Goal: Task Accomplishment & Management: Complete application form

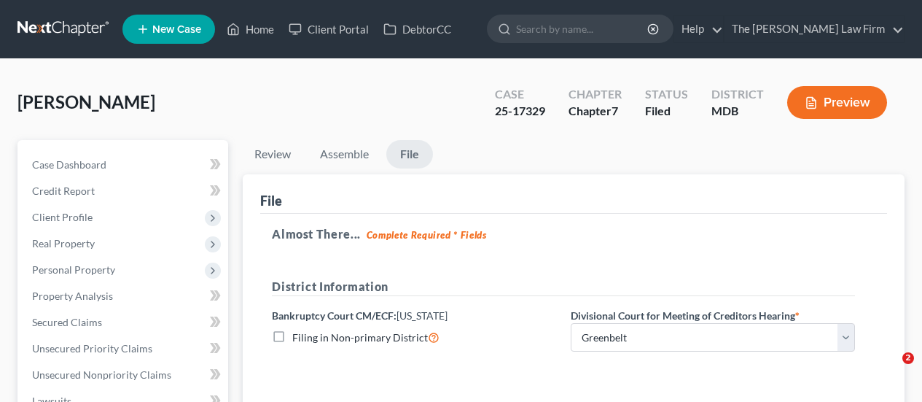
select select "1"
click at [254, 22] on link "Home" at bounding box center [250, 29] width 62 height 26
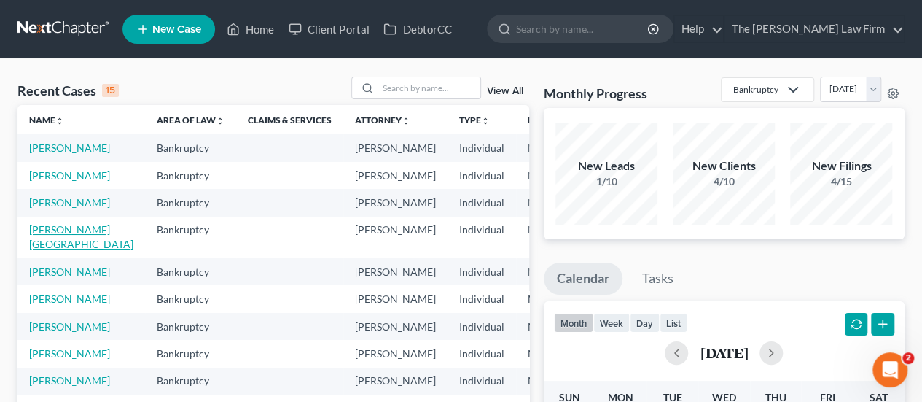
click at [45, 250] on link "[PERSON_NAME][GEOGRAPHIC_DATA]" at bounding box center [81, 236] width 104 height 27
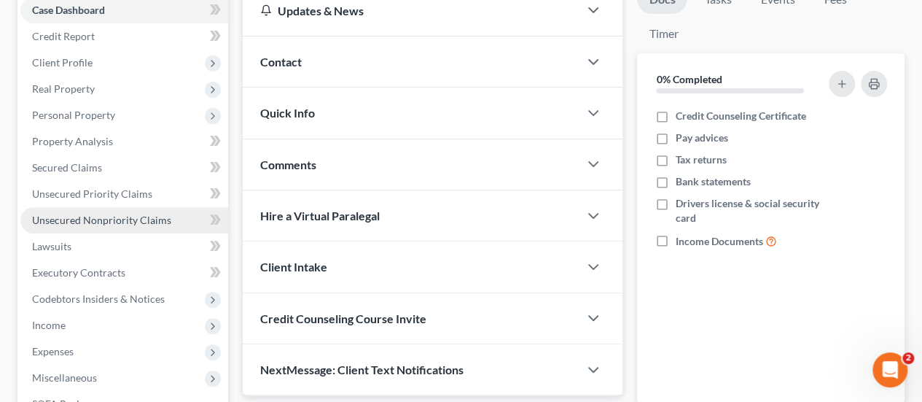
scroll to position [219, 0]
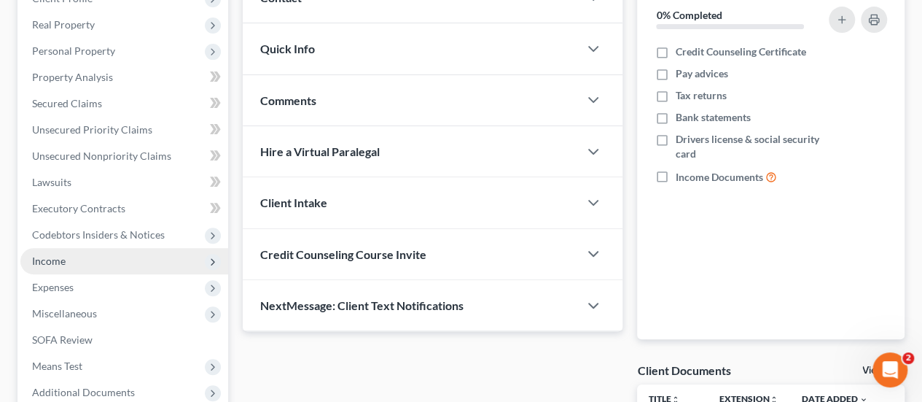
click at [61, 256] on span "Income" at bounding box center [49, 260] width 34 height 12
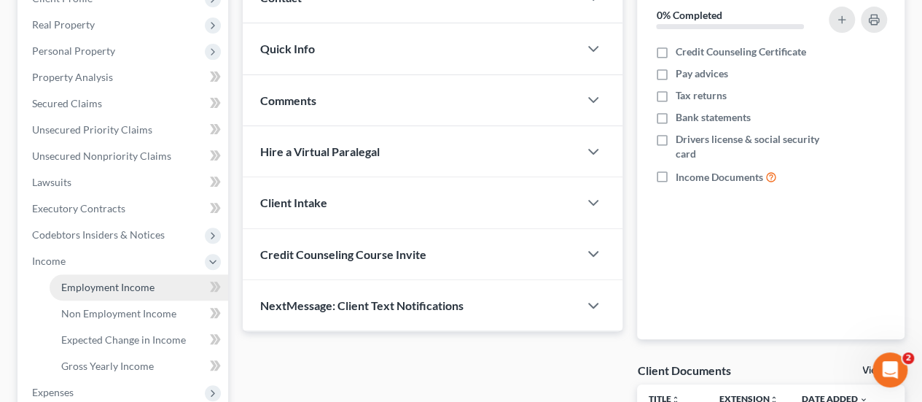
click at [73, 282] on span "Employment Income" at bounding box center [107, 287] width 93 height 12
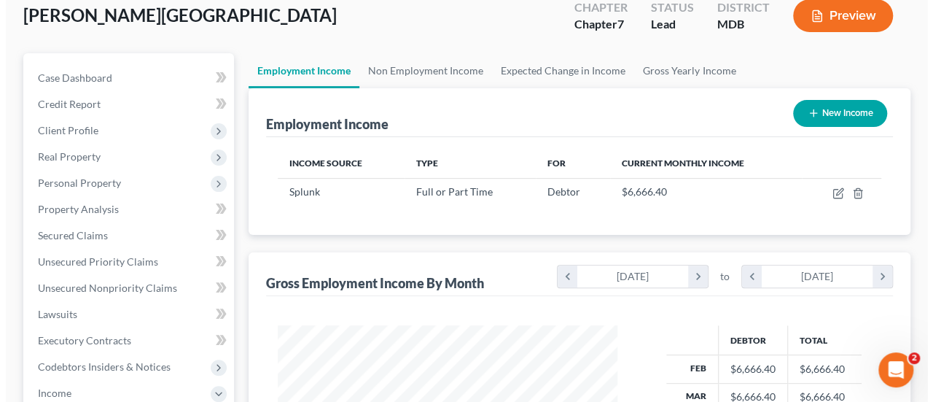
scroll to position [219, 0]
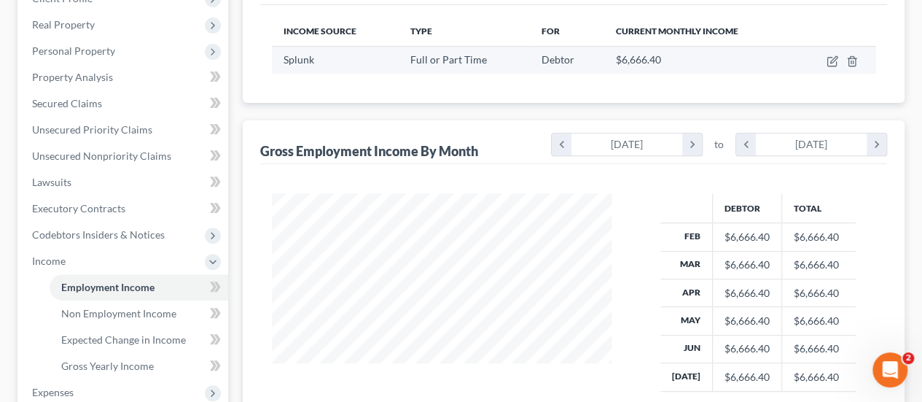
click at [825, 60] on td at bounding box center [835, 60] width 79 height 28
click at [831, 59] on icon "button" at bounding box center [833, 61] width 12 height 12
select select "0"
select select "4"
select select "2"
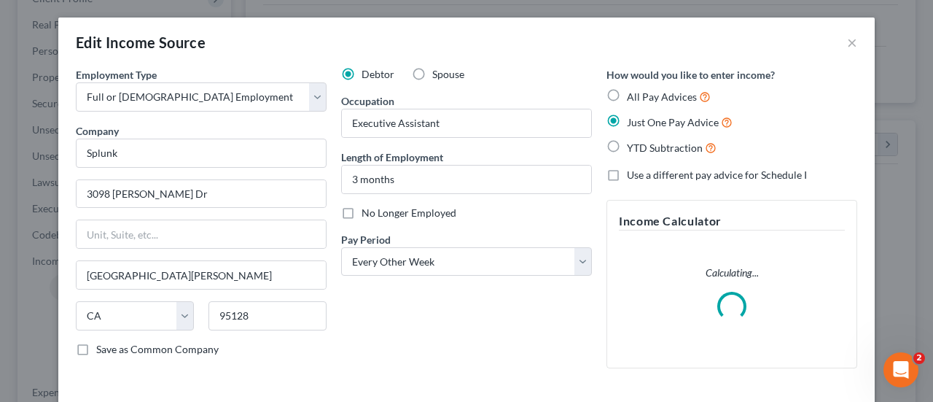
scroll to position [120, 0]
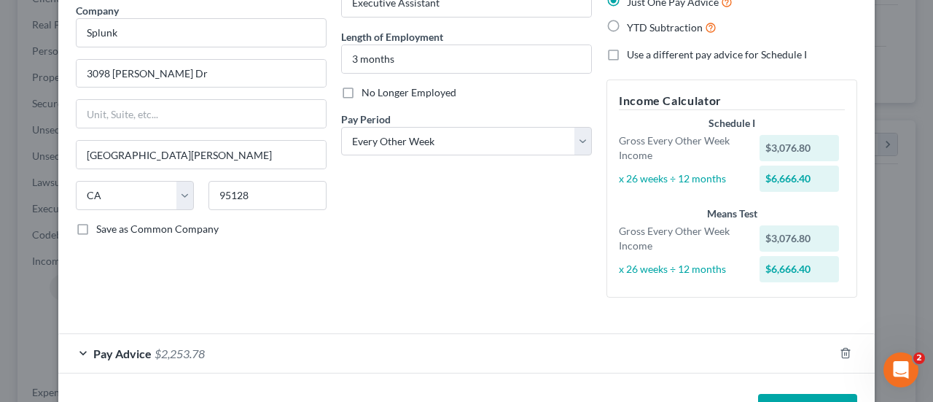
click at [155, 346] on span "$2,253.78" at bounding box center [180, 353] width 50 height 14
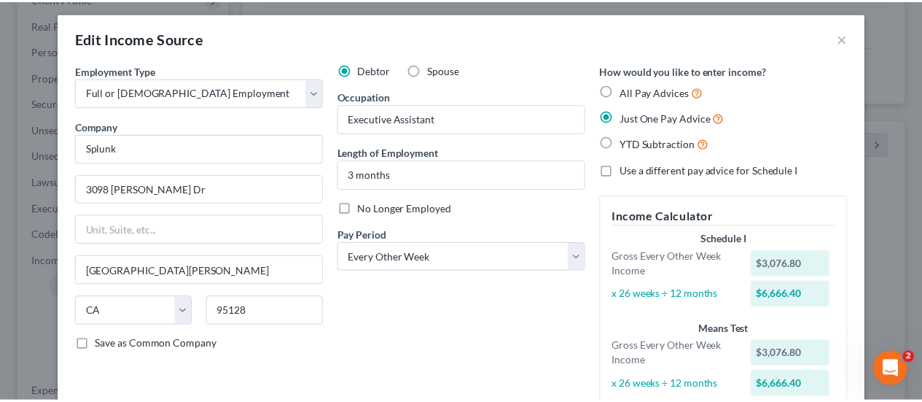
scroll to position [0, 0]
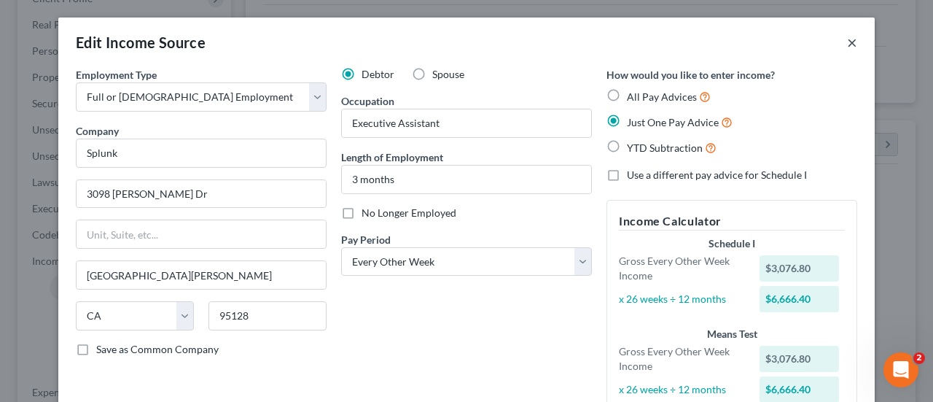
click at [847, 43] on button "×" at bounding box center [852, 43] width 10 height 18
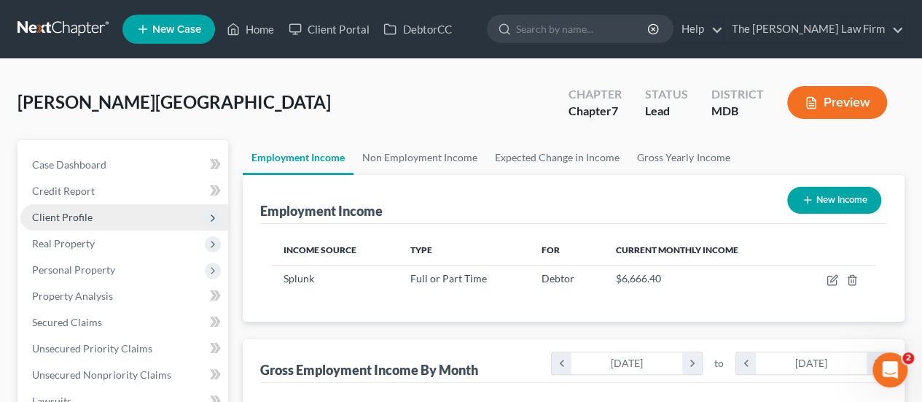
click at [63, 217] on span "Client Profile" at bounding box center [62, 217] width 61 height 12
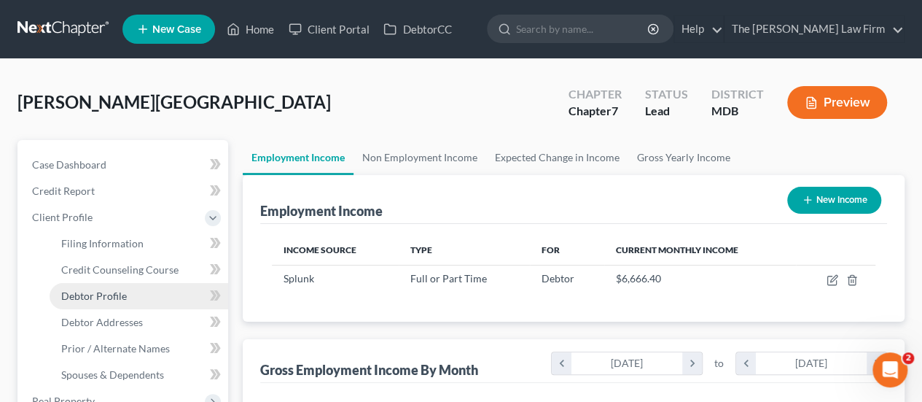
click at [114, 293] on span "Debtor Profile" at bounding box center [94, 296] width 66 height 12
select select "0"
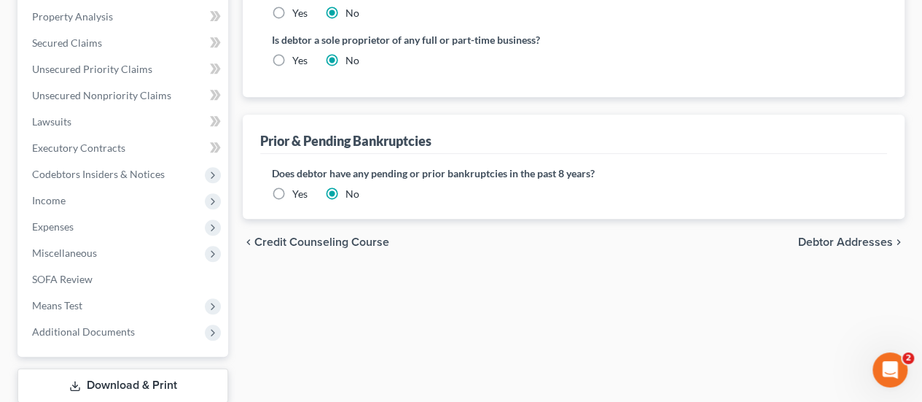
scroll to position [438, 0]
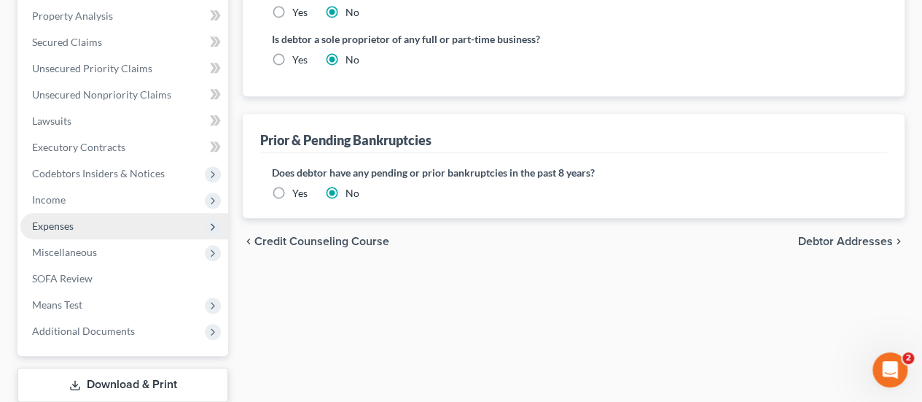
click at [70, 229] on span "Expenses" at bounding box center [53, 225] width 42 height 12
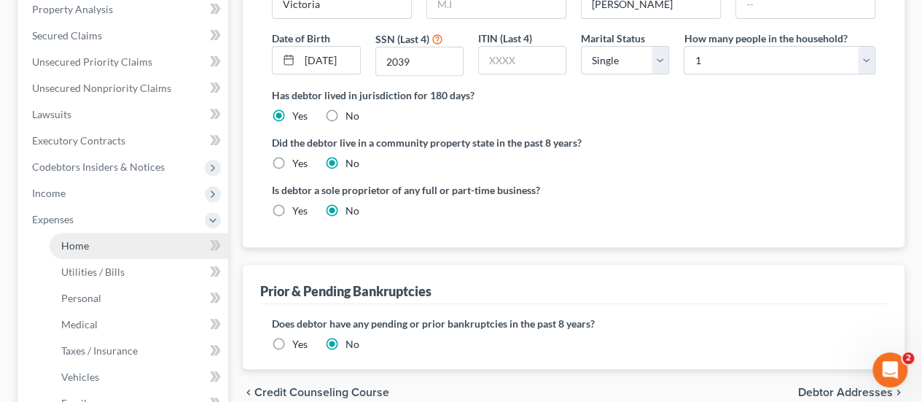
scroll to position [280, 0]
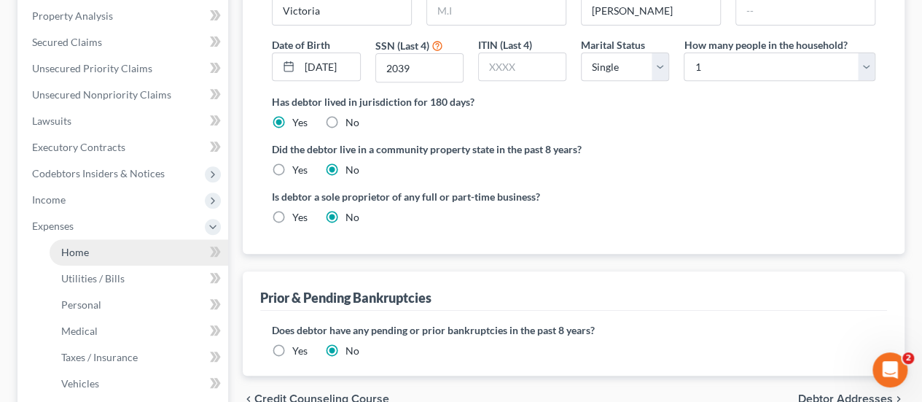
click at [83, 255] on span "Home" at bounding box center [75, 252] width 28 height 12
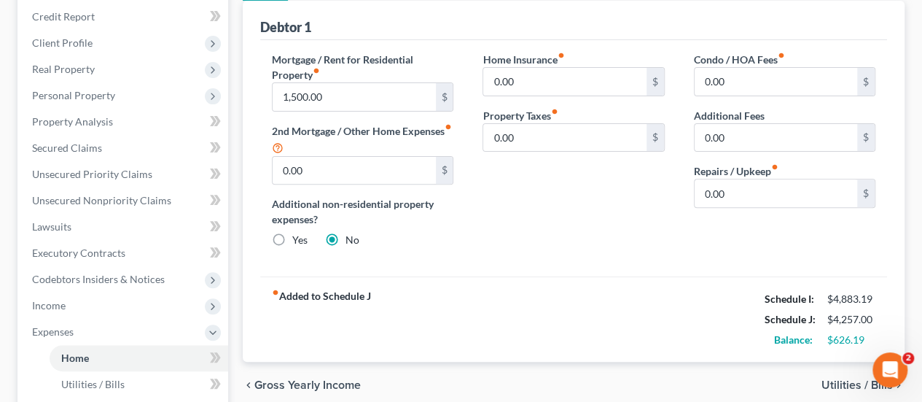
scroll to position [146, 0]
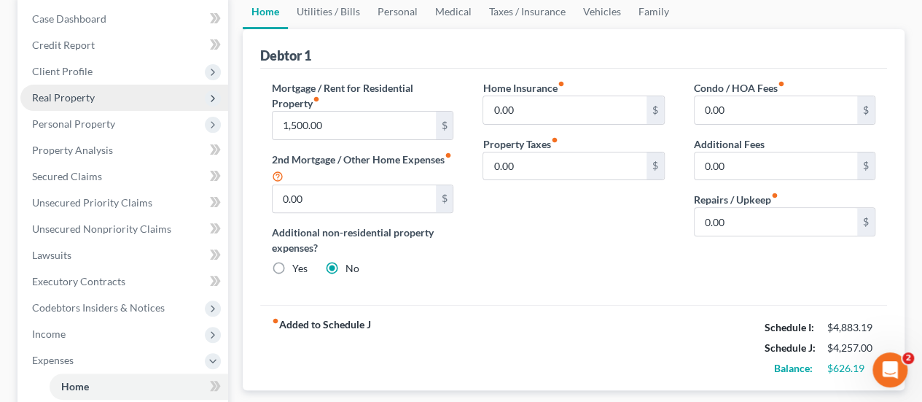
click at [74, 101] on span "Real Property" at bounding box center [63, 97] width 63 height 12
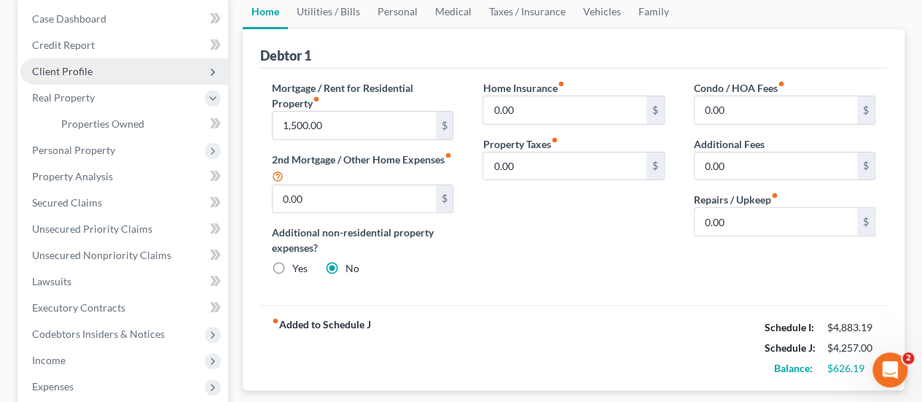
click at [77, 71] on span "Client Profile" at bounding box center [62, 71] width 61 height 12
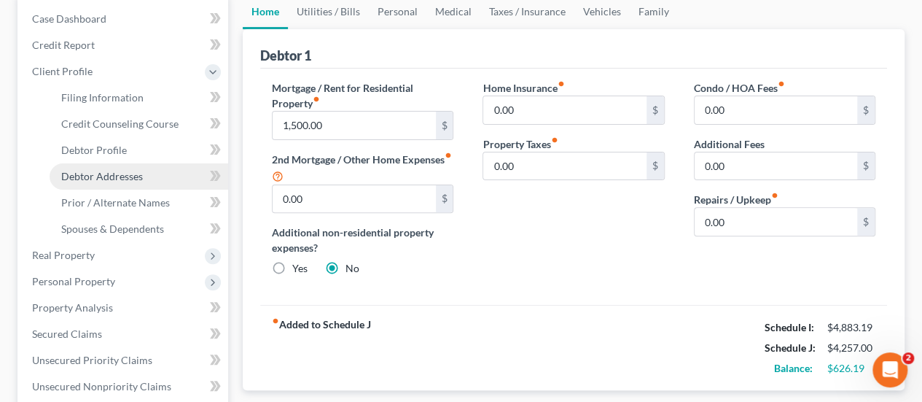
click at [85, 175] on span "Debtor Addresses" at bounding box center [102, 176] width 82 height 12
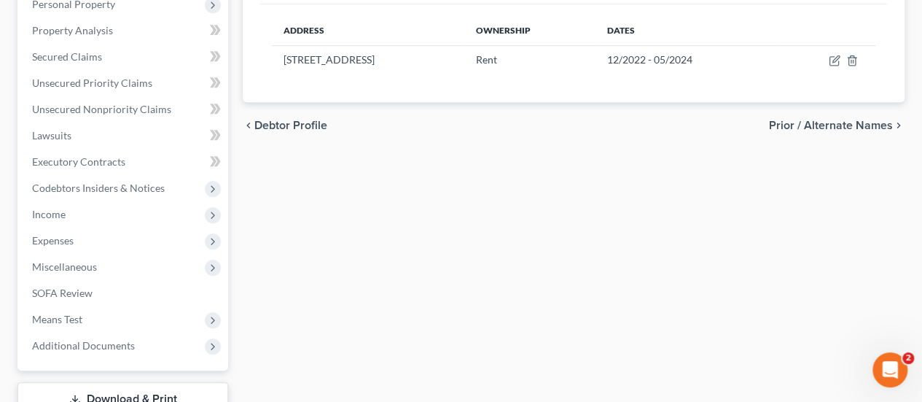
scroll to position [510, 0]
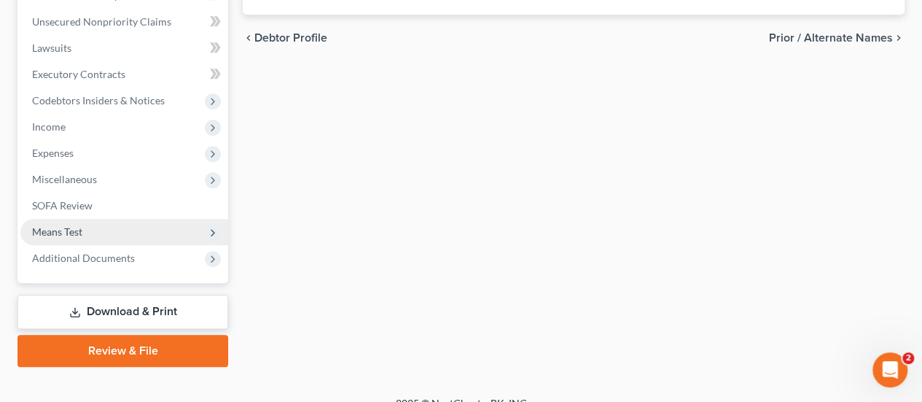
click at [49, 231] on span "Means Test" at bounding box center [57, 231] width 50 height 12
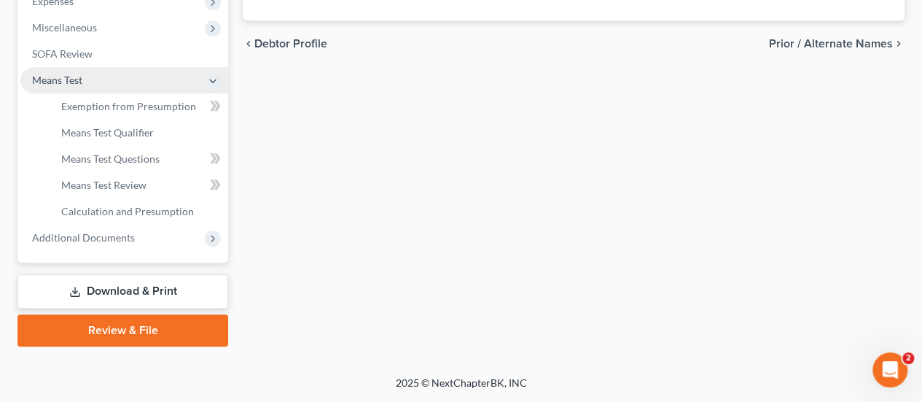
scroll to position [353, 0]
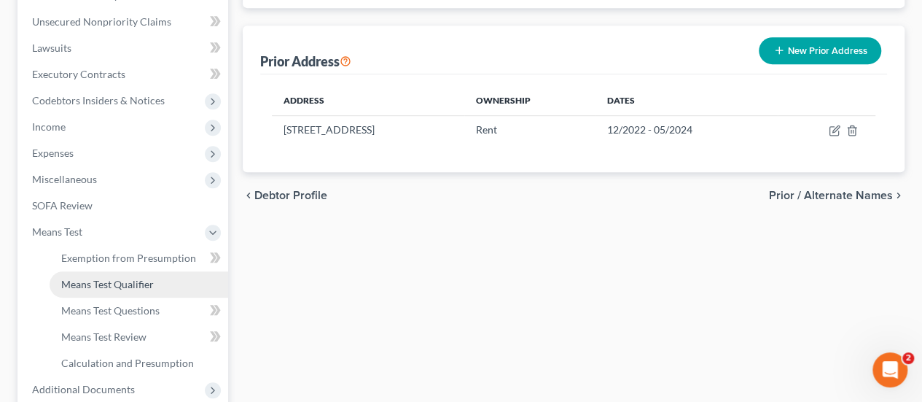
click at [98, 283] on span "Means Test Qualifier" at bounding box center [107, 284] width 93 height 12
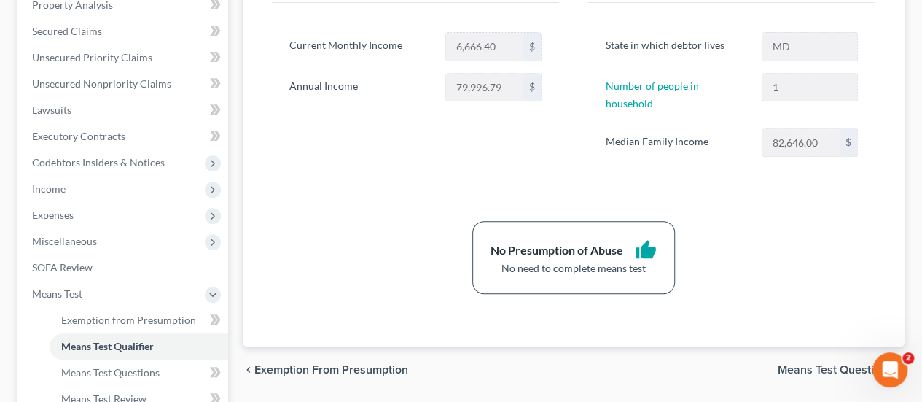
scroll to position [292, 0]
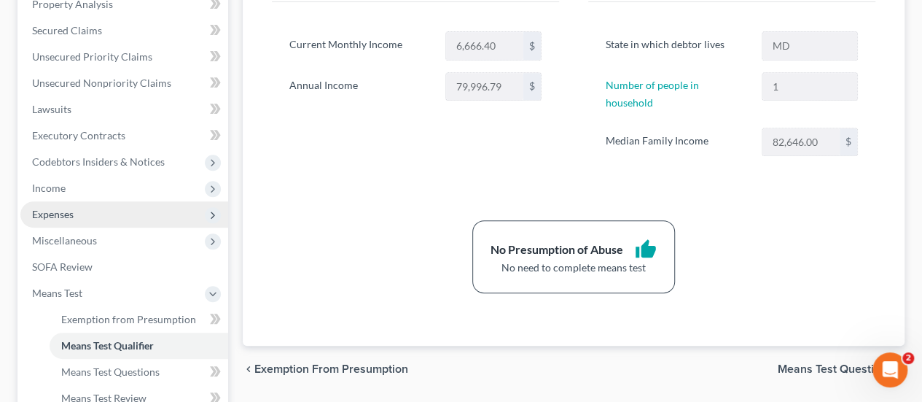
click at [47, 218] on span "Expenses" at bounding box center [53, 214] width 42 height 12
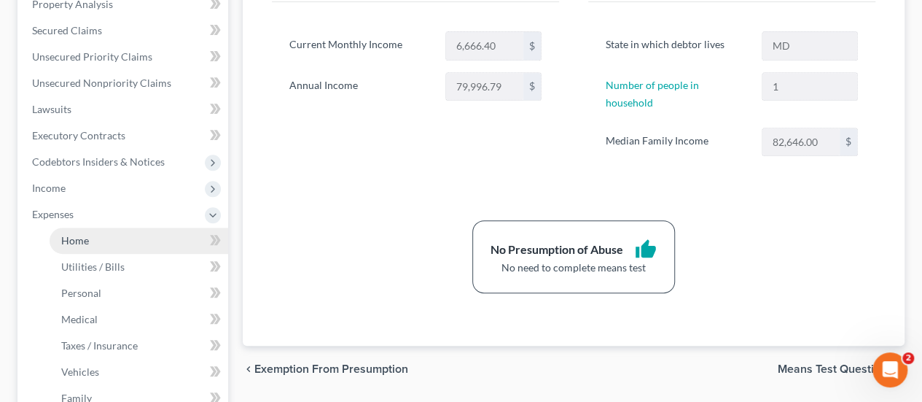
click at [89, 236] on link "Home" at bounding box center [139, 241] width 179 height 26
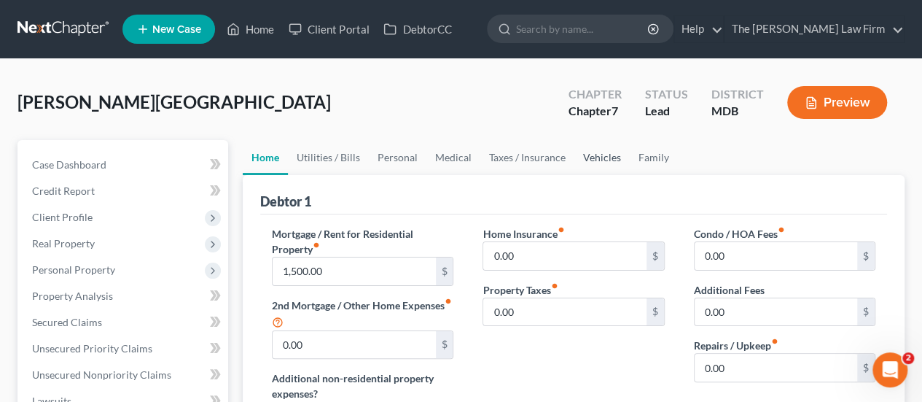
click at [580, 160] on link "Vehicles" at bounding box center [602, 157] width 55 height 35
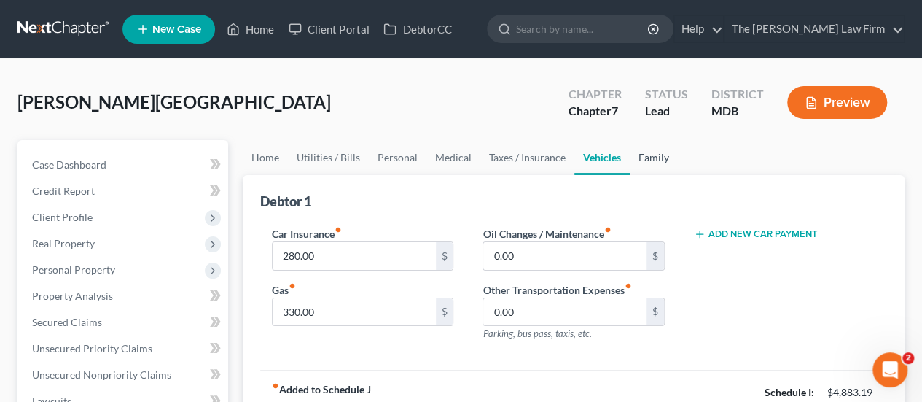
click at [662, 155] on link "Family" at bounding box center [654, 157] width 48 height 35
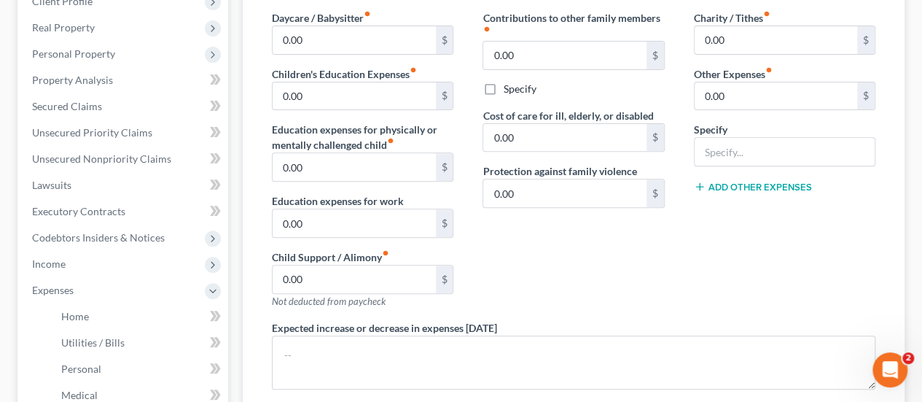
scroll to position [219, 0]
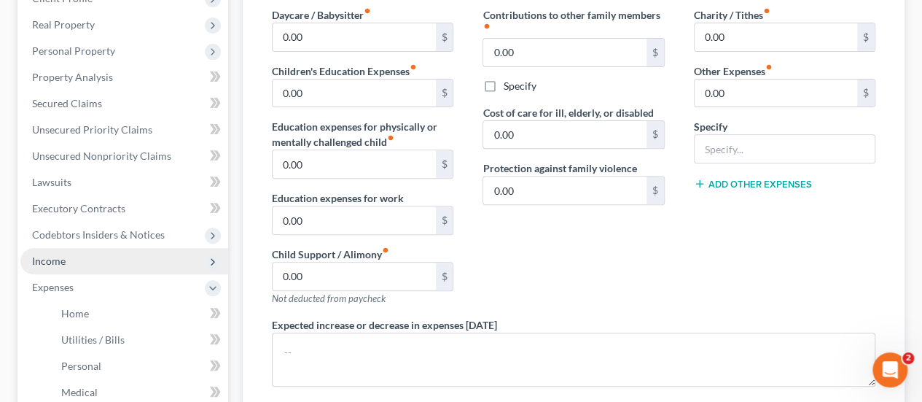
click at [66, 257] on span "Income" at bounding box center [124, 261] width 208 height 26
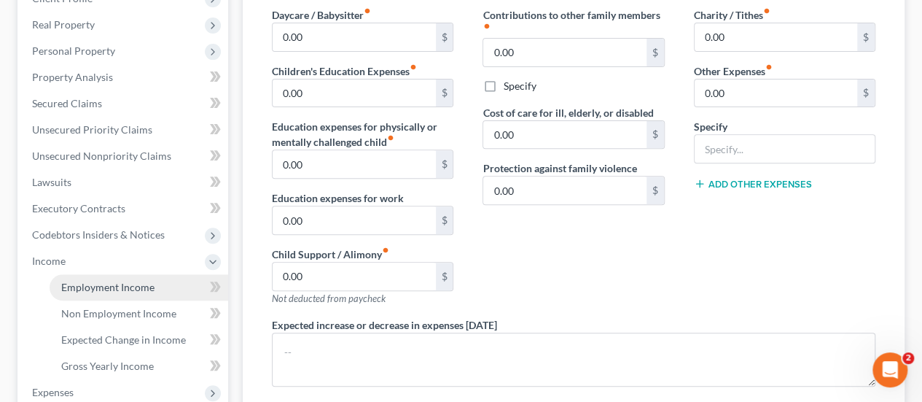
click at [112, 283] on span "Employment Income" at bounding box center [107, 287] width 93 height 12
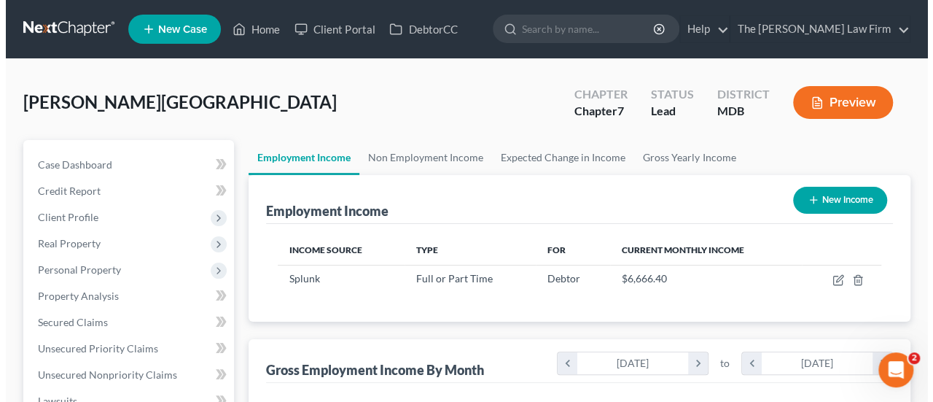
scroll to position [260, 369]
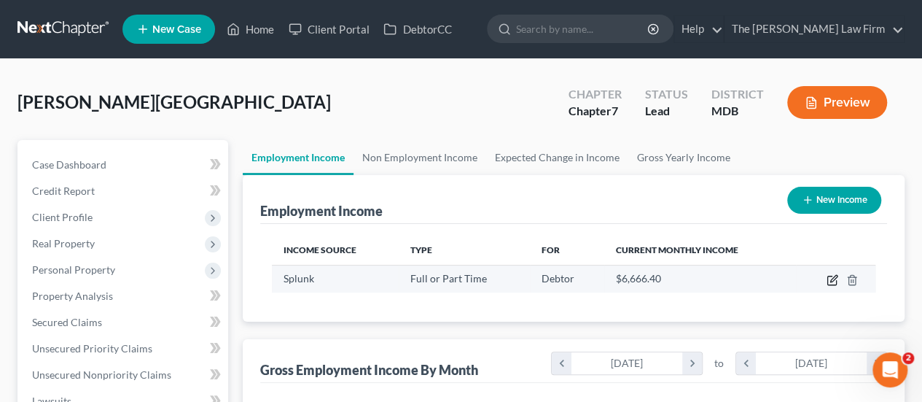
click at [828, 279] on icon "button" at bounding box center [833, 280] width 12 height 12
select select "0"
select select "4"
select select "2"
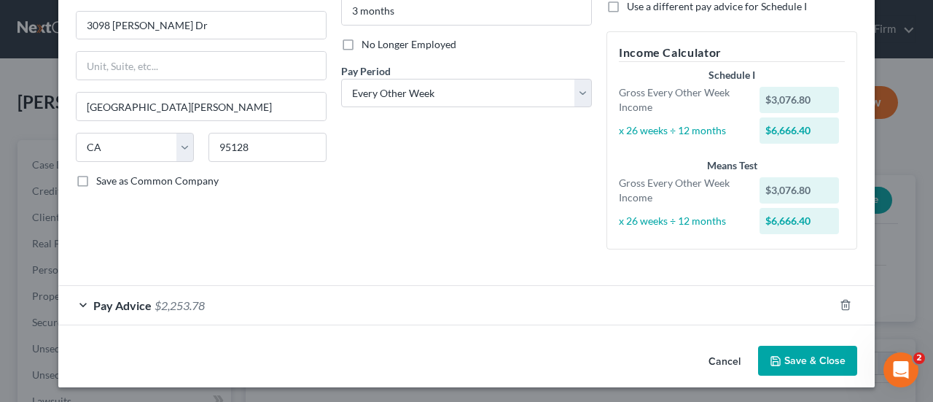
scroll to position [170, 0]
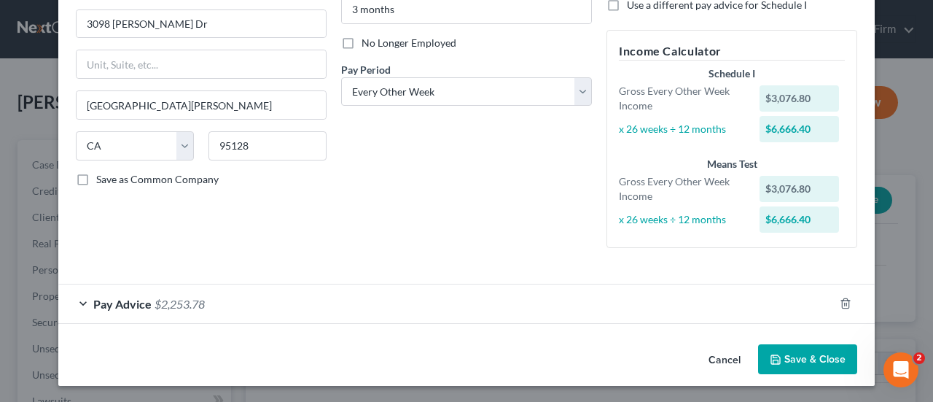
click at [155, 303] on span "$2,253.78" at bounding box center [180, 304] width 50 height 14
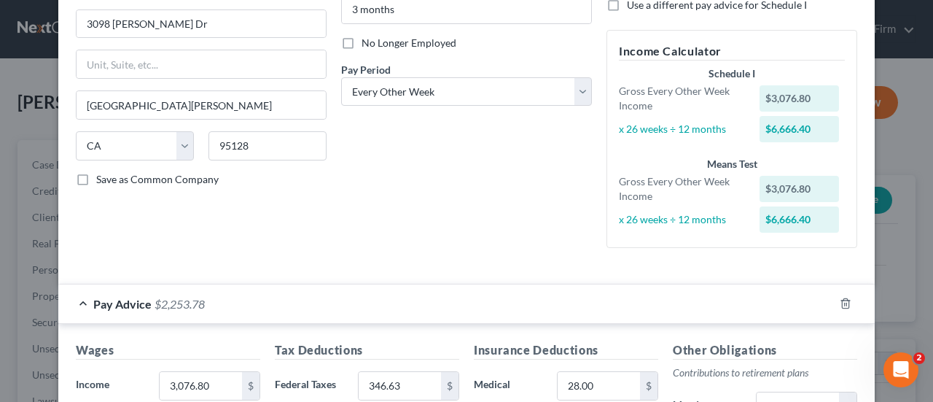
scroll to position [462, 0]
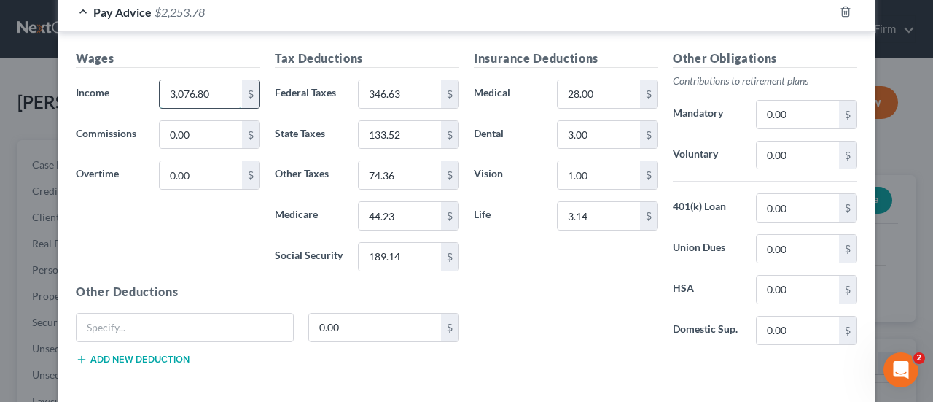
click at [211, 91] on input "3,076.80" at bounding box center [201, 94] width 82 height 28
type input "3,006.80"
click at [376, 91] on input "346.63" at bounding box center [400, 94] width 82 height 28
type input "357.63"
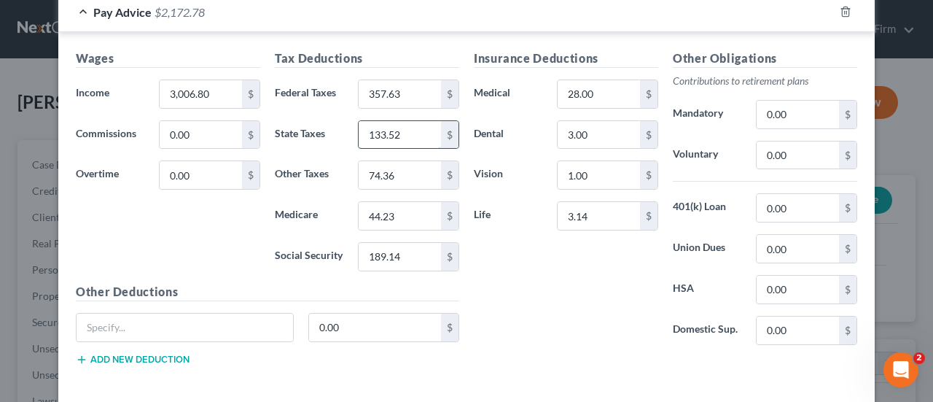
click at [378, 133] on input "133.52" at bounding box center [400, 135] width 82 height 28
type input "138.52"
click at [400, 166] on input "74.36" at bounding box center [400, 175] width 82 height 28
click at [380, 252] on input "189.14" at bounding box center [400, 257] width 82 height 28
click at [410, 253] on input "189.14" at bounding box center [400, 257] width 82 height 28
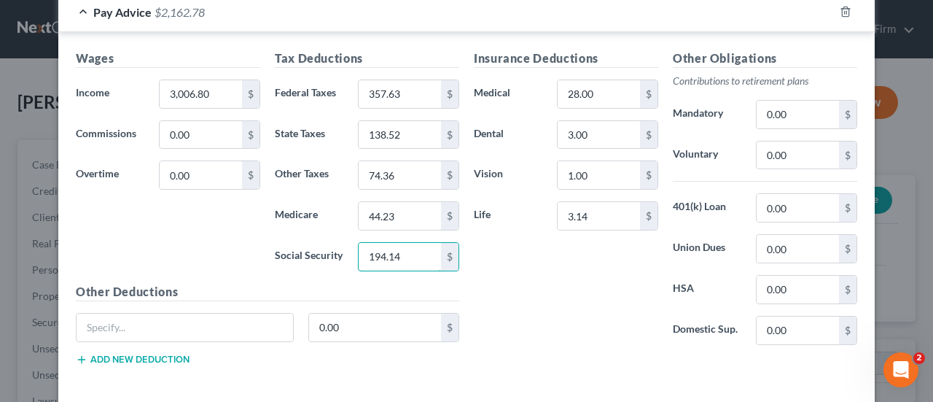
type input "194.14"
click at [517, 257] on div "Insurance Deductions Medical 28.00 $ Dental 3.00 $ Vision 1.00 $ Life 3.14 $" at bounding box center [566, 203] width 199 height 307
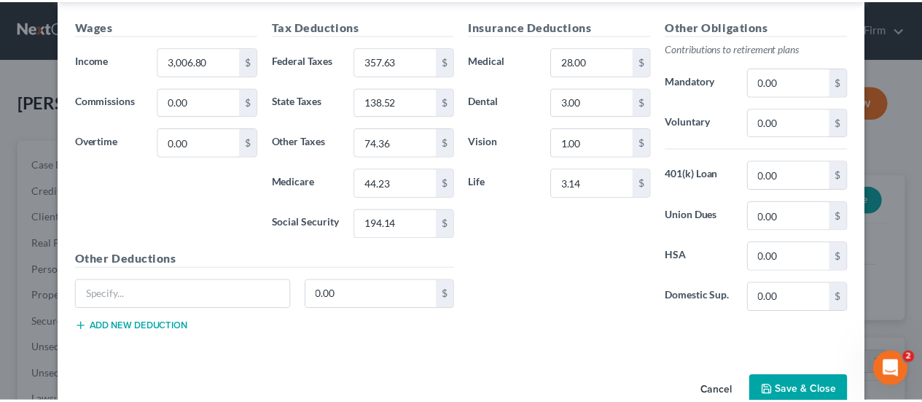
scroll to position [523, 0]
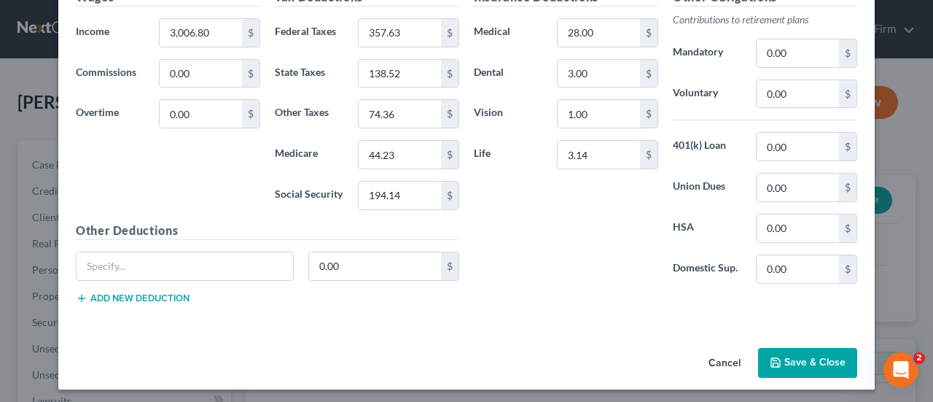
click at [807, 357] on button "Save & Close" at bounding box center [807, 363] width 99 height 31
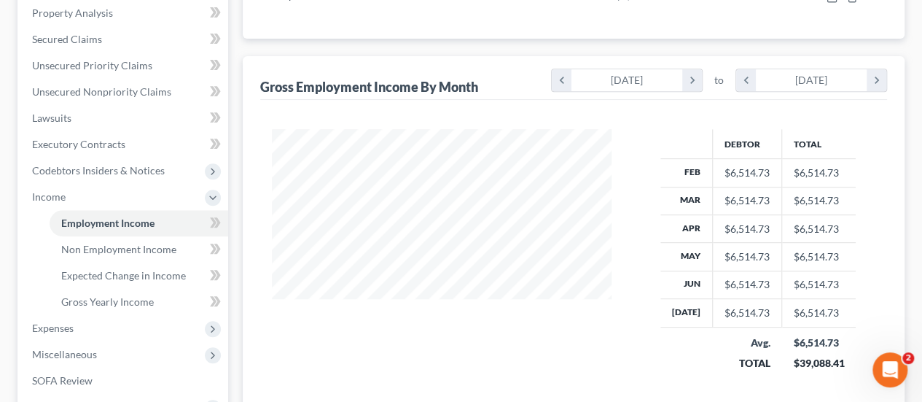
scroll to position [438, 0]
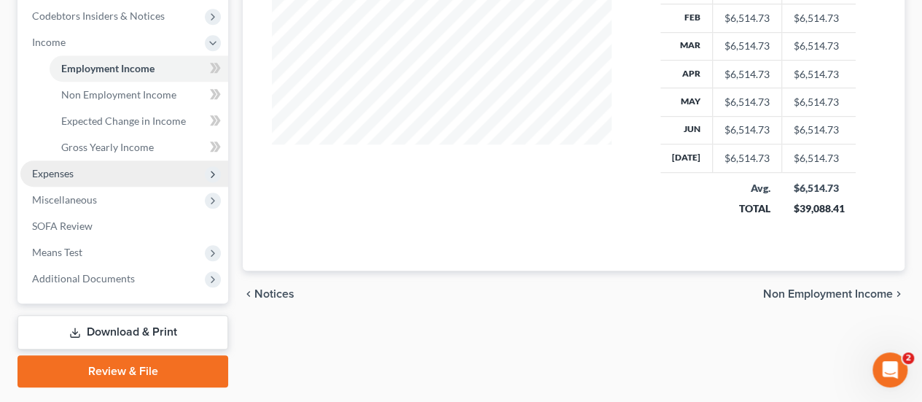
click at [88, 168] on span "Expenses" at bounding box center [124, 173] width 208 height 26
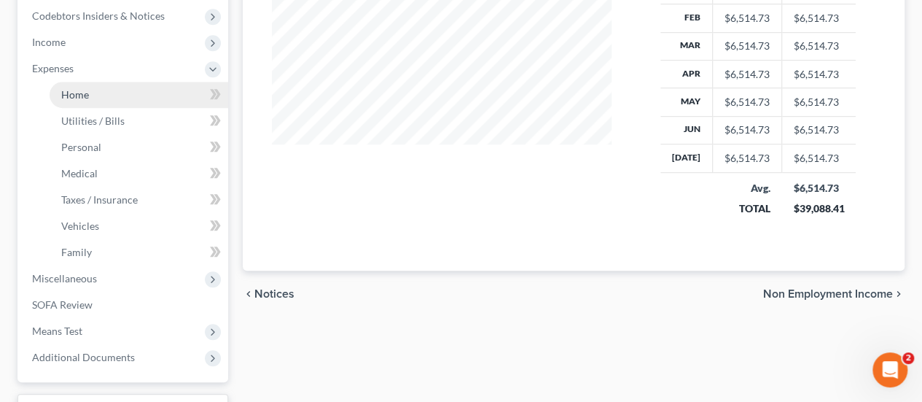
click at [90, 97] on link "Home" at bounding box center [139, 95] width 179 height 26
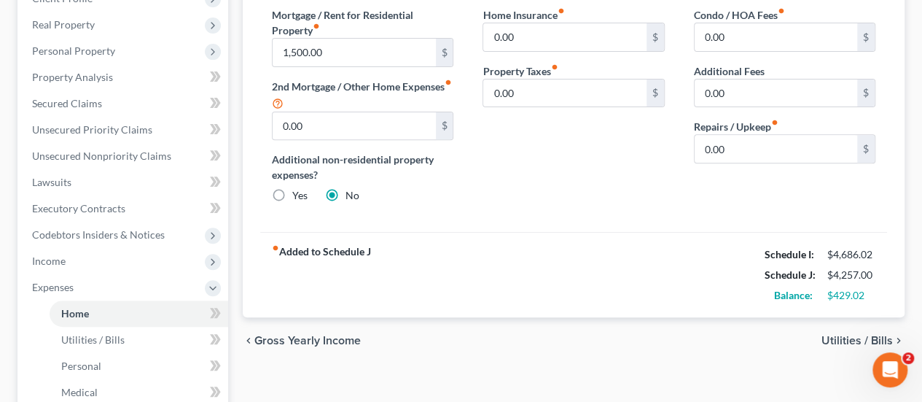
scroll to position [146, 0]
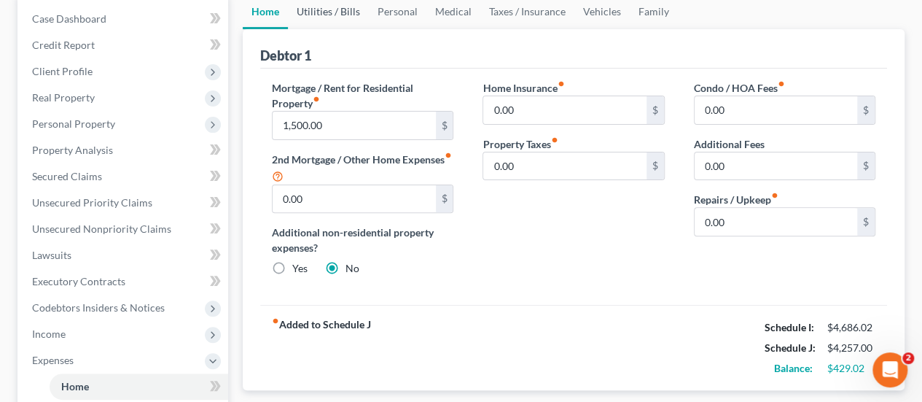
click at [343, 18] on link "Utilities / Bills" at bounding box center [328, 11] width 81 height 35
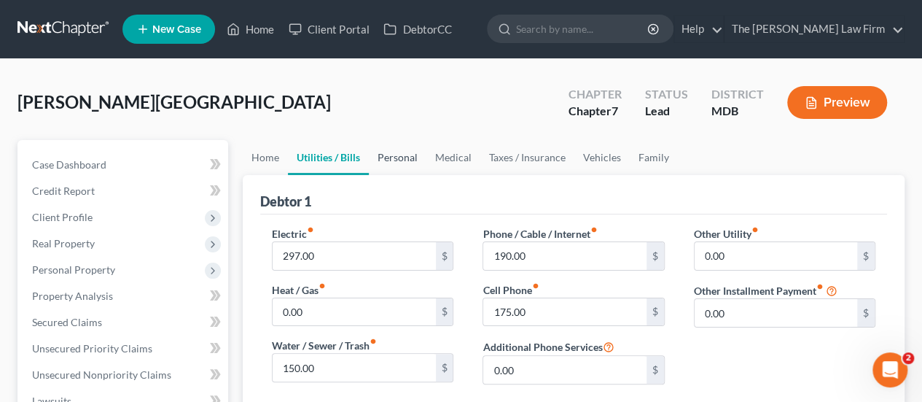
click at [392, 155] on link "Personal" at bounding box center [398, 157] width 58 height 35
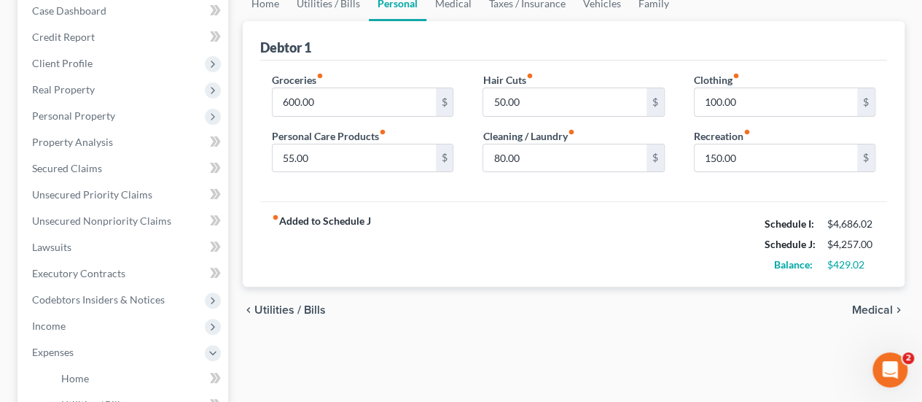
scroll to position [438, 0]
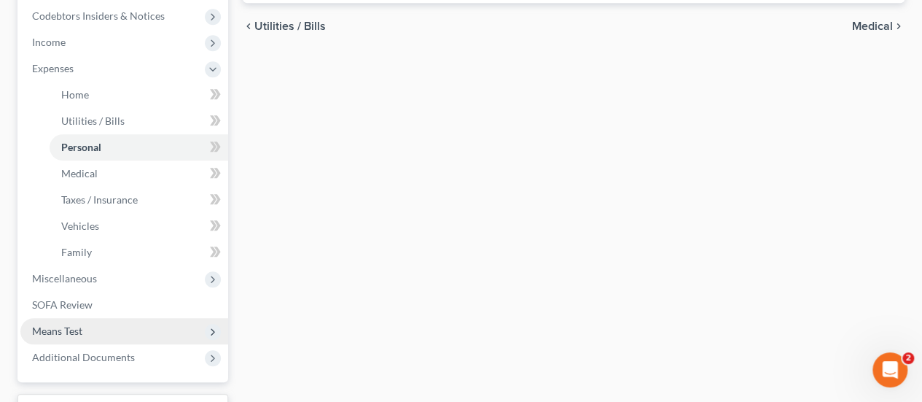
click at [67, 333] on span "Means Test" at bounding box center [57, 331] width 50 height 12
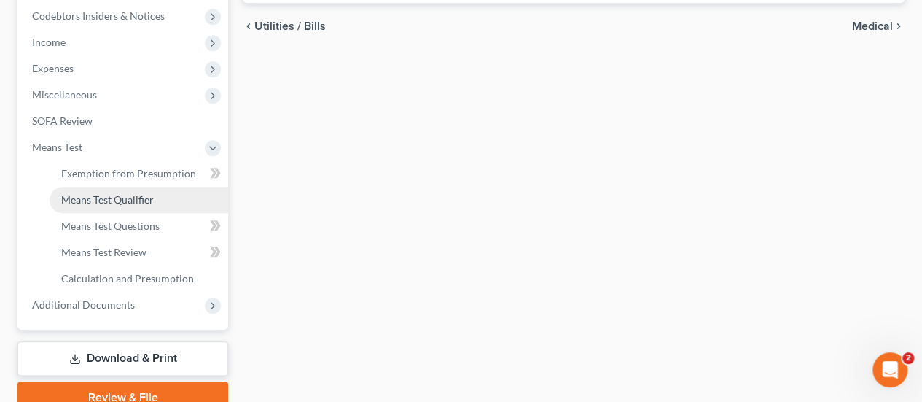
click at [103, 201] on span "Means Test Qualifier" at bounding box center [107, 199] width 93 height 12
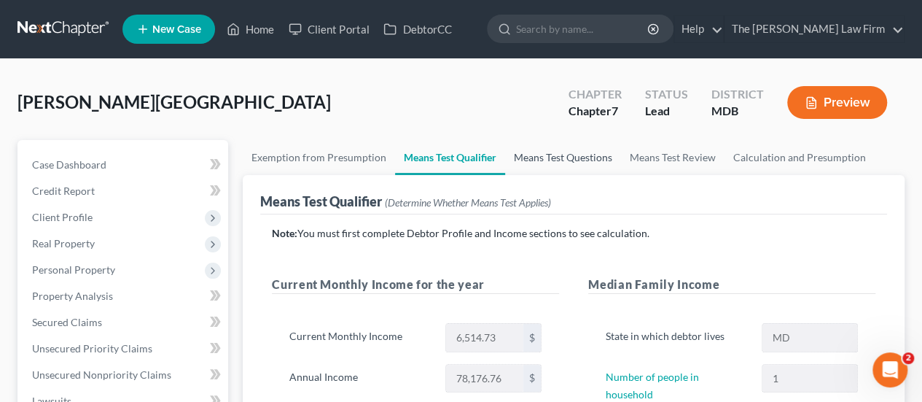
click at [540, 155] on link "Means Test Questions" at bounding box center [563, 157] width 116 height 35
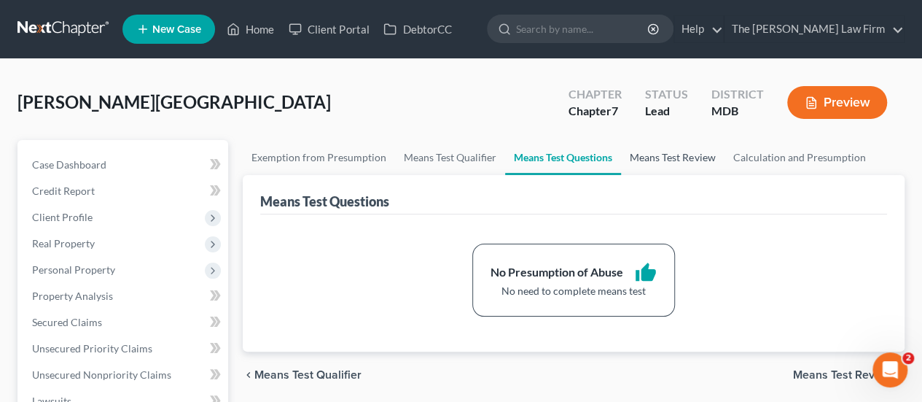
click at [650, 163] on link "Means Test Review" at bounding box center [672, 157] width 103 height 35
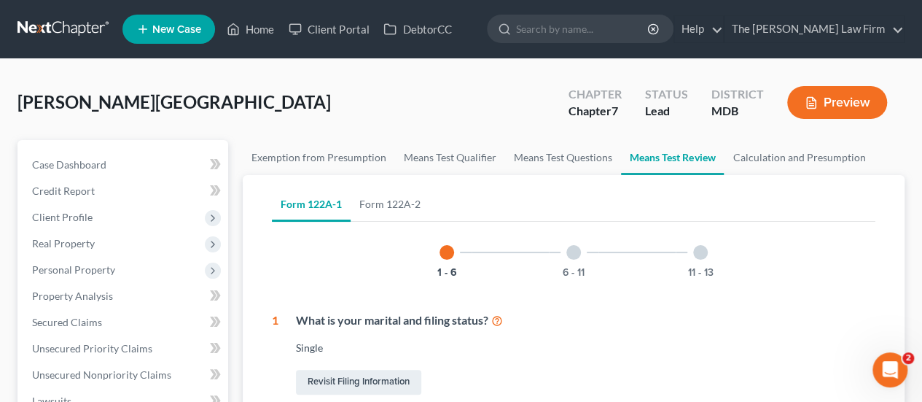
click at [575, 254] on div at bounding box center [574, 252] width 15 height 15
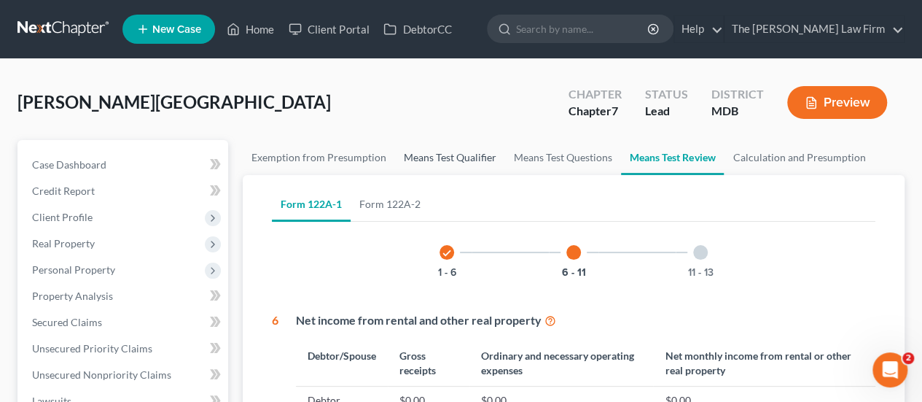
click at [442, 158] on link "Means Test Qualifier" at bounding box center [450, 157] width 110 height 35
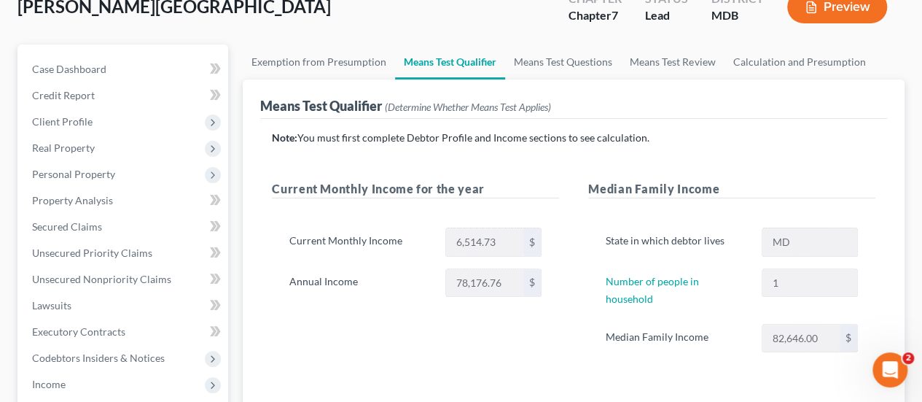
scroll to position [73, 0]
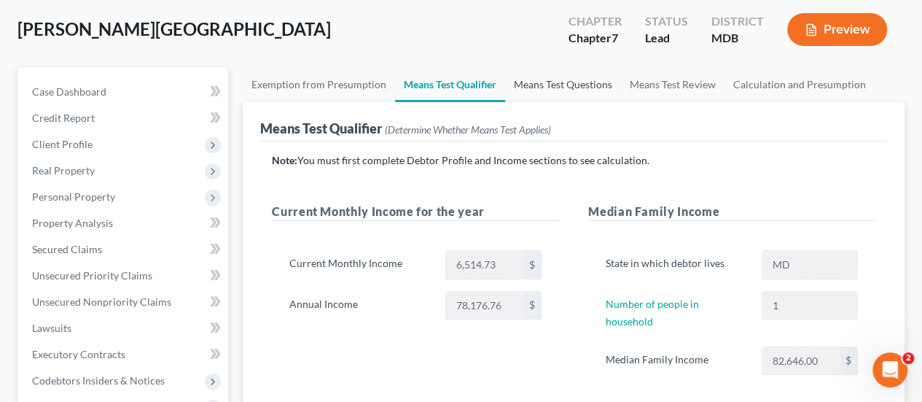
click at [549, 85] on link "Means Test Questions" at bounding box center [563, 84] width 116 height 35
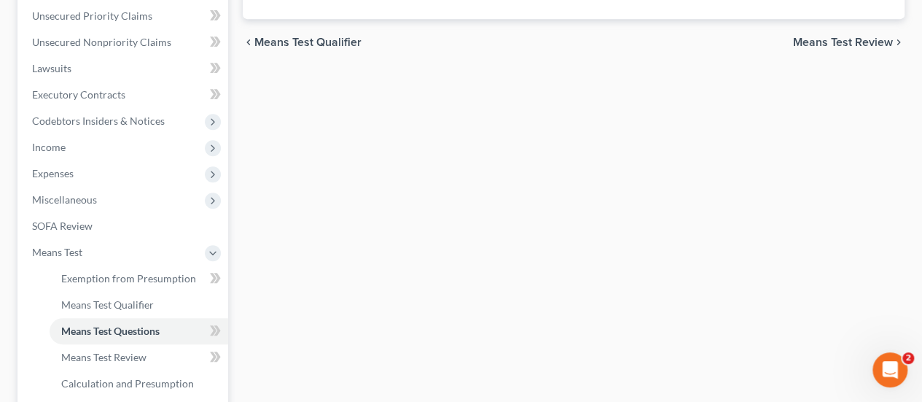
scroll to position [365, 0]
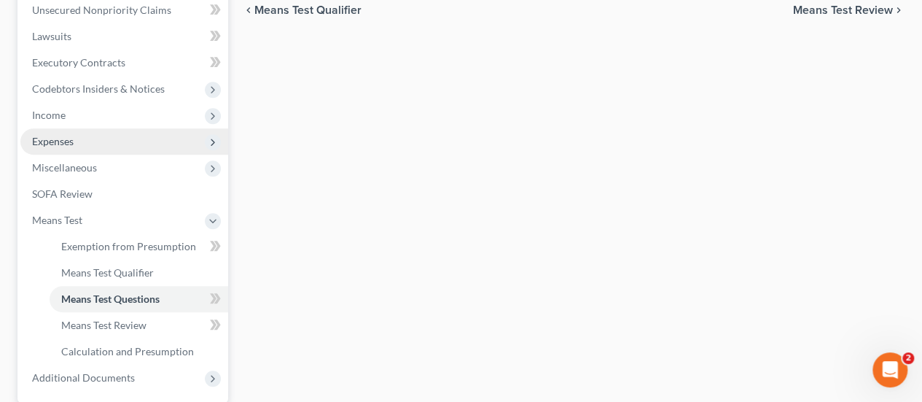
click at [78, 141] on span "Expenses" at bounding box center [124, 141] width 208 height 26
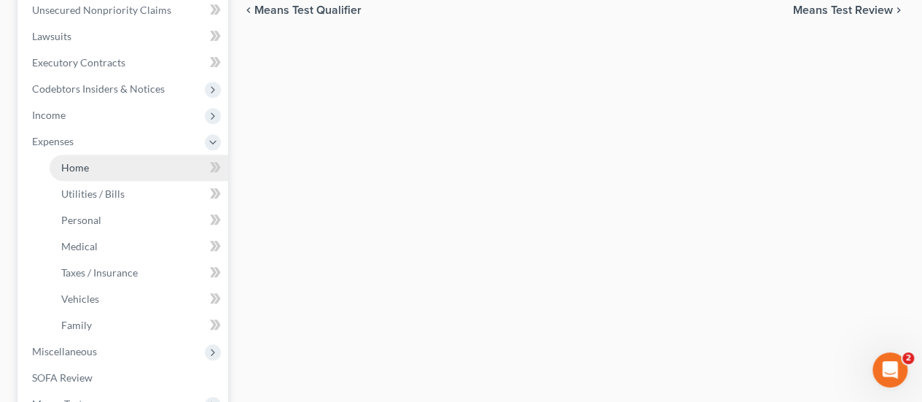
click at [86, 163] on span "Home" at bounding box center [75, 167] width 28 height 12
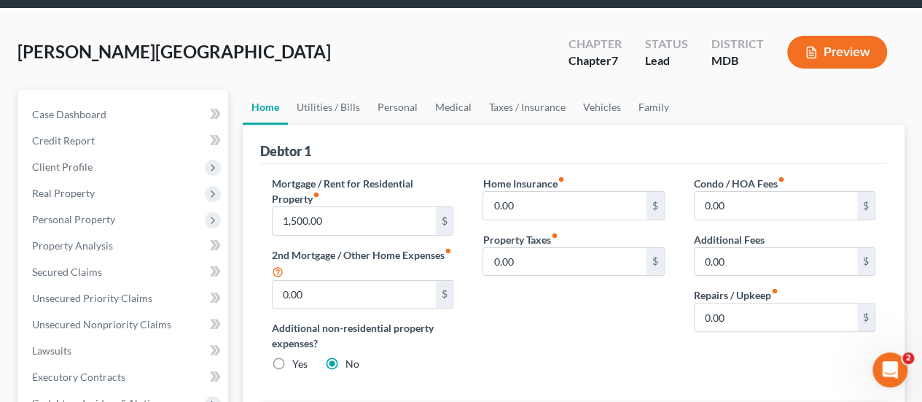
scroll to position [73, 0]
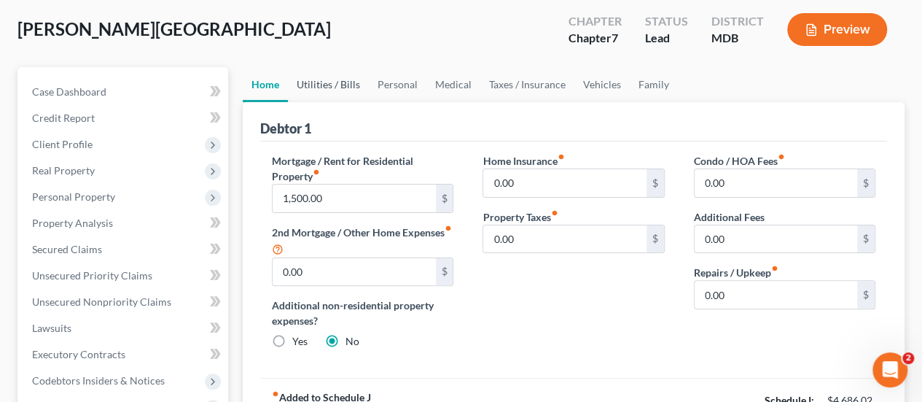
click at [335, 86] on link "Utilities / Bills" at bounding box center [328, 84] width 81 height 35
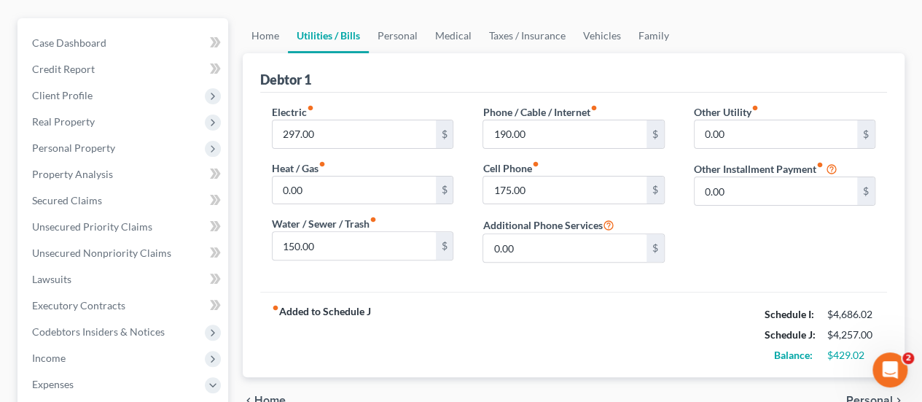
scroll to position [146, 0]
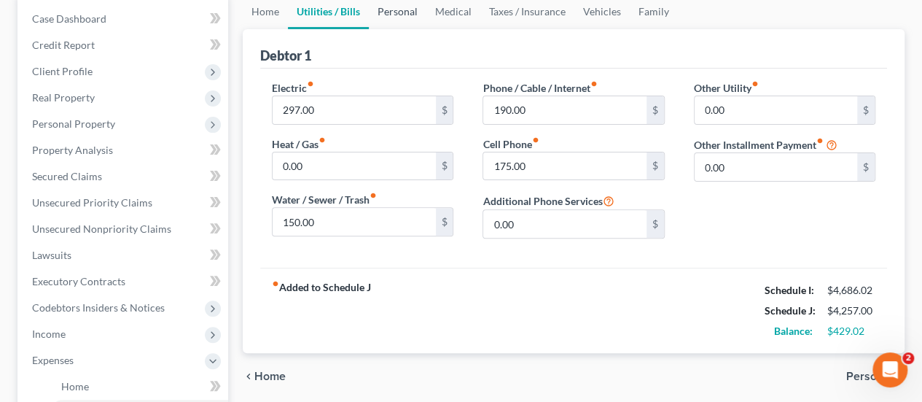
click at [400, 14] on link "Personal" at bounding box center [398, 11] width 58 height 35
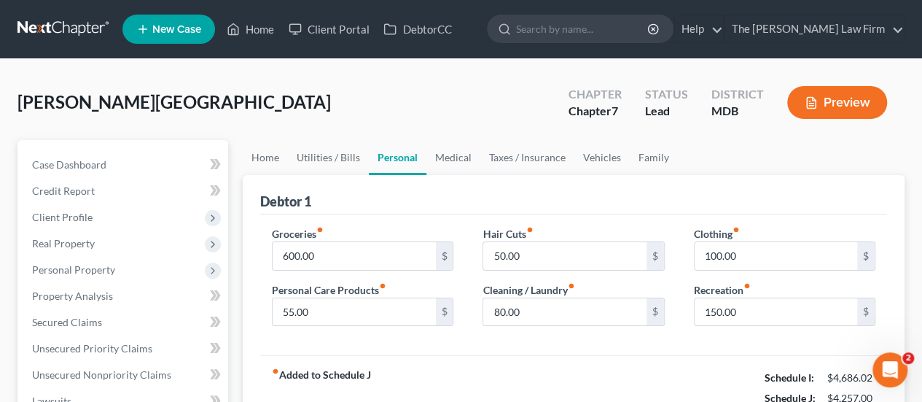
click at [393, 111] on div "[PERSON_NAME][GEOGRAPHIC_DATA] Upgraded Chapter Chapter 7 Status Lead District …" at bounding box center [461, 108] width 887 height 63
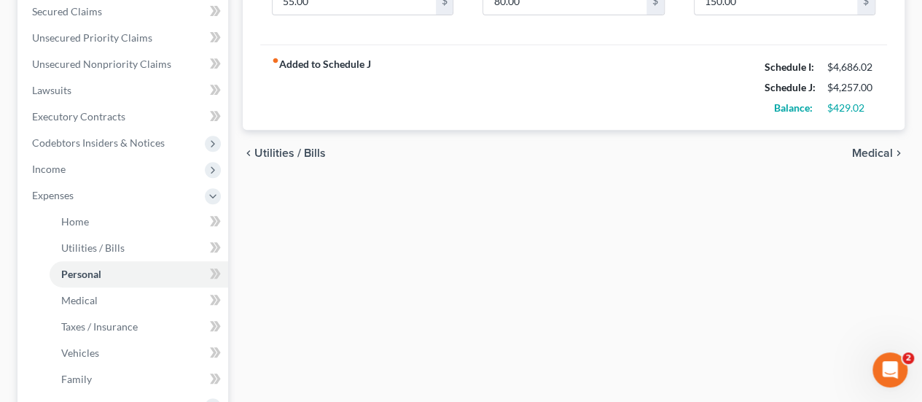
scroll to position [555, 0]
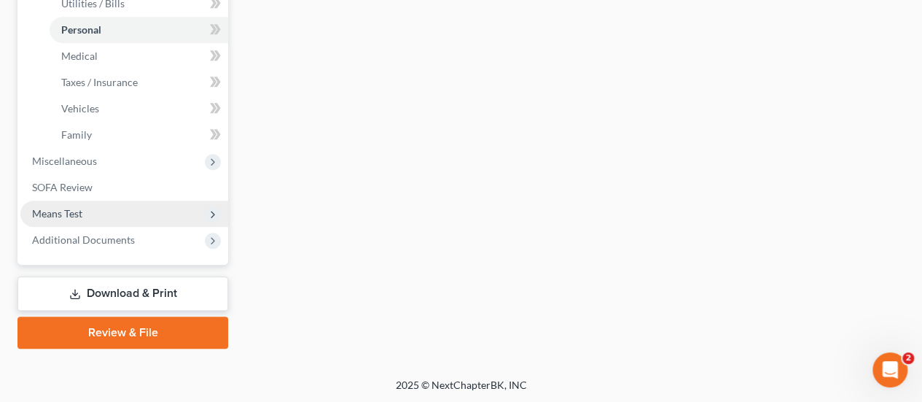
click at [79, 218] on span "Means Test" at bounding box center [57, 213] width 50 height 12
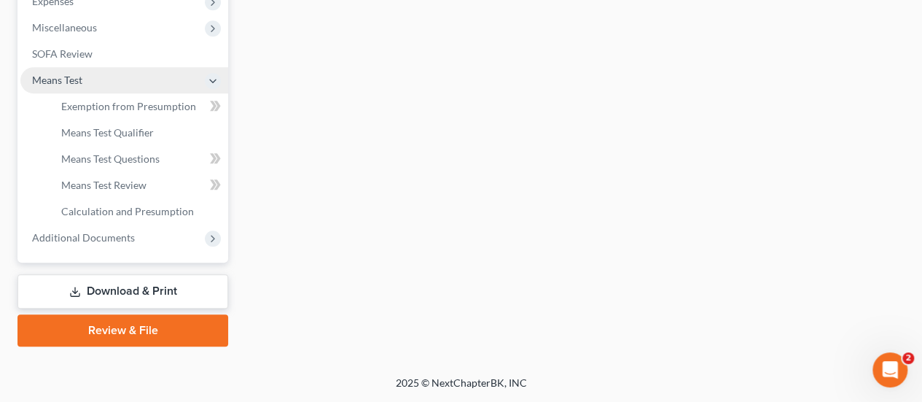
scroll to position [502, 0]
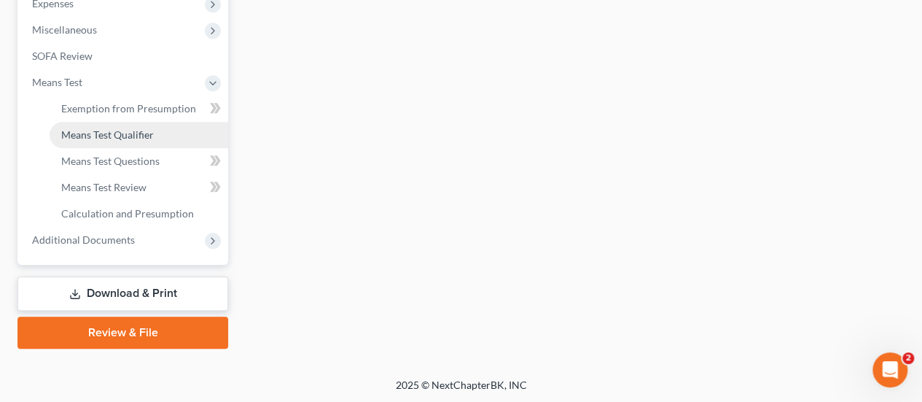
click at [130, 130] on span "Means Test Qualifier" at bounding box center [107, 134] width 93 height 12
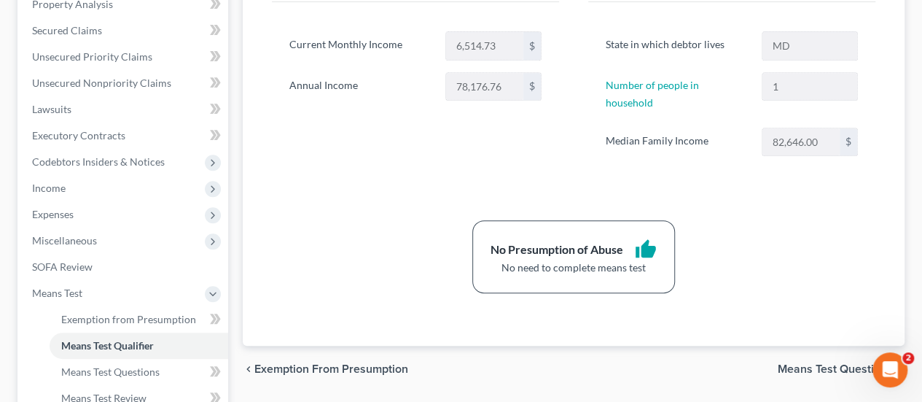
scroll to position [365, 0]
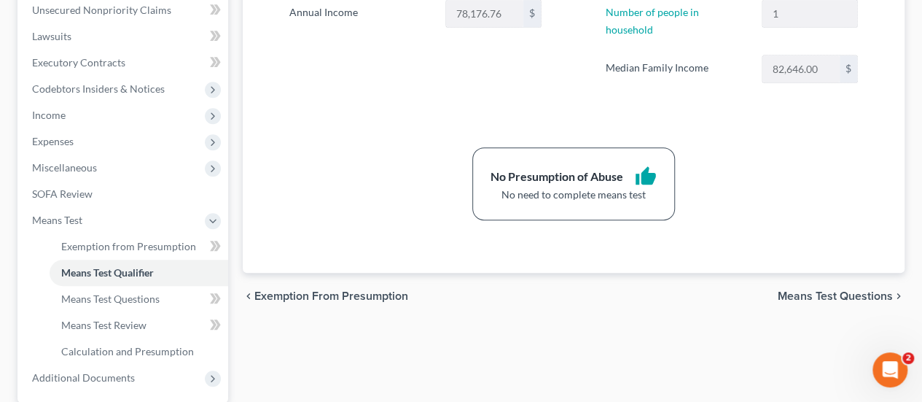
click at [808, 290] on span "Means Test Questions" at bounding box center [835, 296] width 115 height 12
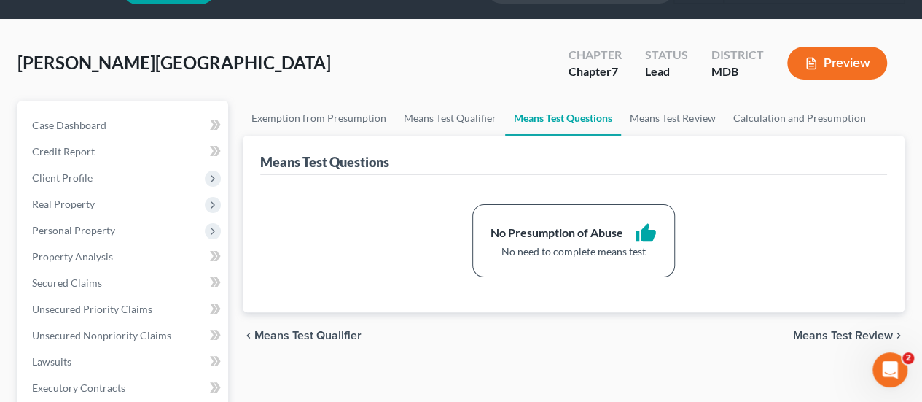
scroll to position [73, 0]
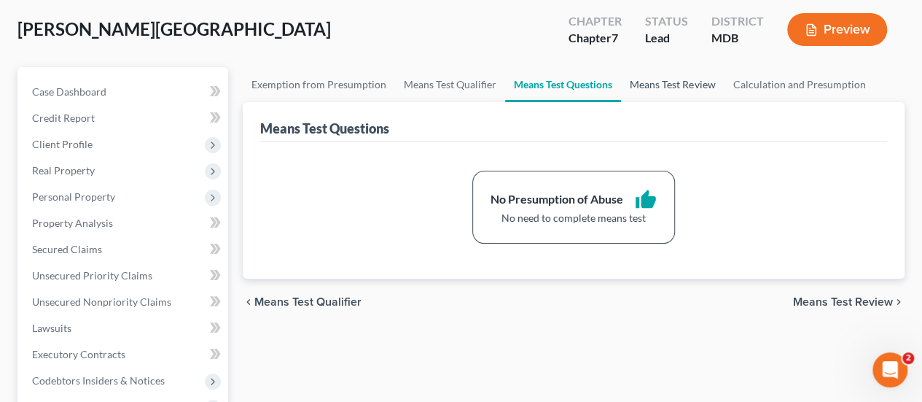
click at [674, 88] on link "Means Test Review" at bounding box center [672, 84] width 103 height 35
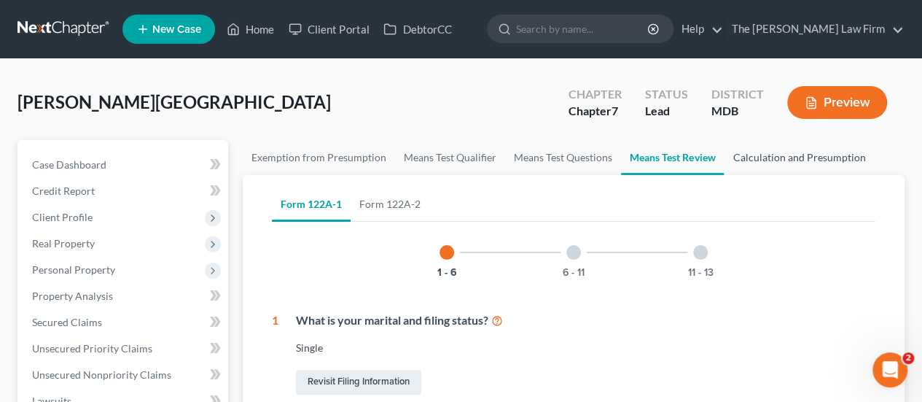
click at [772, 164] on link "Calculation and Presumption" at bounding box center [799, 157] width 150 height 35
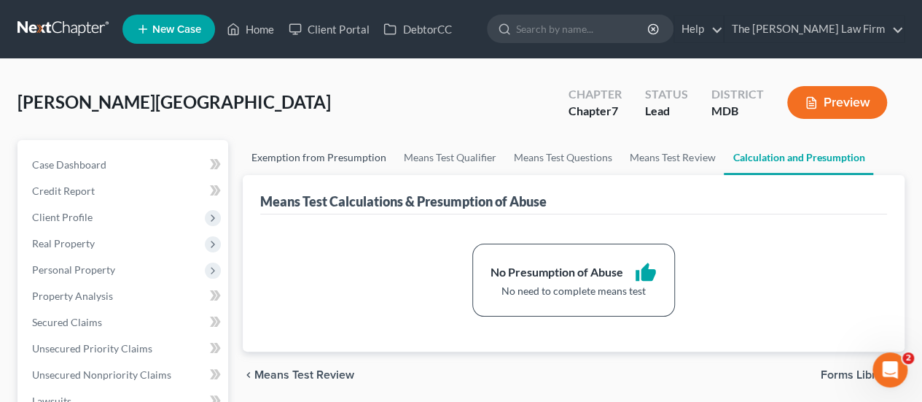
click at [305, 156] on link "Exemption from Presumption" at bounding box center [319, 157] width 152 height 35
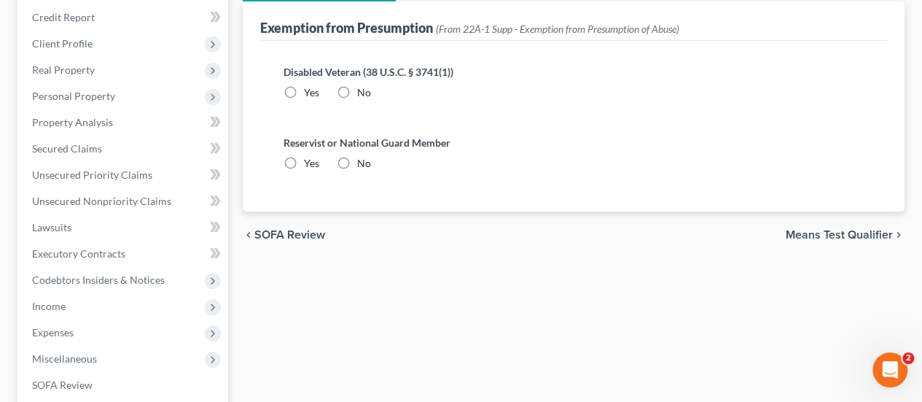
scroll to position [219, 0]
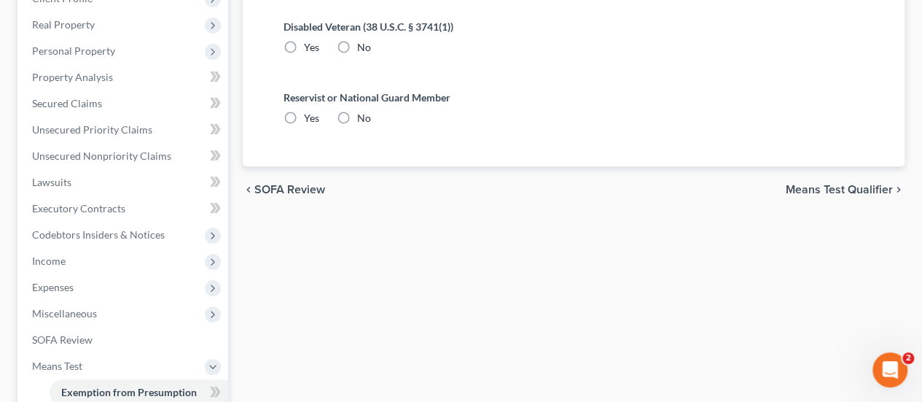
click at [880, 189] on span "Means Test Qualifier" at bounding box center [839, 190] width 107 height 12
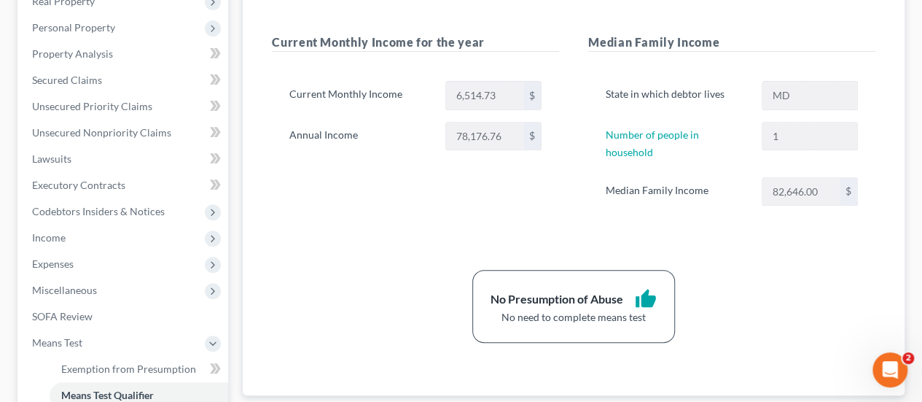
scroll to position [292, 0]
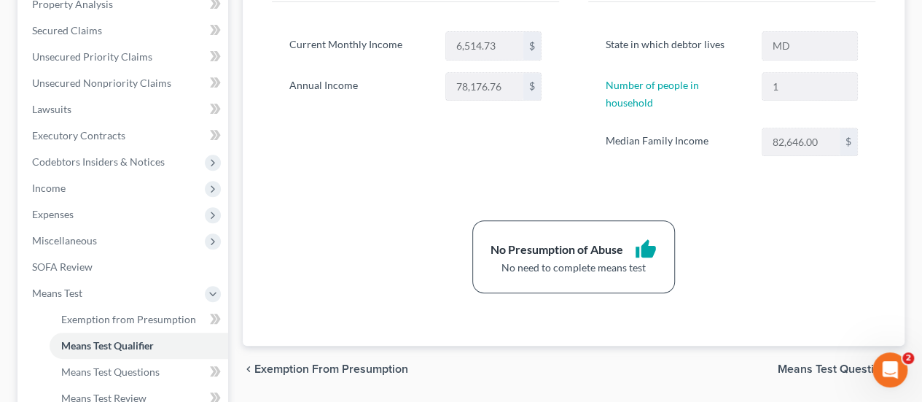
click at [814, 363] on span "Means Test Questions" at bounding box center [835, 369] width 115 height 12
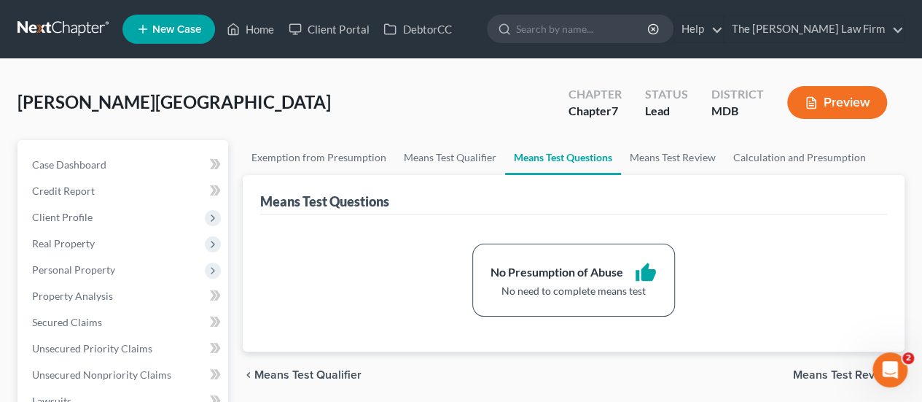
click at [558, 288] on div "No need to complete means test" at bounding box center [574, 291] width 166 height 15
click at [556, 269] on div "No Presumption of Abuse" at bounding box center [557, 272] width 133 height 17
click at [636, 152] on link "Means Test Review" at bounding box center [672, 157] width 103 height 35
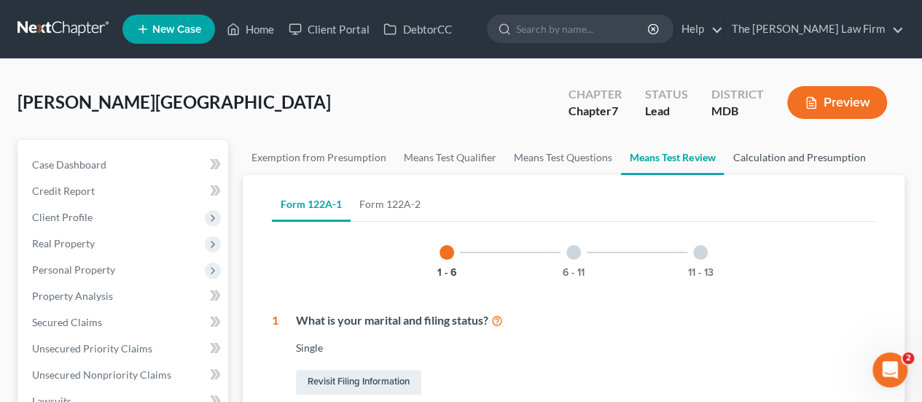
click at [780, 158] on link "Calculation and Presumption" at bounding box center [799, 157] width 150 height 35
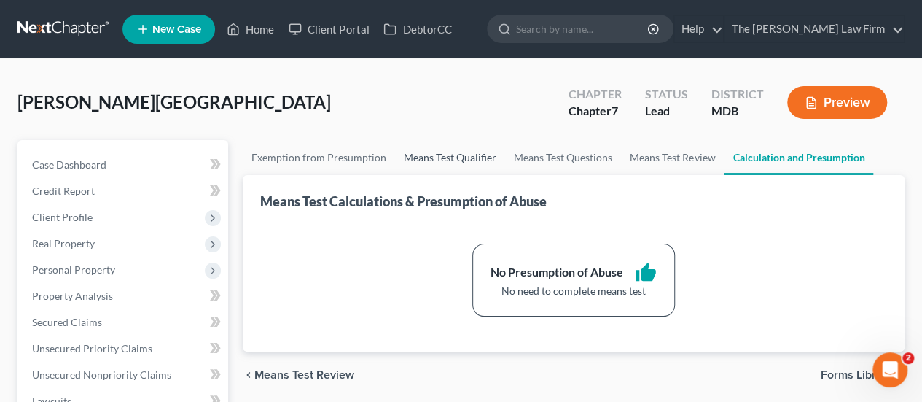
click at [420, 161] on link "Means Test Qualifier" at bounding box center [450, 157] width 110 height 35
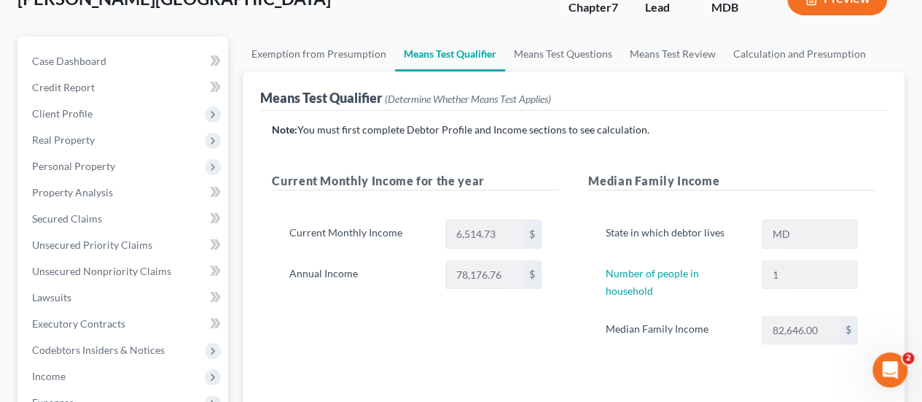
scroll to position [73, 0]
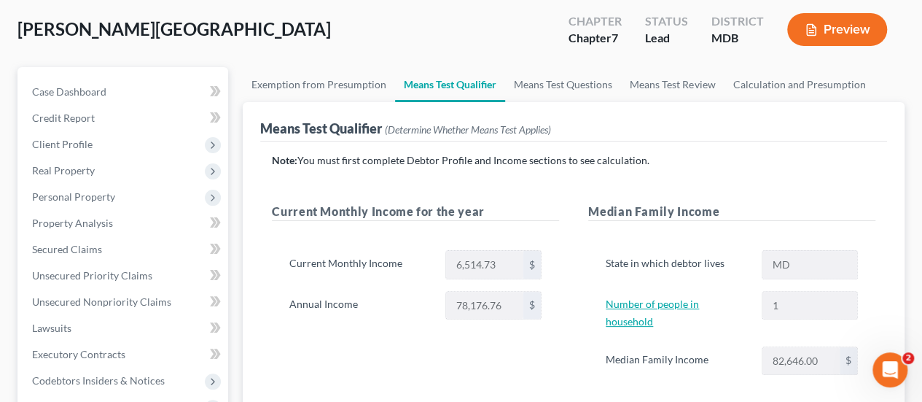
click at [625, 303] on link "Number of people in household" at bounding box center [652, 313] width 93 height 30
select select "0"
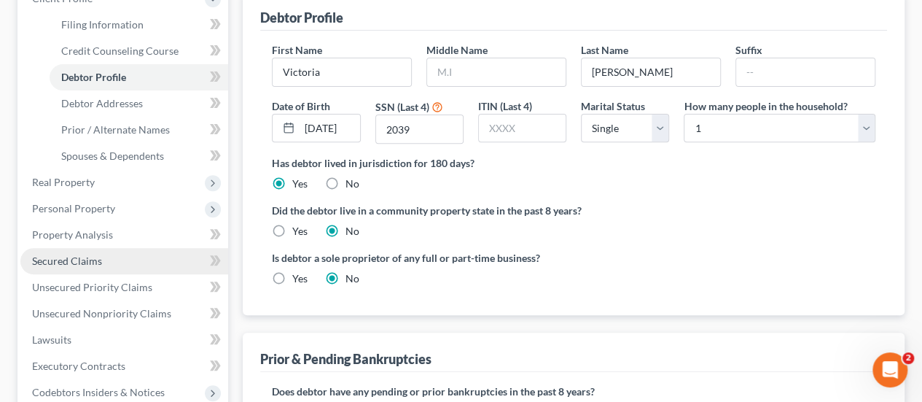
scroll to position [529, 0]
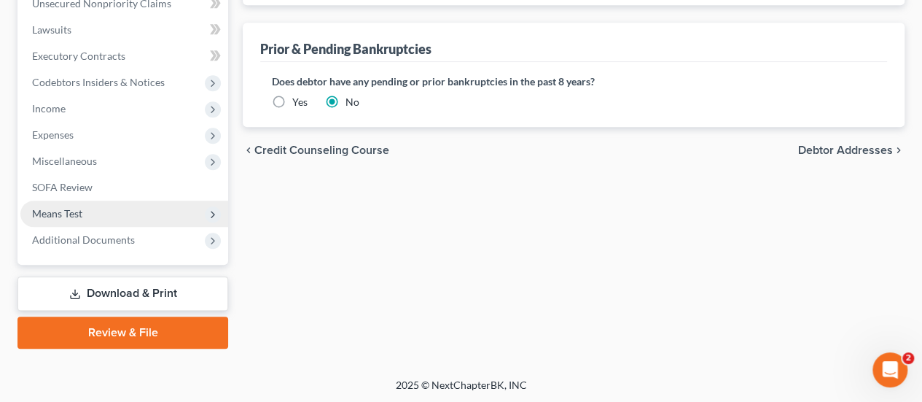
click at [71, 210] on span "Means Test" at bounding box center [57, 213] width 50 height 12
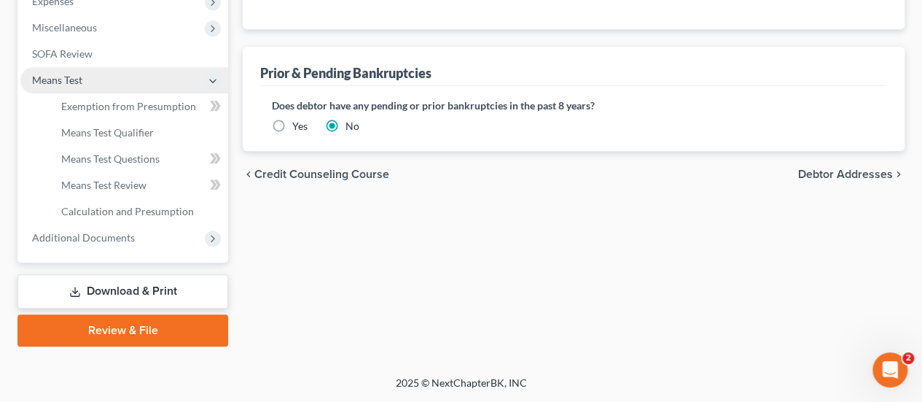
scroll to position [371, 0]
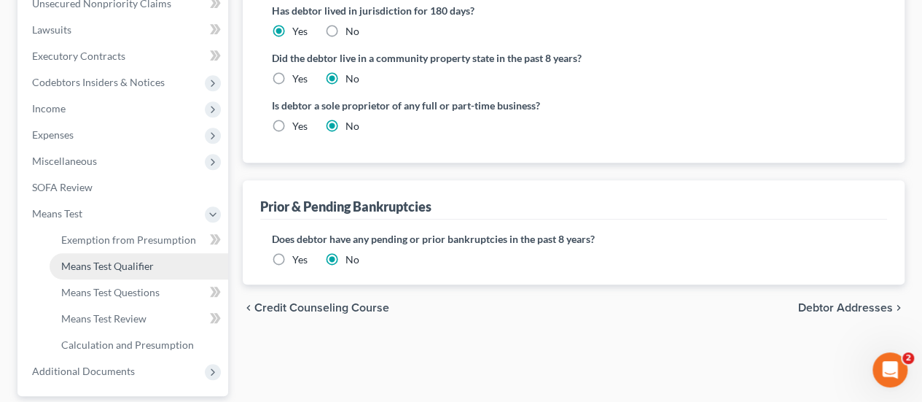
click at [94, 261] on span "Means Test Qualifier" at bounding box center [107, 266] width 93 height 12
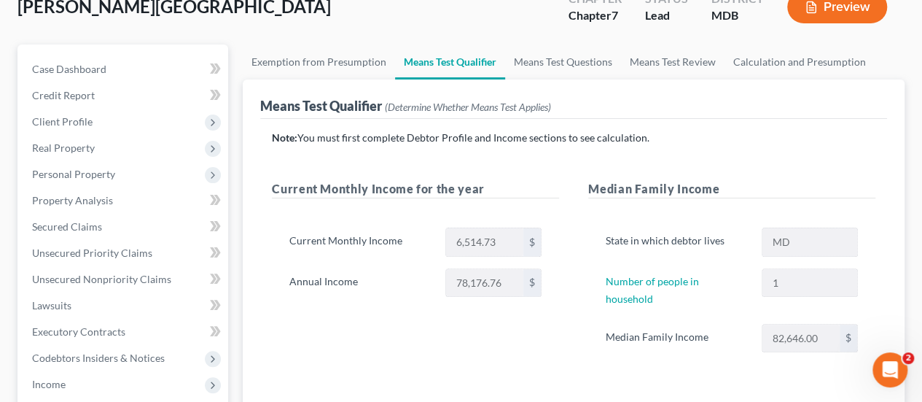
scroll to position [73, 0]
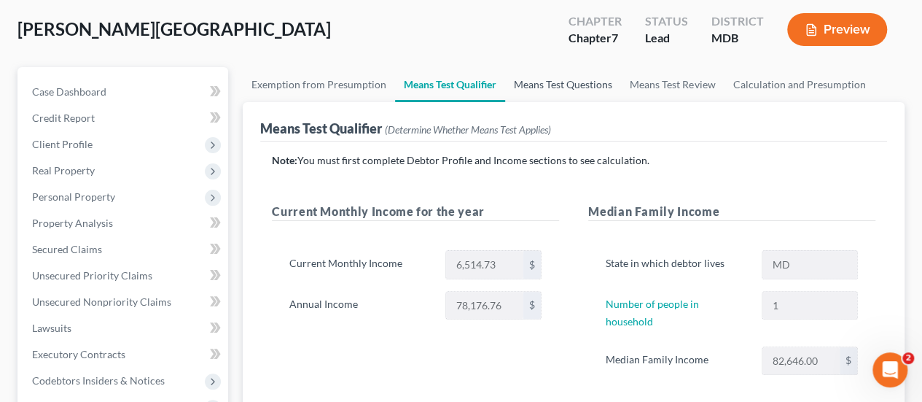
click at [543, 86] on link "Means Test Questions" at bounding box center [563, 84] width 116 height 35
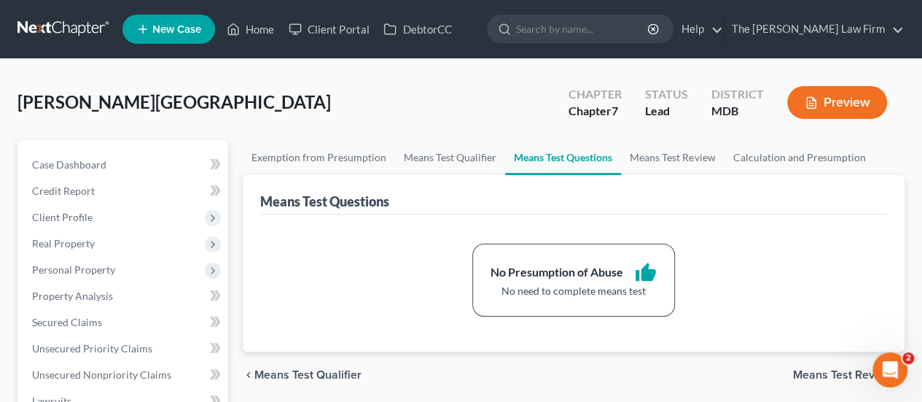
scroll to position [73, 0]
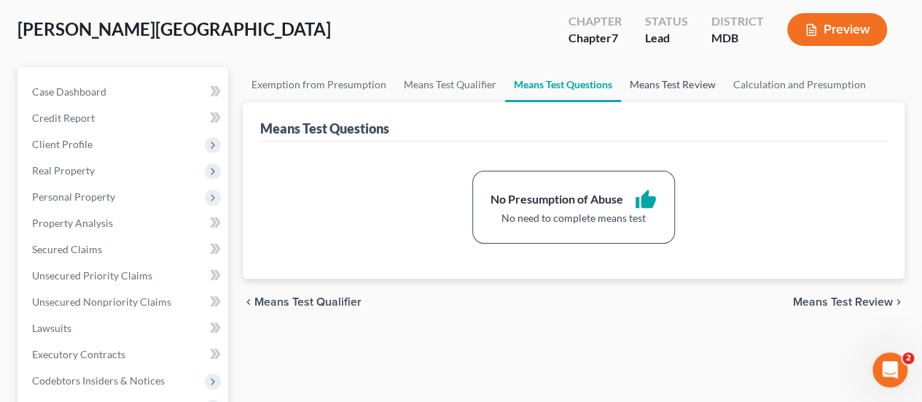
click at [651, 82] on link "Means Test Review" at bounding box center [672, 84] width 103 height 35
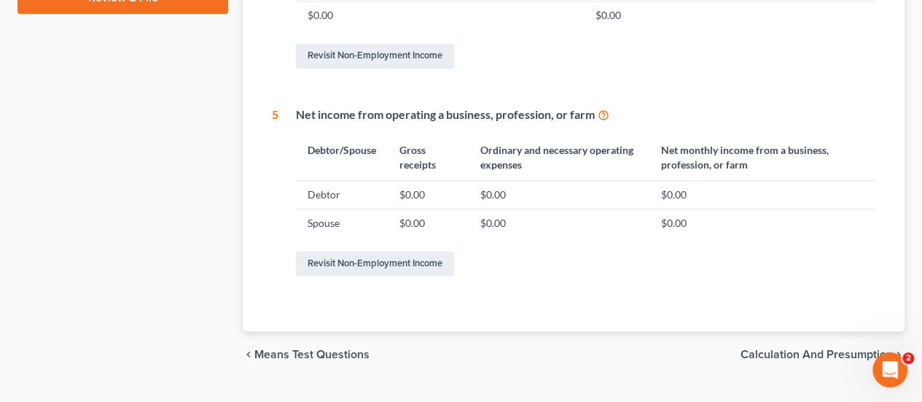
scroll to position [866, 0]
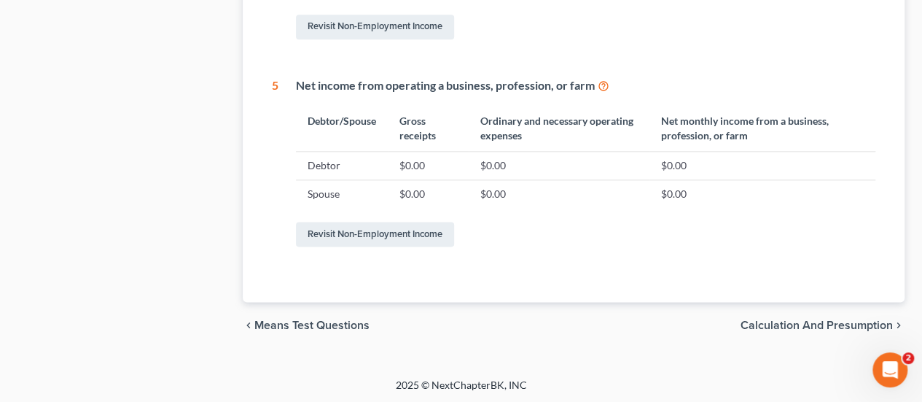
click at [759, 320] on span "Calculation and Presumption" at bounding box center [817, 325] width 152 height 12
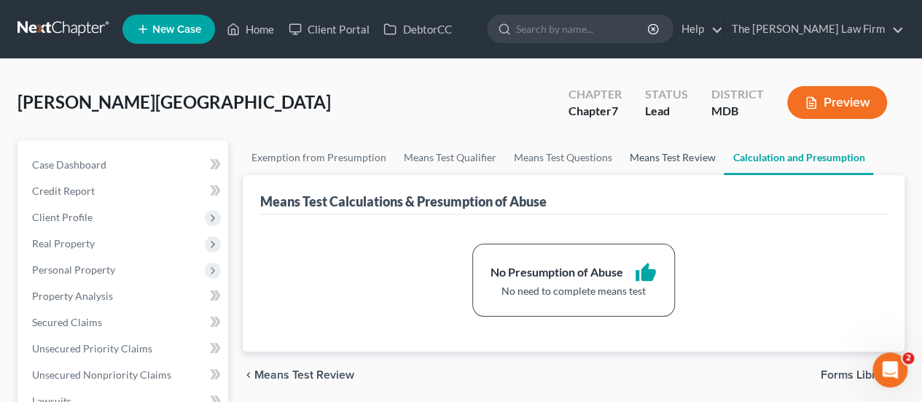
click at [649, 160] on link "Means Test Review" at bounding box center [672, 157] width 103 height 35
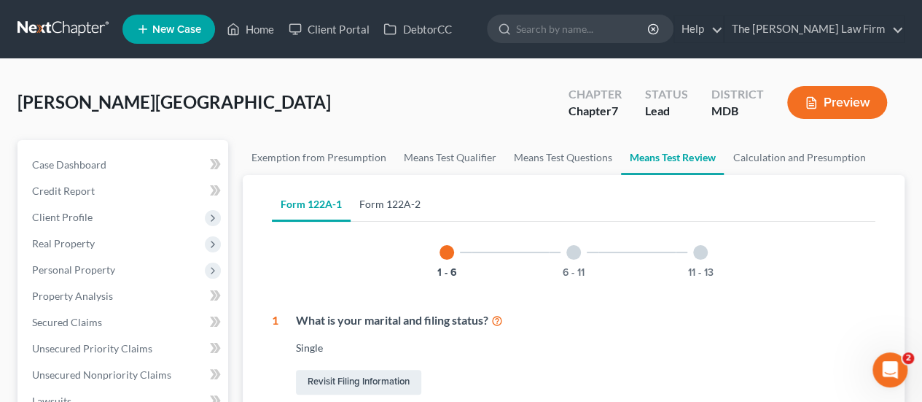
click at [392, 200] on link "Form 122A-2" at bounding box center [390, 204] width 79 height 35
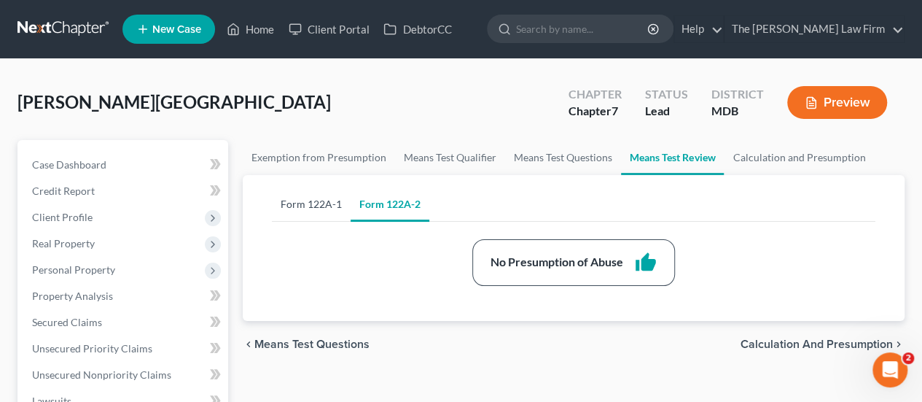
click at [308, 206] on link "Form 122A-1" at bounding box center [311, 204] width 79 height 35
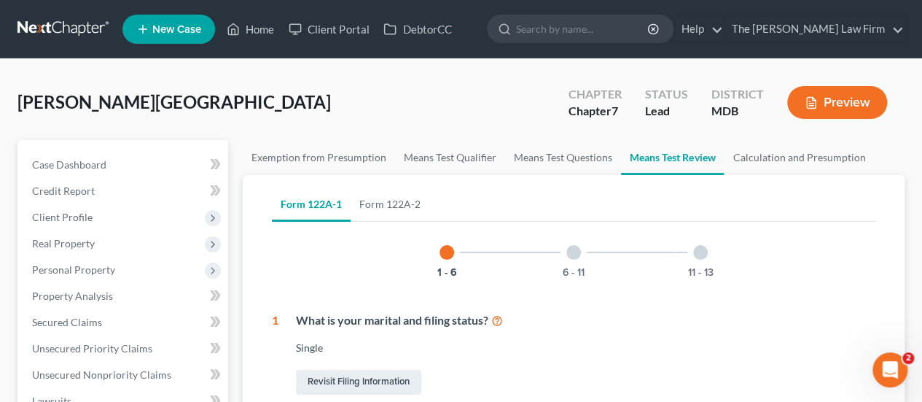
click at [696, 254] on div at bounding box center [700, 252] width 15 height 15
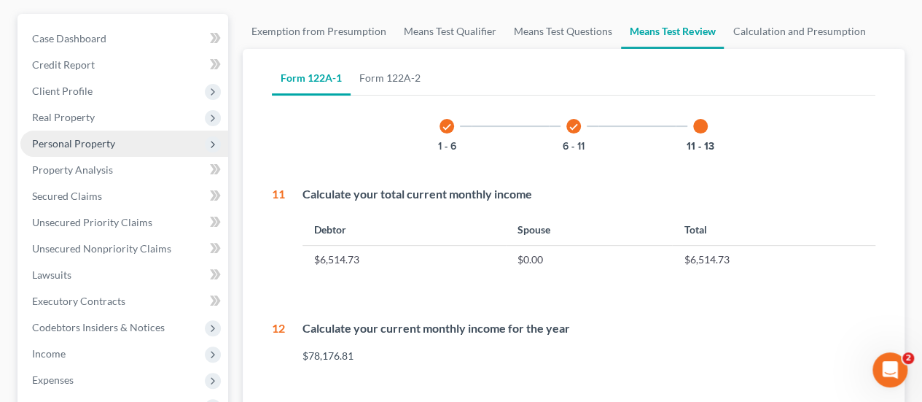
scroll to position [292, 0]
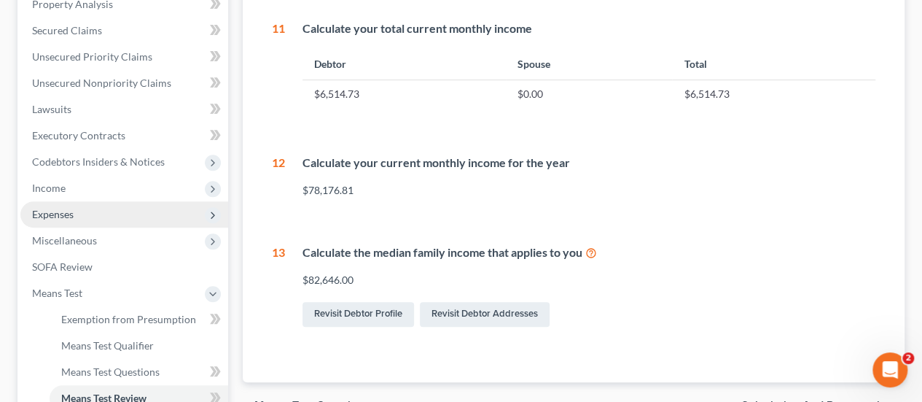
click at [71, 224] on span "Expenses" at bounding box center [124, 214] width 208 height 26
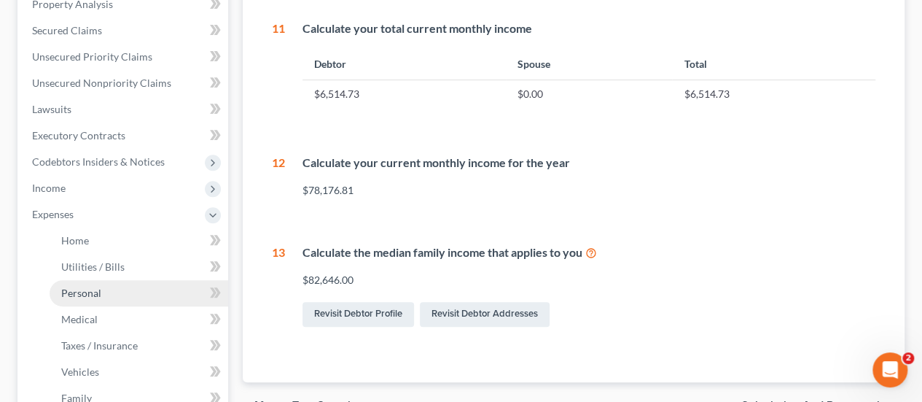
click at [80, 294] on span "Personal" at bounding box center [81, 293] width 40 height 12
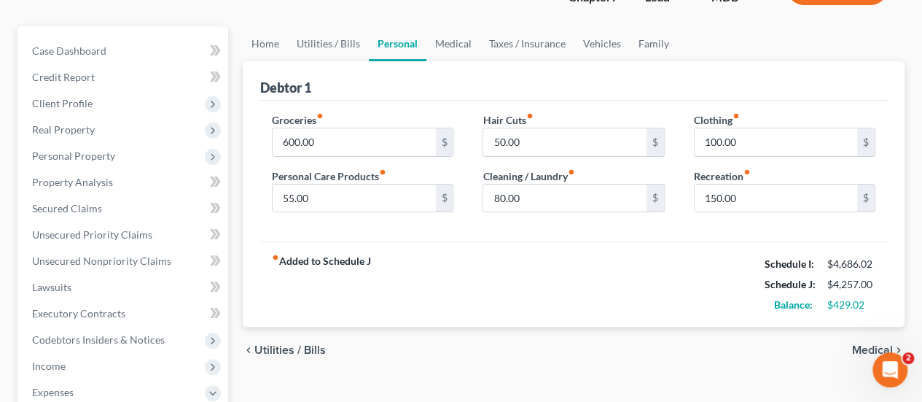
scroll to position [146, 0]
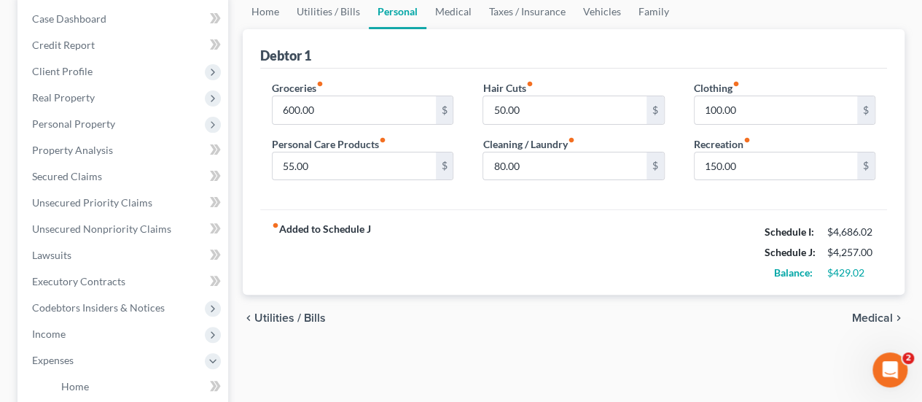
click at [467, 281] on div "fiber_manual_record Added to Schedule J Schedule I: $4,686.02 Schedule J: $4,25…" at bounding box center [573, 251] width 627 height 85
click at [586, 254] on div "fiber_manual_record Added to Schedule J Schedule I: $4,686.02 Schedule J: $4,25…" at bounding box center [573, 251] width 627 height 85
click at [310, 20] on link "Utilities / Bills" at bounding box center [328, 11] width 81 height 35
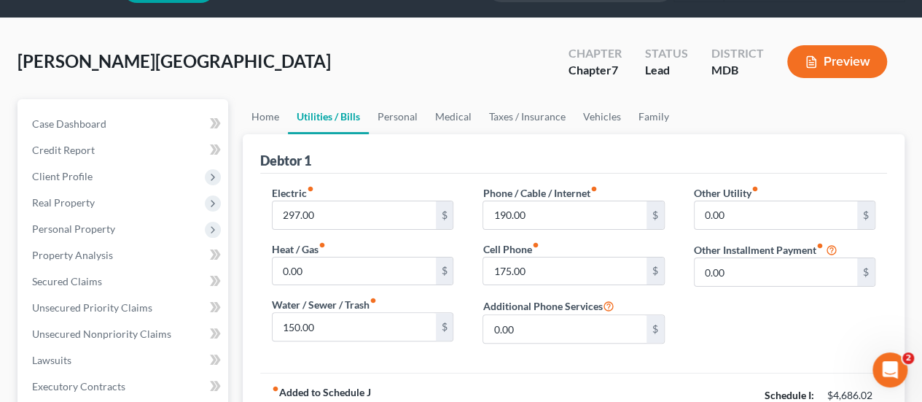
scroll to position [73, 0]
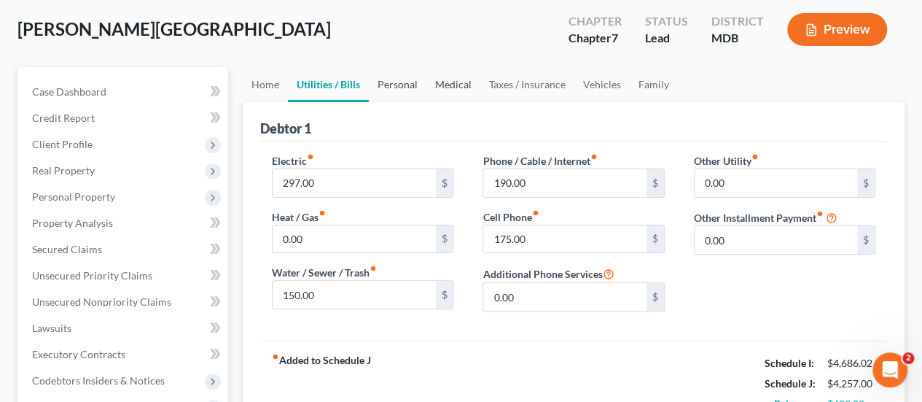
drag, startPoint x: 397, startPoint y: 91, endPoint x: 454, endPoint y: 86, distance: 57.8
click at [397, 91] on link "Personal" at bounding box center [398, 84] width 58 height 35
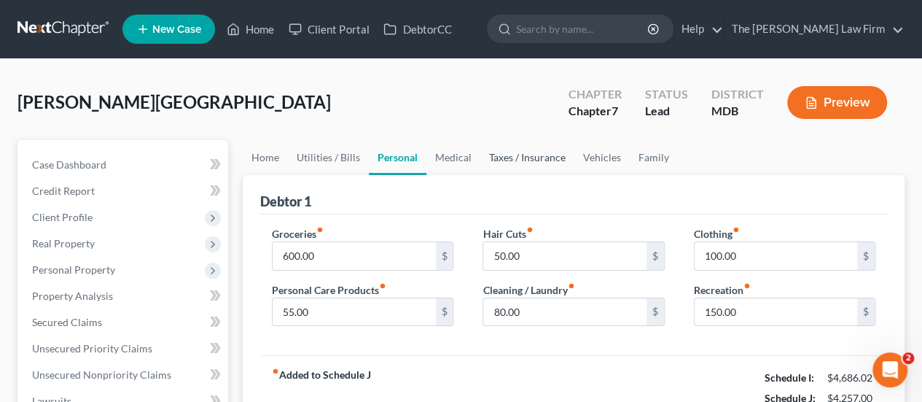
click at [513, 158] on link "Taxes / Insurance" at bounding box center [528, 157] width 94 height 35
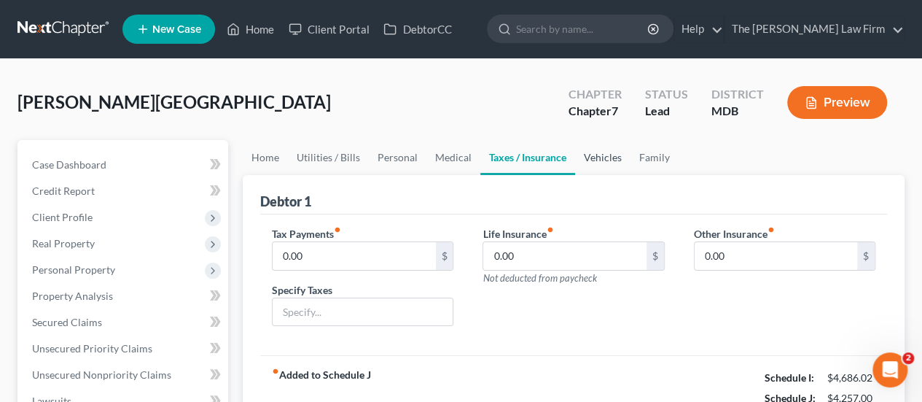
click at [599, 163] on link "Vehicles" at bounding box center [602, 157] width 55 height 35
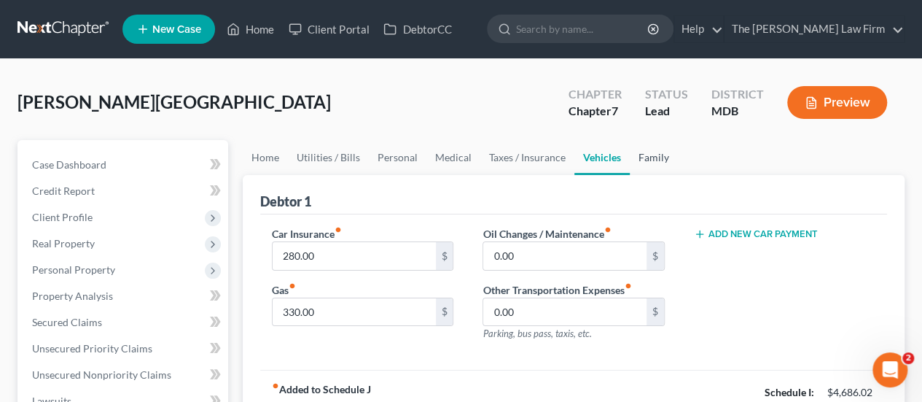
click at [655, 160] on link "Family" at bounding box center [654, 157] width 48 height 35
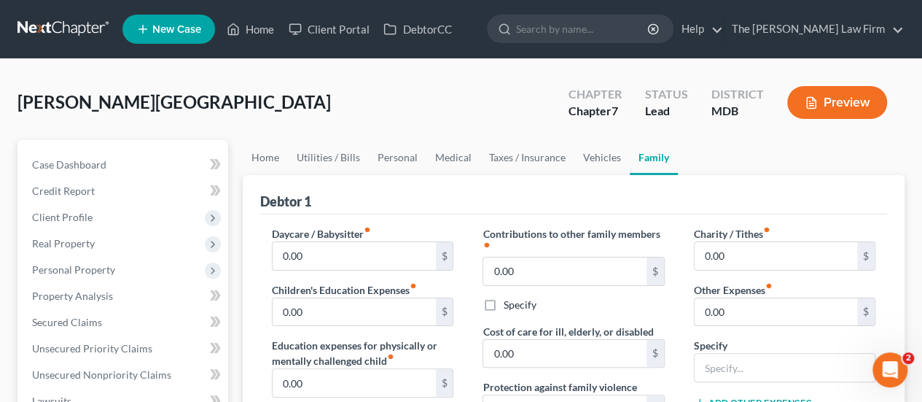
click at [356, 111] on div "[PERSON_NAME][GEOGRAPHIC_DATA] Upgraded Chapter Chapter 7 Status Lead District …" at bounding box center [461, 108] width 887 height 63
click at [266, 31] on link "Home" at bounding box center [250, 29] width 62 height 26
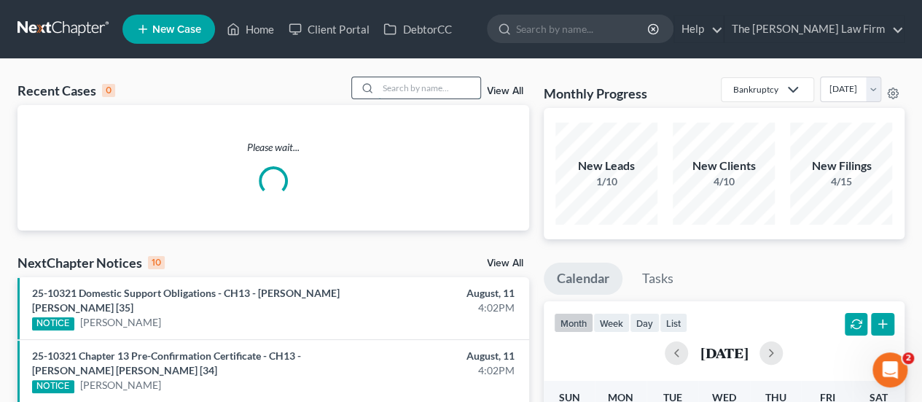
click at [419, 88] on input "search" at bounding box center [429, 87] width 102 height 21
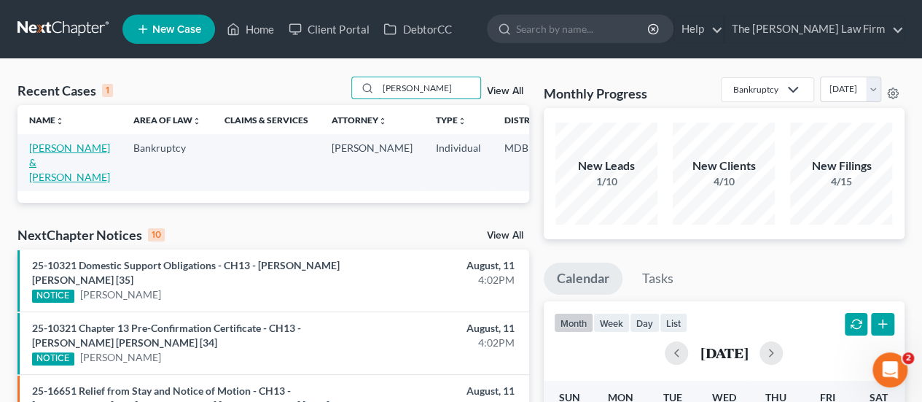
type input "[PERSON_NAME]"
click at [46, 148] on link "[PERSON_NAME] & [PERSON_NAME]" at bounding box center [69, 162] width 81 height 42
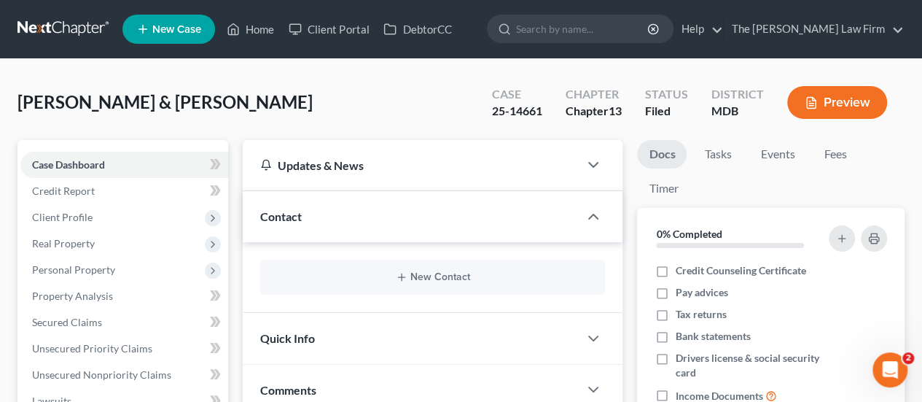
scroll to position [570, 0]
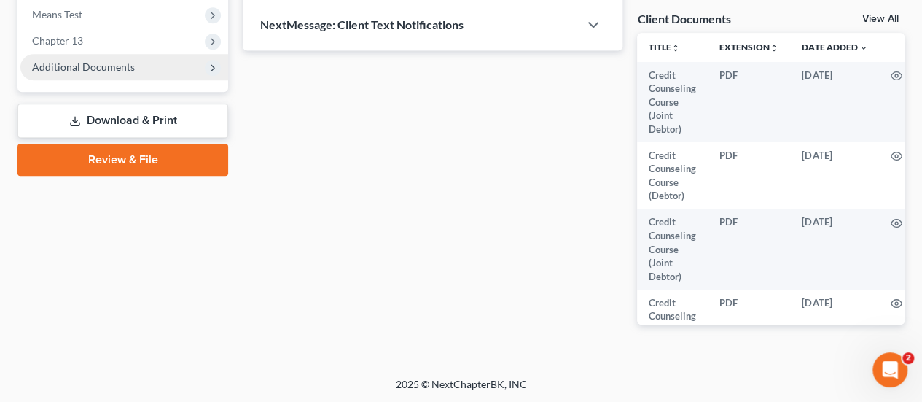
click at [116, 69] on span "Additional Documents" at bounding box center [83, 67] width 103 height 12
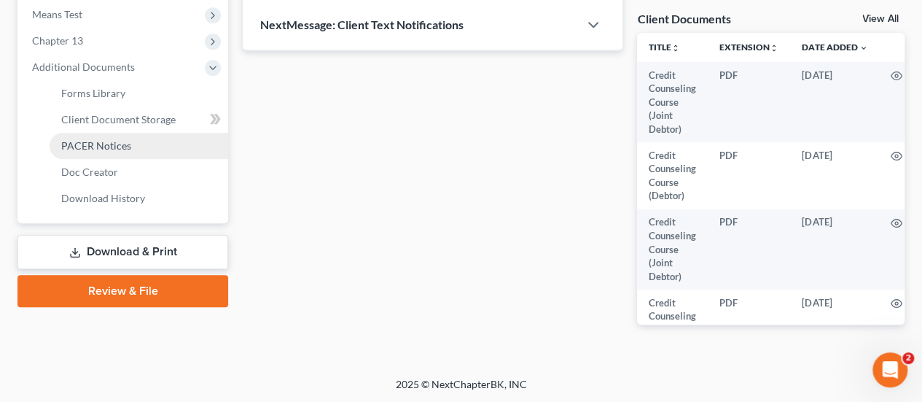
click at [100, 150] on span "PACER Notices" at bounding box center [96, 145] width 70 height 12
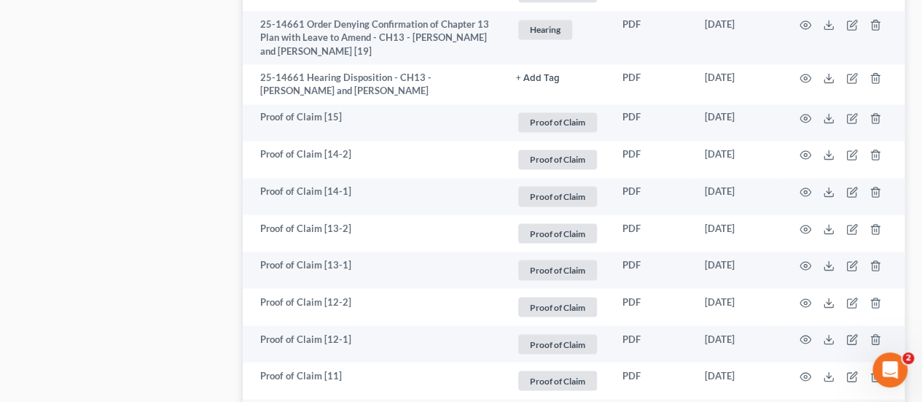
scroll to position [1167, 0]
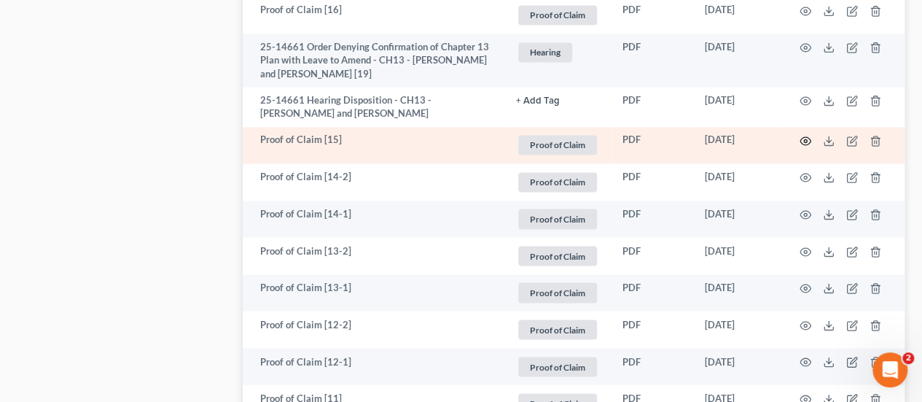
click at [804, 135] on icon "button" at bounding box center [806, 141] width 12 height 12
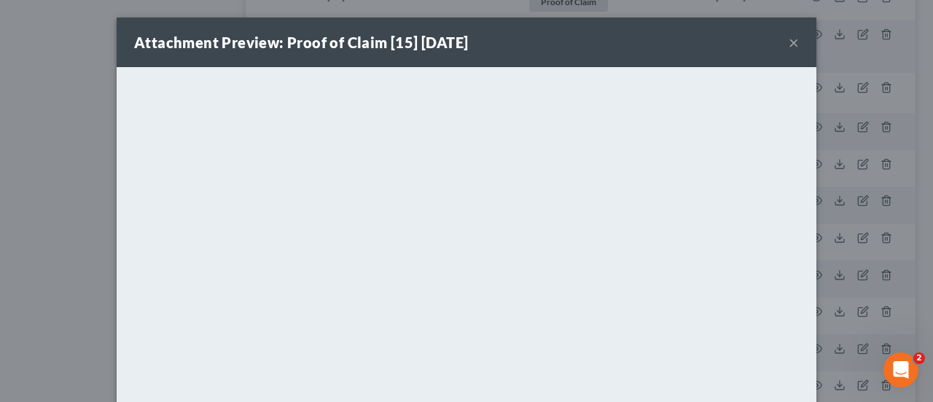
click at [789, 44] on button "×" at bounding box center [794, 43] width 10 height 18
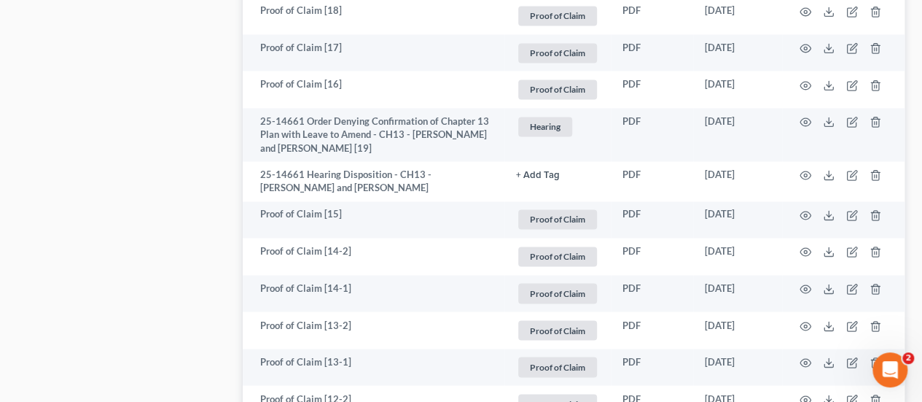
scroll to position [948, 0]
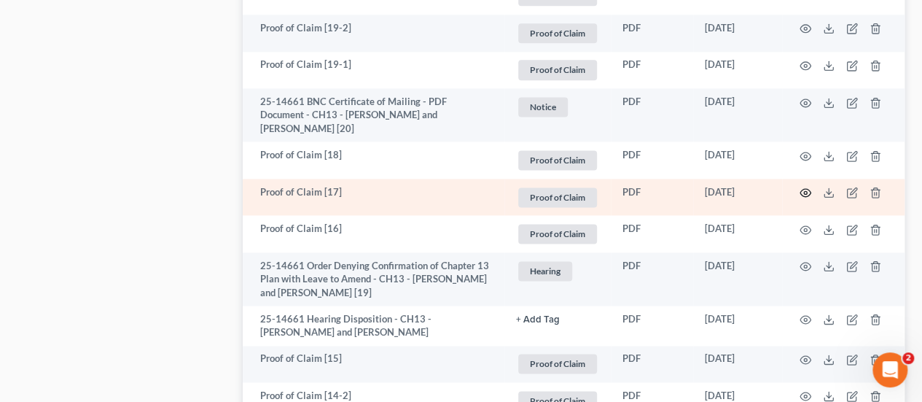
click at [802, 187] on icon "button" at bounding box center [806, 193] width 12 height 12
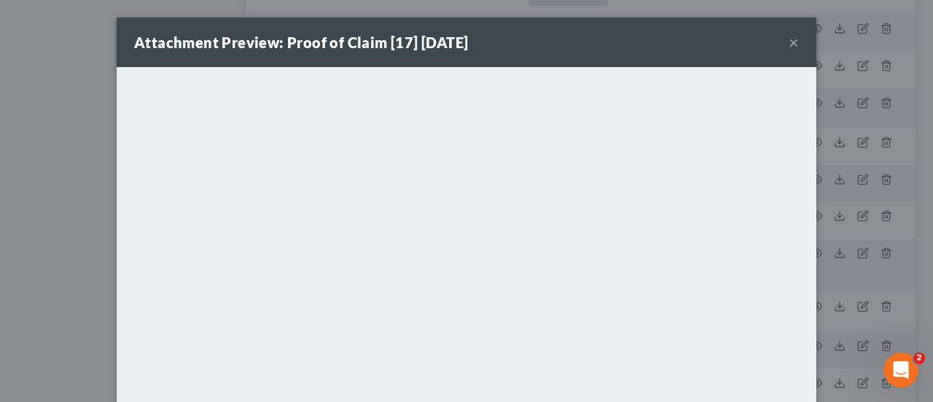
click at [789, 44] on button "×" at bounding box center [794, 43] width 10 height 18
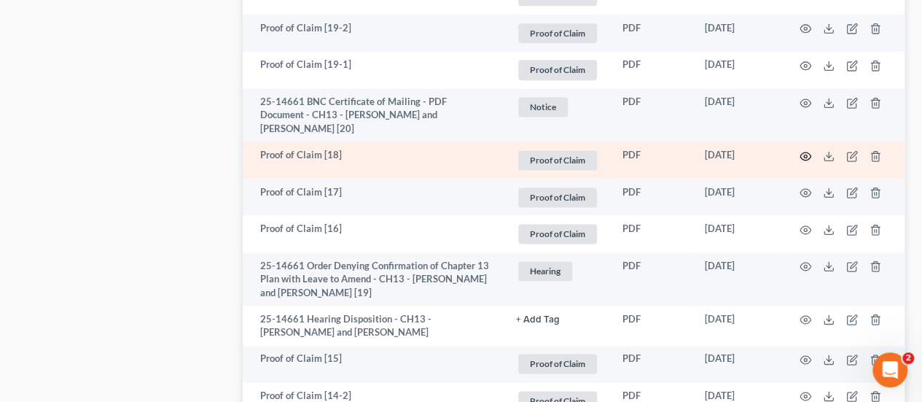
click at [809, 152] on icon "button" at bounding box center [806, 156] width 11 height 8
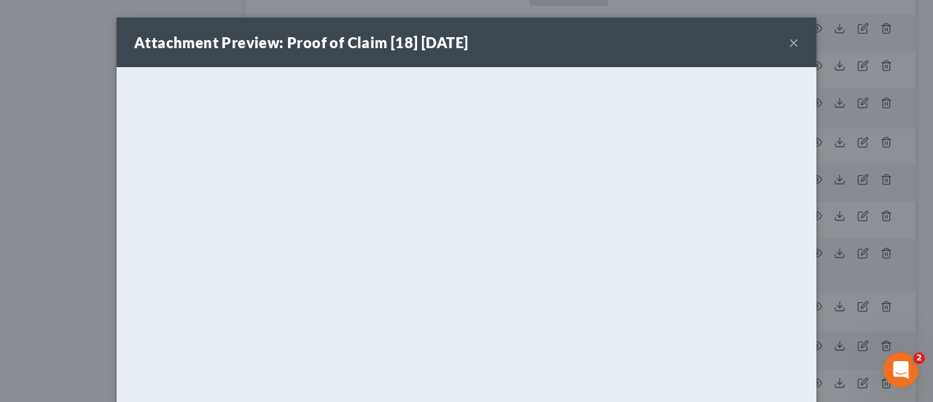
click at [790, 34] on button "×" at bounding box center [794, 43] width 10 height 18
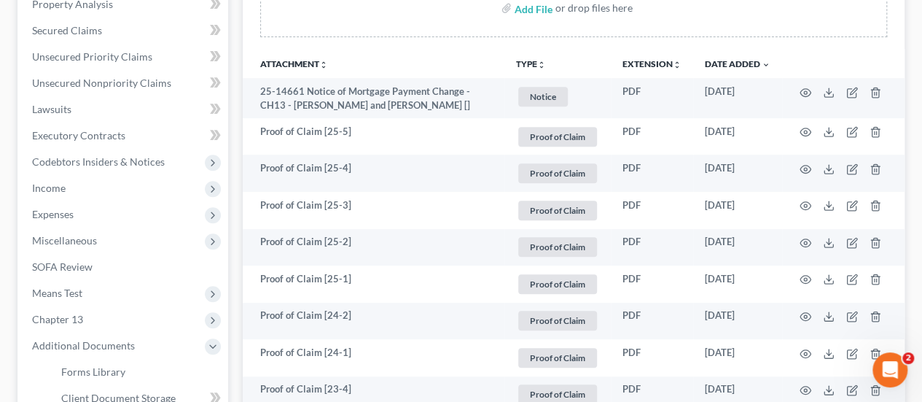
scroll to position [0, 0]
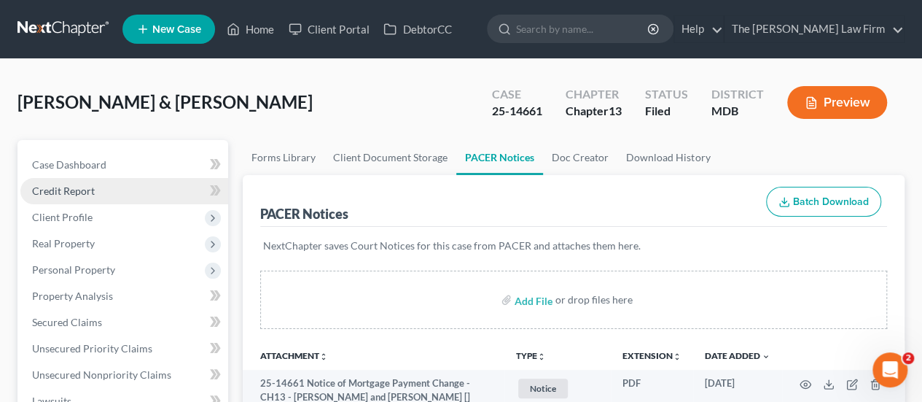
click at [74, 186] on span "Credit Report" at bounding box center [63, 190] width 63 height 12
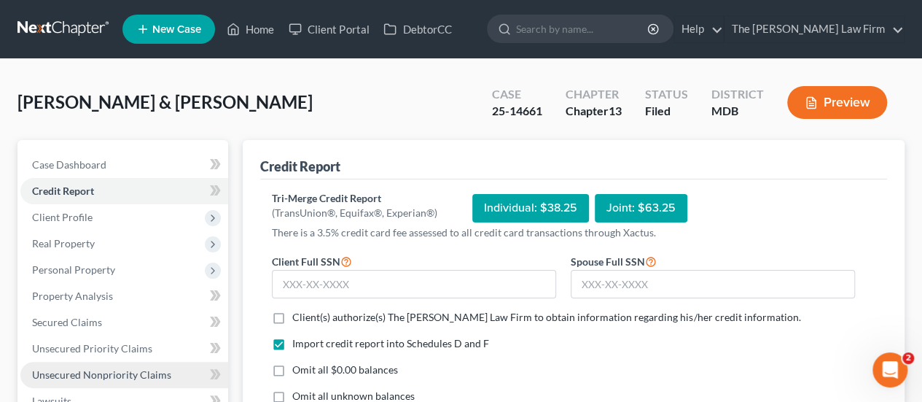
click at [78, 374] on span "Unsecured Nonpriority Claims" at bounding box center [101, 374] width 139 height 12
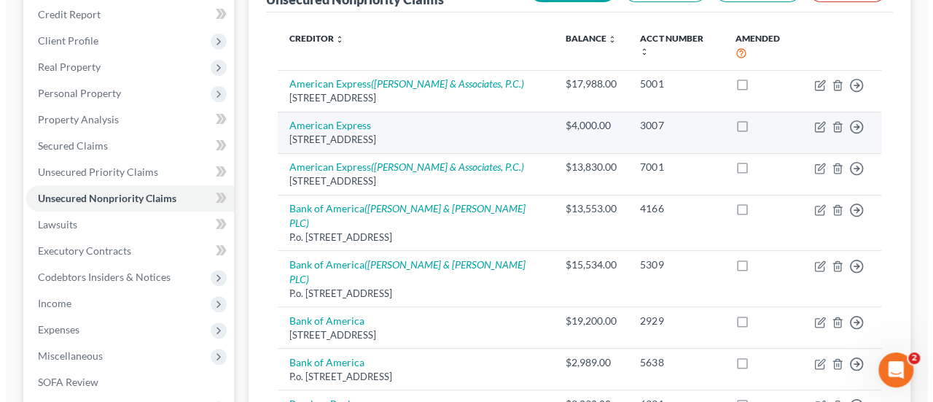
scroll to position [146, 0]
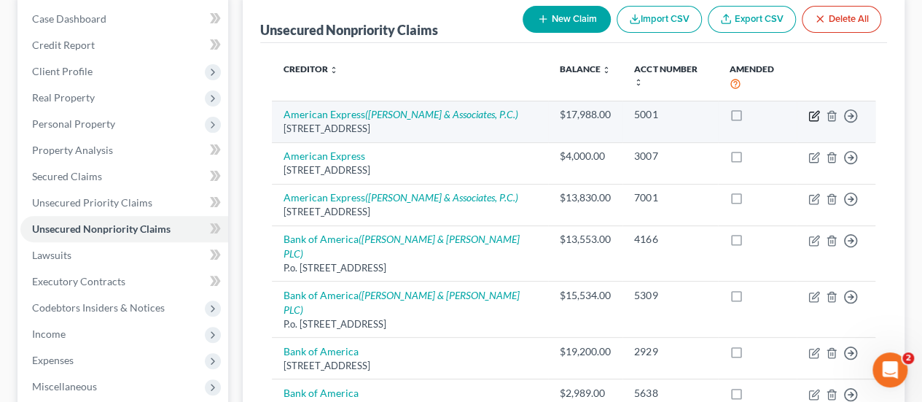
click at [815, 112] on icon "button" at bounding box center [815, 116] width 12 height 12
select select "45"
select select "2"
select select "1"
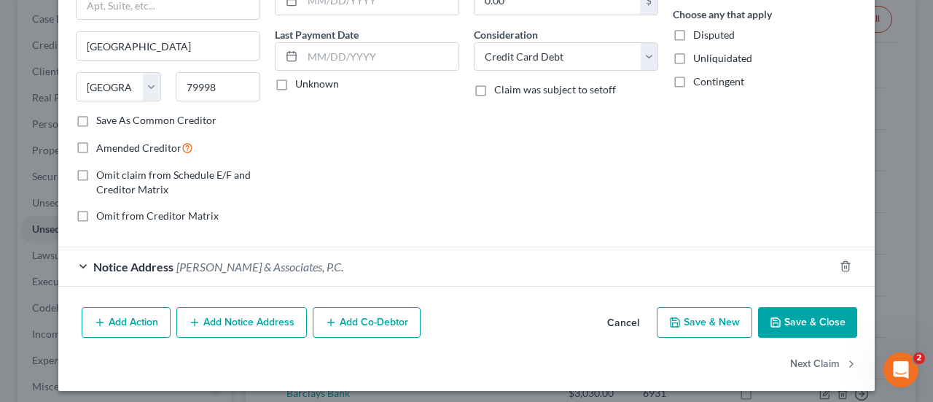
scroll to position [176, 0]
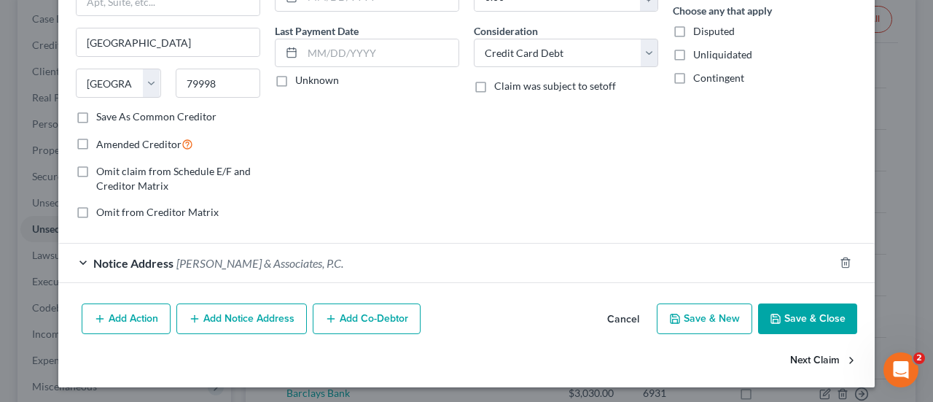
click at [819, 361] on button "Next Claim" at bounding box center [823, 361] width 67 height 31
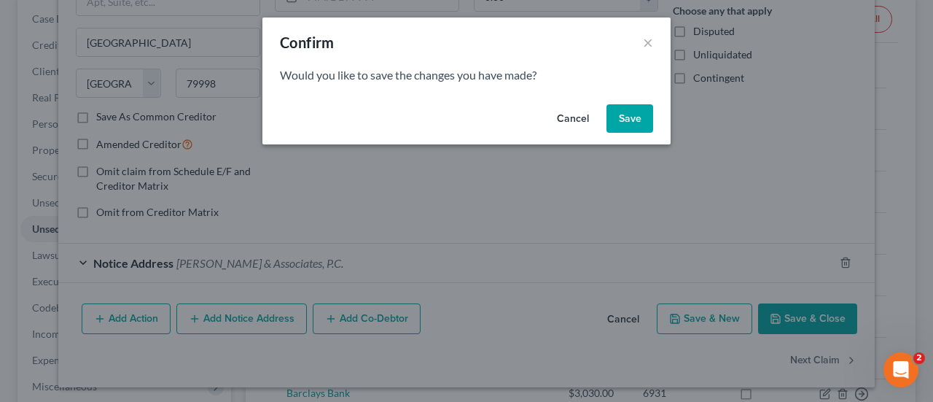
click at [625, 116] on button "Save" at bounding box center [630, 118] width 47 height 29
select select "45"
select select "2"
select select "0"
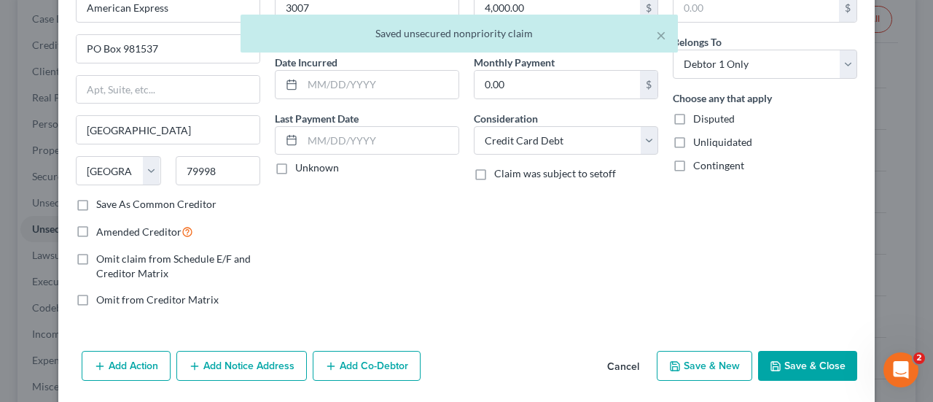
scroll to position [136, 0]
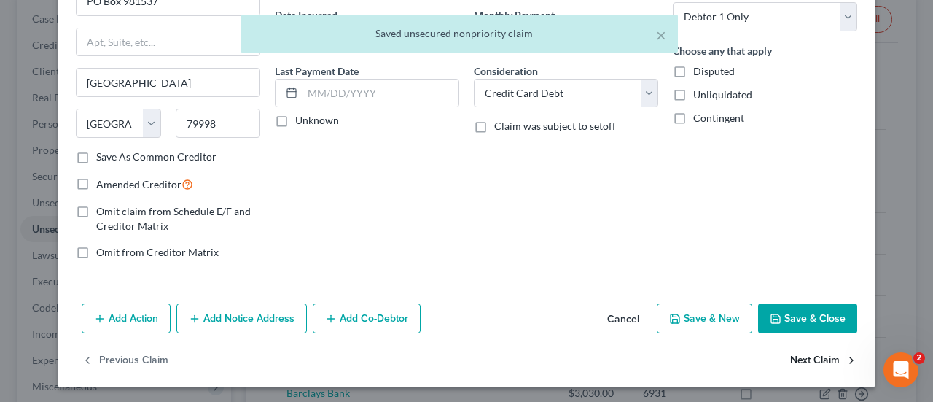
click at [798, 357] on button "Next Claim" at bounding box center [823, 360] width 67 height 31
select select "45"
select select "2"
select select "1"
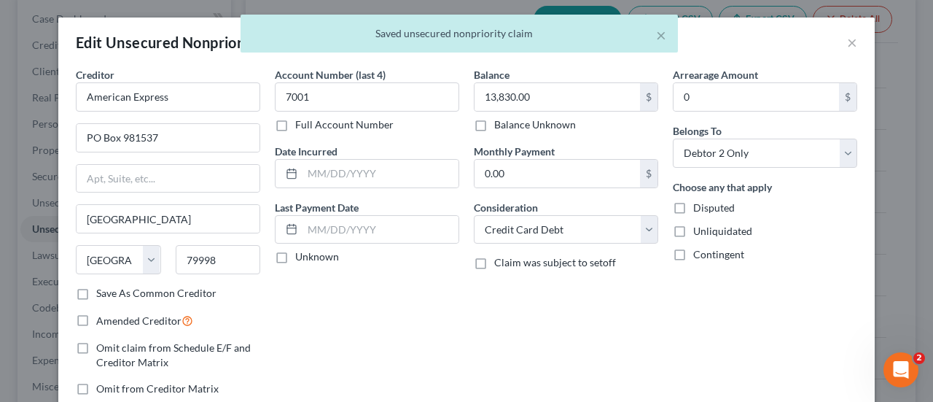
scroll to position [176, 0]
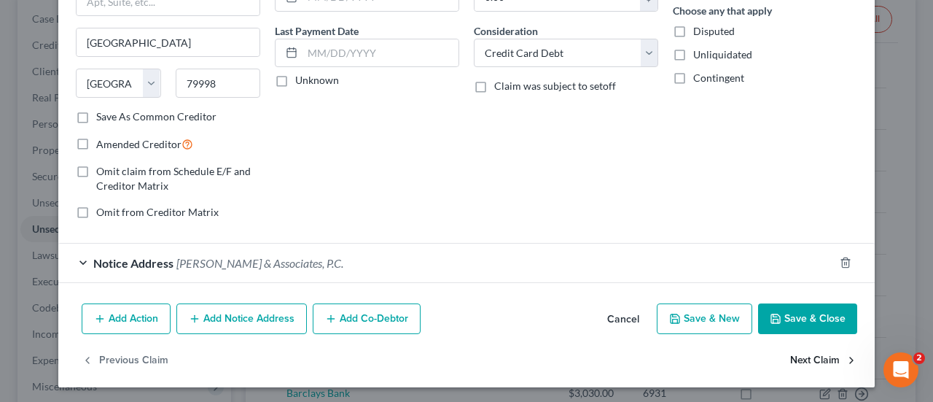
click at [809, 351] on button "Next Claim" at bounding box center [823, 361] width 67 height 31
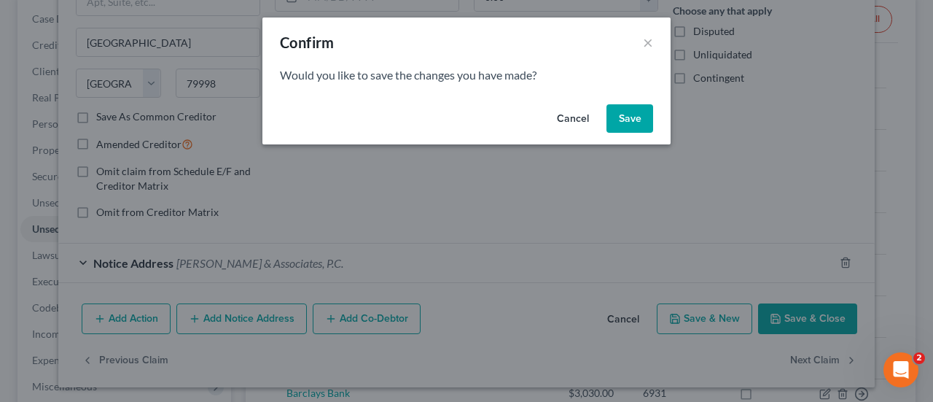
click at [620, 119] on button "Save" at bounding box center [630, 118] width 47 height 29
select select "7"
select select "2"
select select "1"
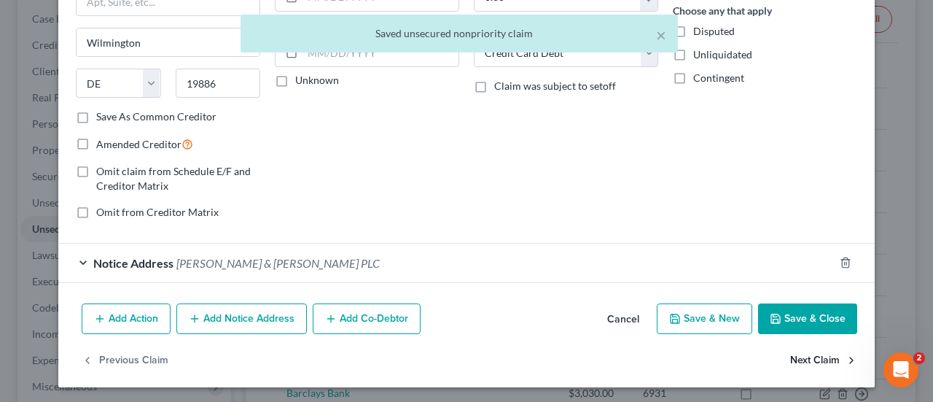
click at [818, 360] on button "Next Claim" at bounding box center [823, 361] width 67 height 31
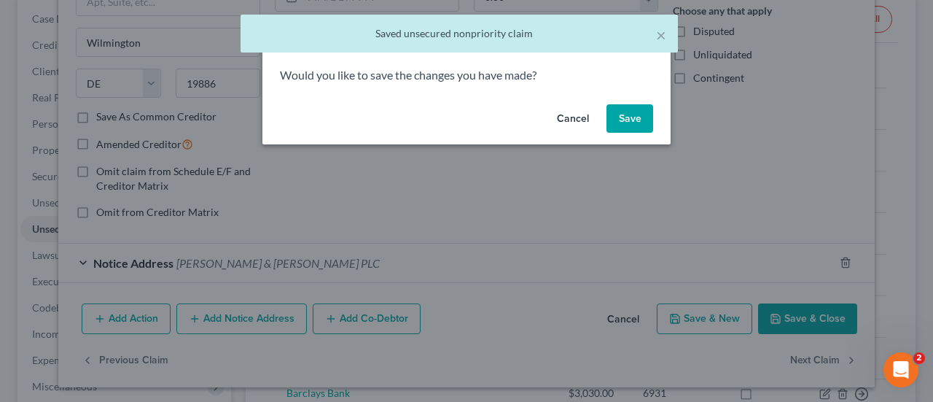
click at [620, 123] on button "Save" at bounding box center [630, 118] width 47 height 29
select select "7"
select select "1"
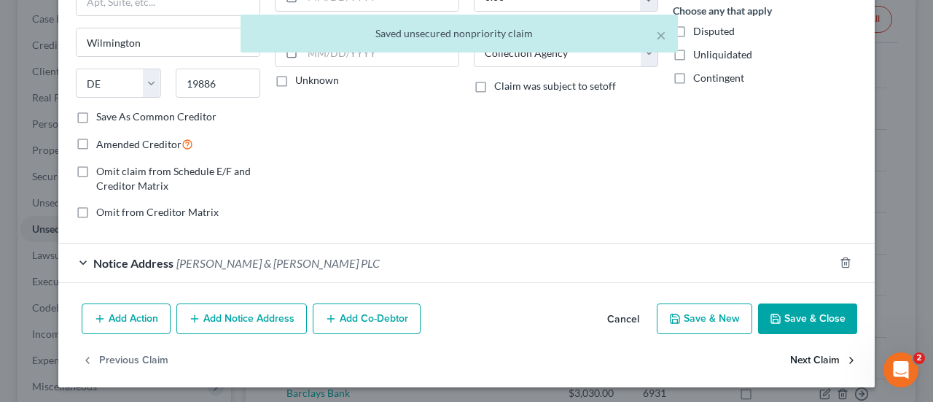
click at [825, 358] on button "Next Claim" at bounding box center [823, 361] width 67 height 31
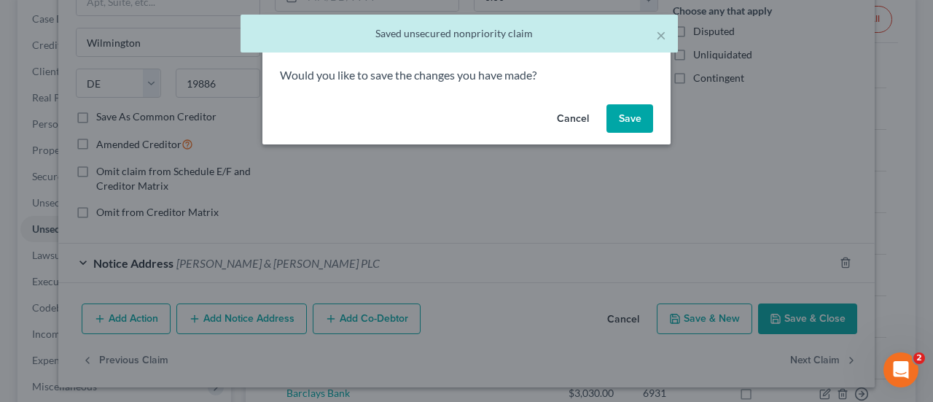
click at [630, 119] on button "Save" at bounding box center [630, 118] width 47 height 29
select select "7"
select select "2"
select select "0"
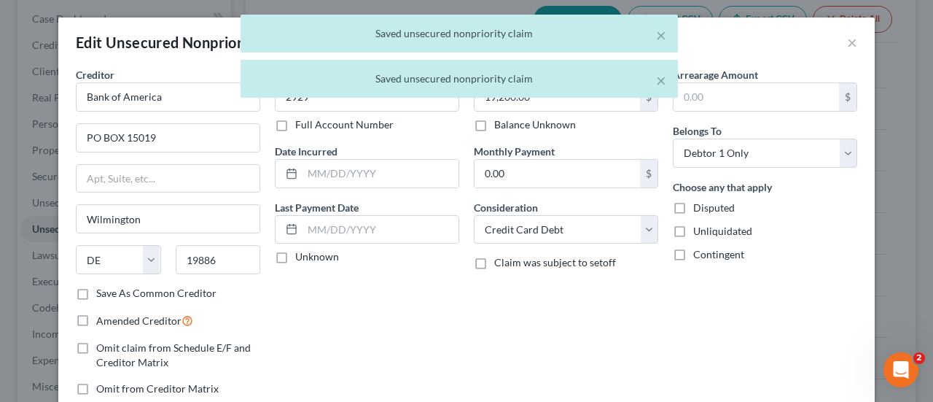
scroll to position [136, 0]
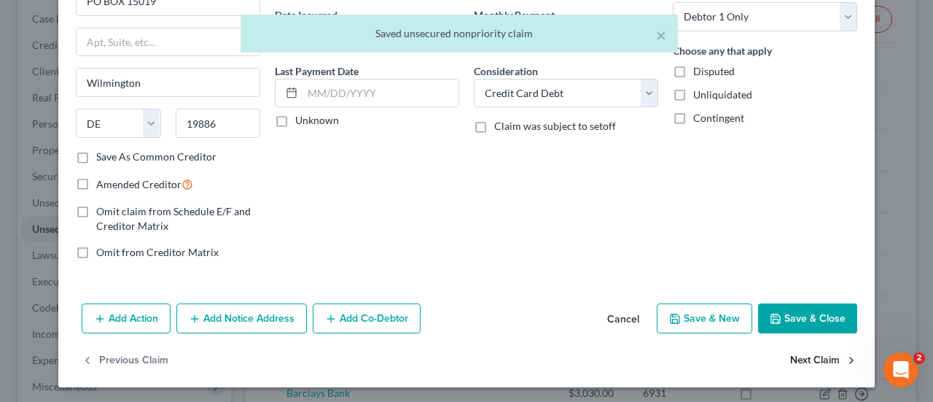
click at [802, 357] on button "Next Claim" at bounding box center [823, 360] width 67 height 31
select select "7"
select select "2"
select select "0"
click at [796, 358] on button "Next Claim" at bounding box center [823, 360] width 67 height 31
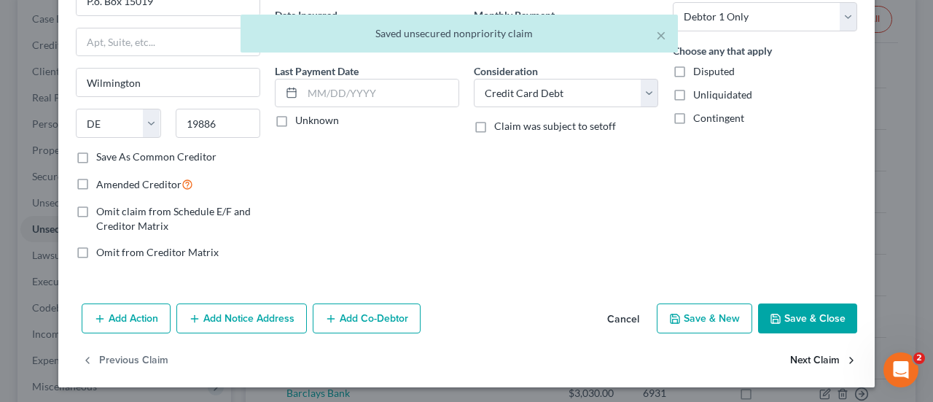
select select "39"
select select "2"
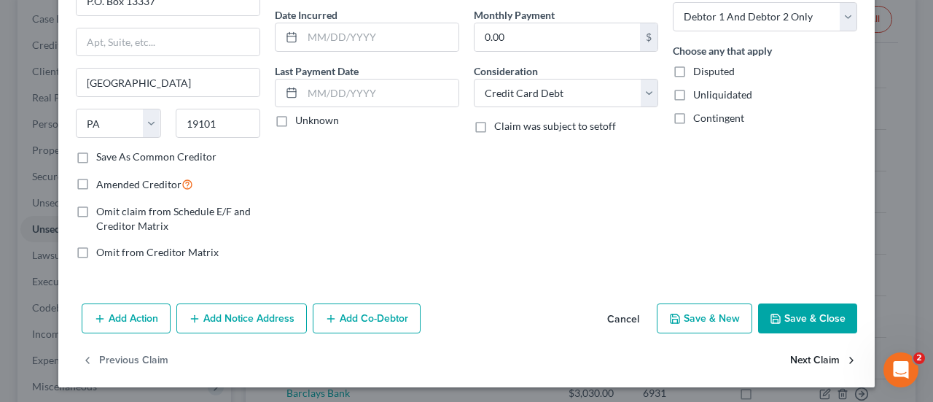
click at [807, 355] on button "Next Claim" at bounding box center [823, 360] width 67 height 31
select select "39"
select select "2"
select select "1"
click at [793, 351] on button "Next Claim" at bounding box center [823, 360] width 67 height 31
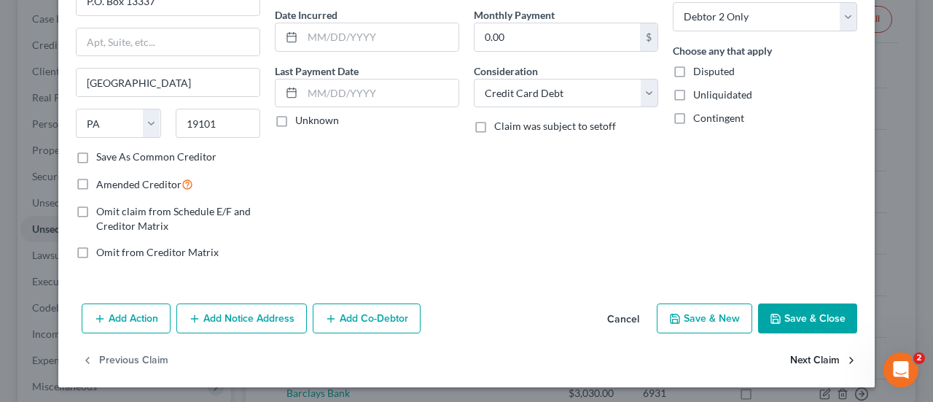
select select "28"
select select "2"
select select "1"
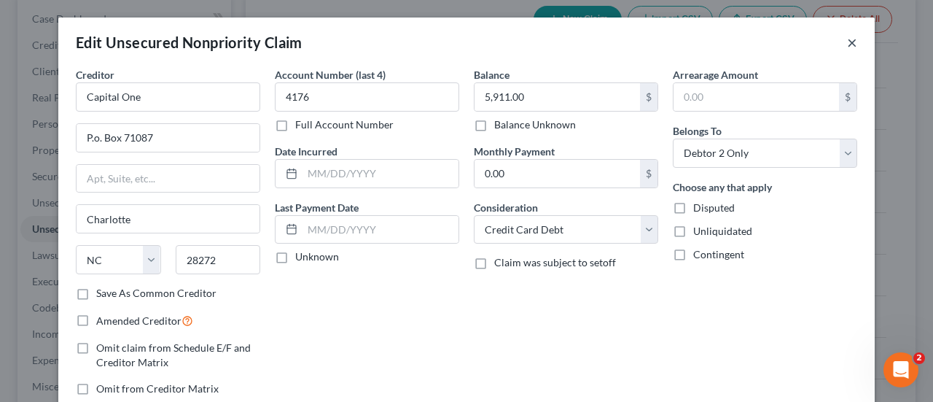
click at [847, 44] on button "×" at bounding box center [852, 43] width 10 height 18
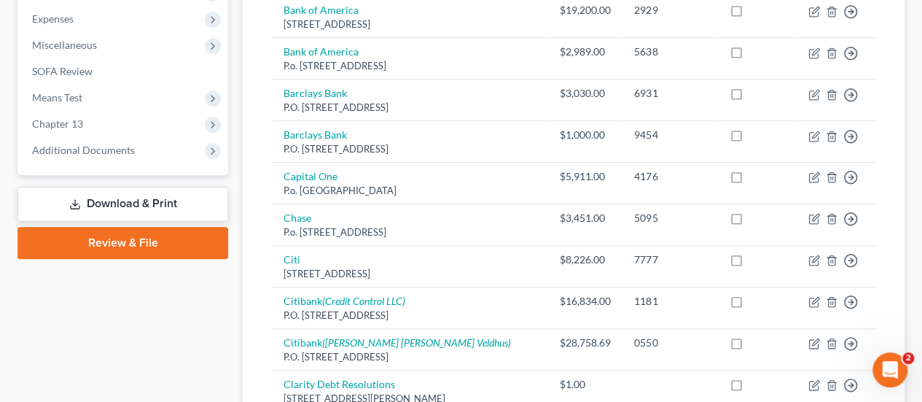
scroll to position [510, 0]
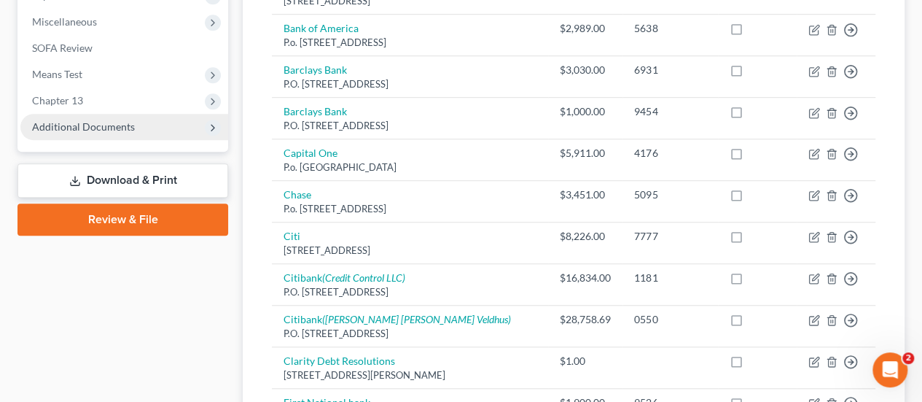
click at [102, 127] on span "Additional Documents" at bounding box center [83, 126] width 103 height 12
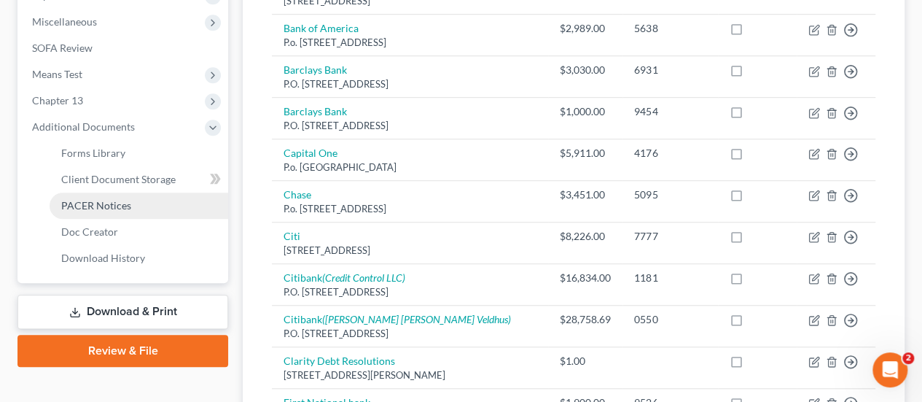
click at [115, 203] on span "PACER Notices" at bounding box center [96, 205] width 70 height 12
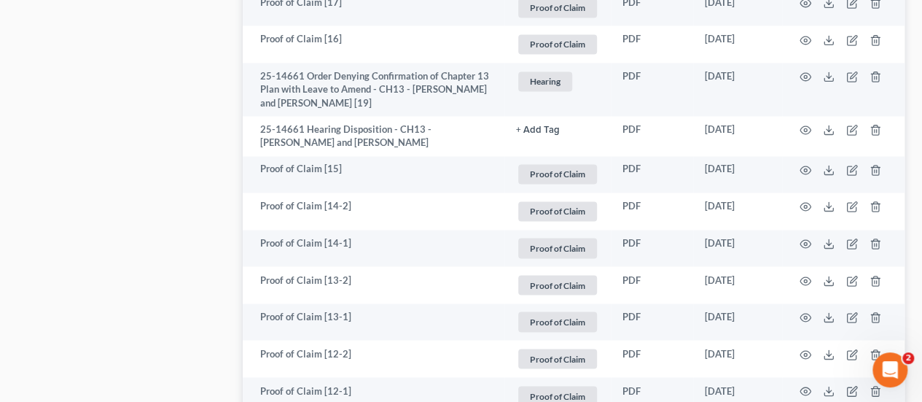
scroll to position [1313, 0]
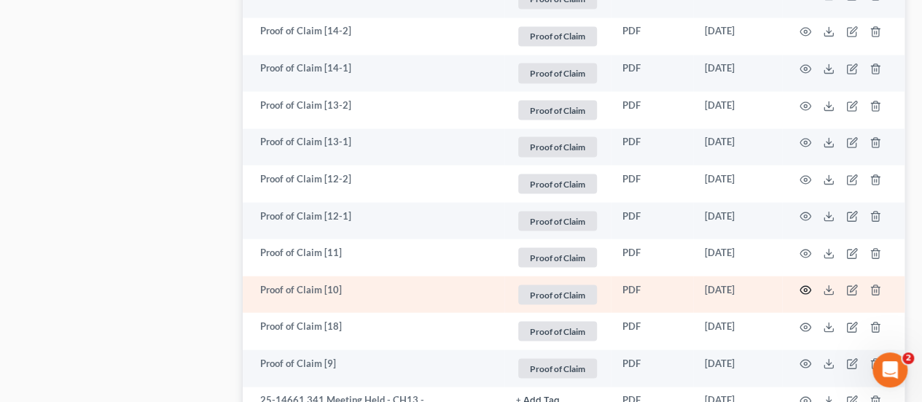
click at [807, 284] on icon "button" at bounding box center [806, 290] width 12 height 12
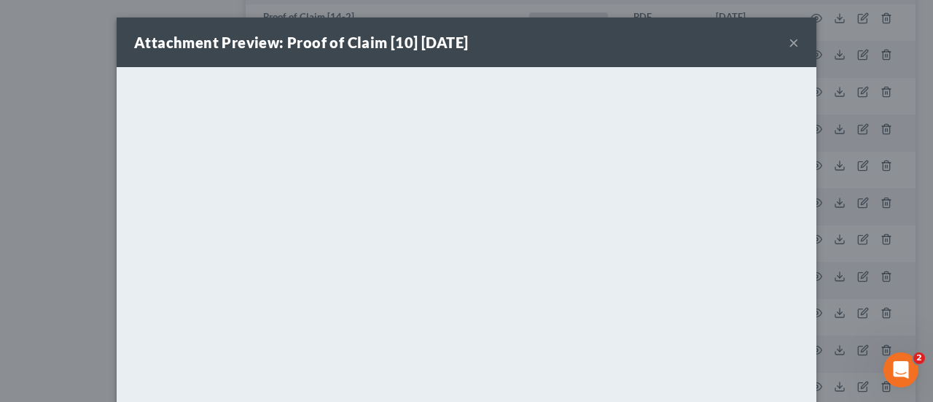
click at [790, 40] on button "×" at bounding box center [794, 43] width 10 height 18
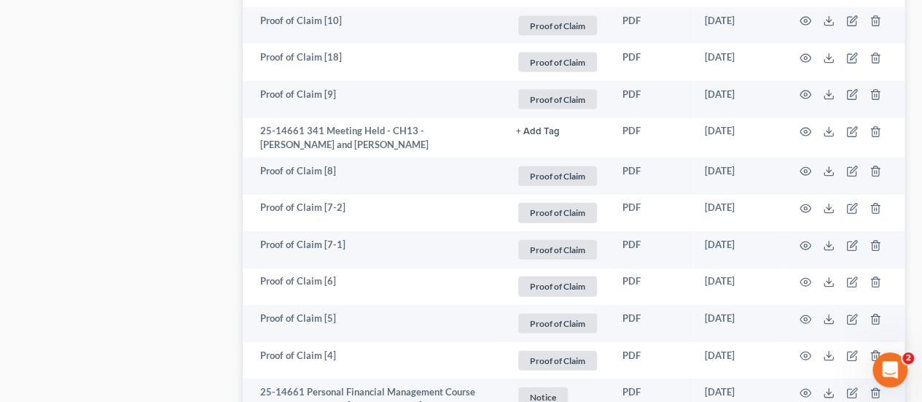
scroll to position [1604, 0]
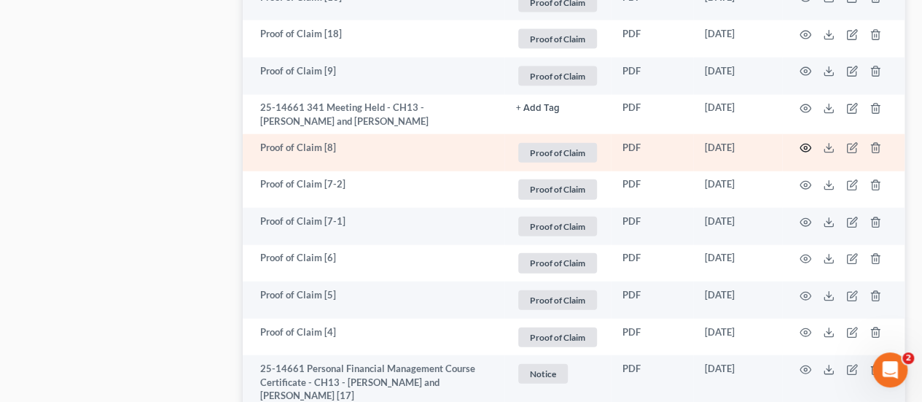
click at [803, 142] on icon "button" at bounding box center [806, 148] width 12 height 12
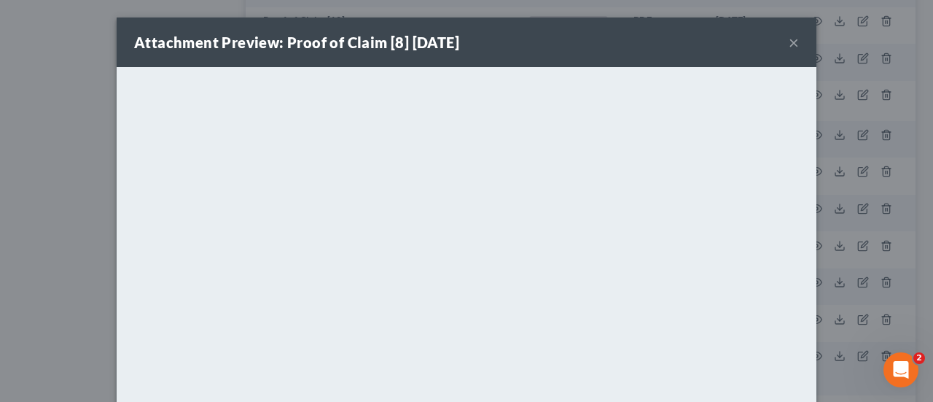
click at [792, 40] on button "×" at bounding box center [794, 43] width 10 height 18
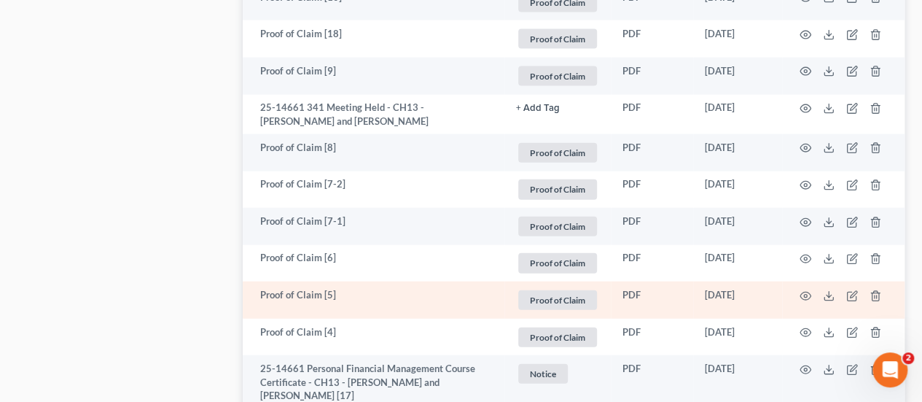
scroll to position [1458, 0]
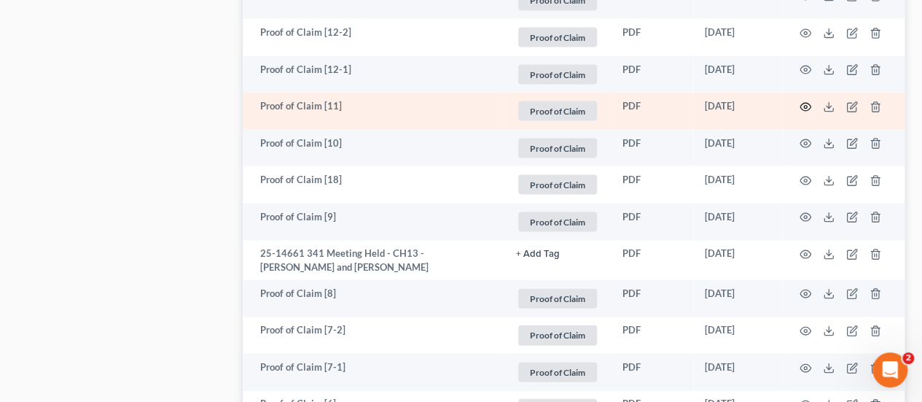
click at [804, 106] on circle "button" at bounding box center [805, 107] width 3 height 3
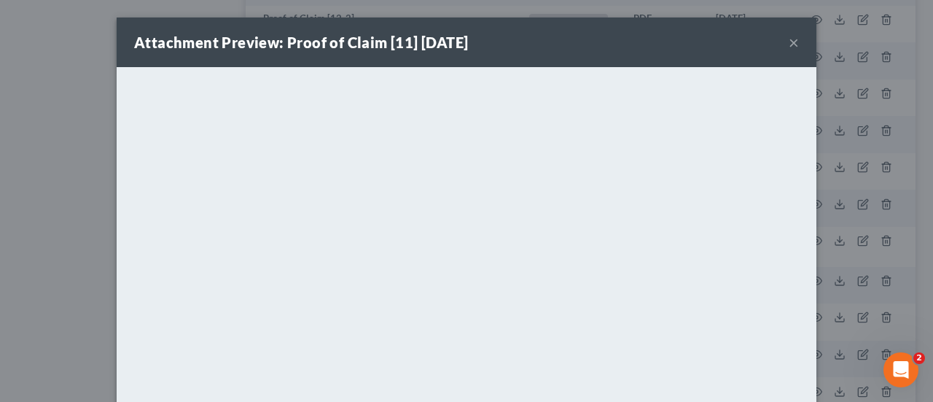
click at [789, 46] on button "×" at bounding box center [794, 43] width 10 height 18
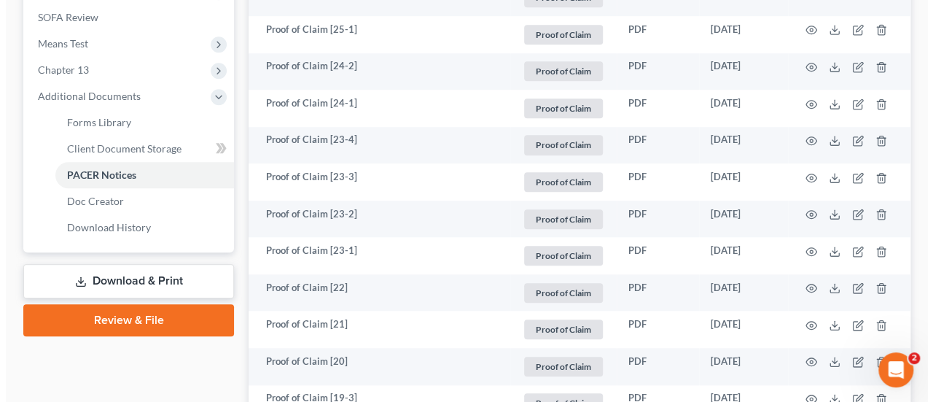
scroll to position [510, 0]
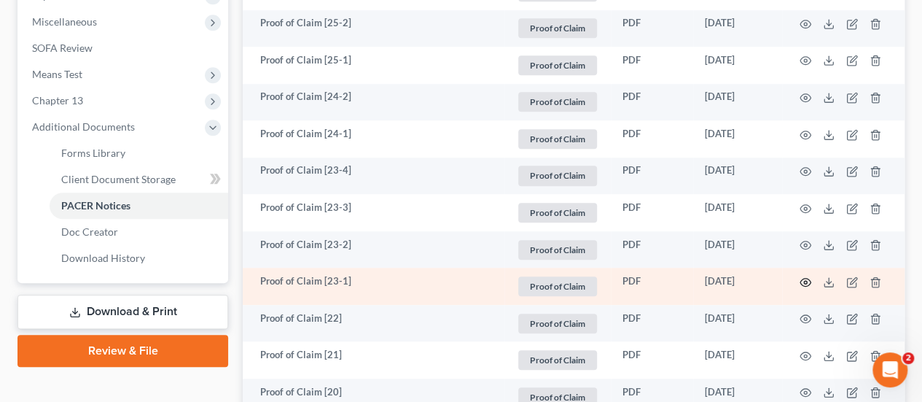
click at [801, 281] on icon "button" at bounding box center [806, 282] width 12 height 12
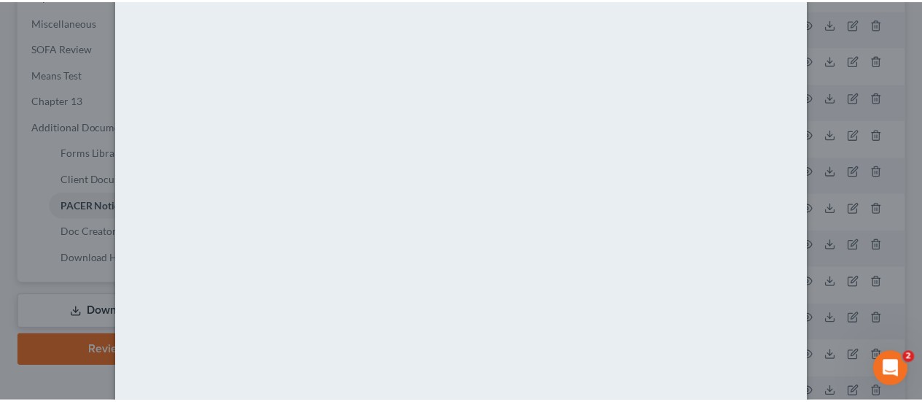
scroll to position [0, 0]
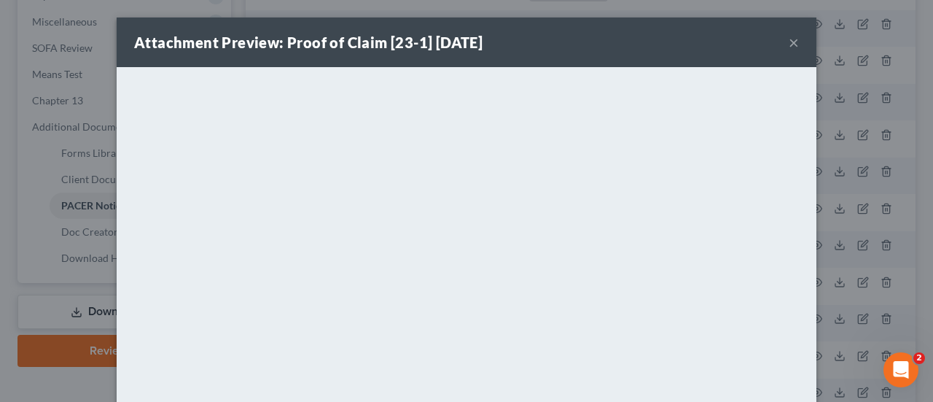
click at [789, 44] on button "×" at bounding box center [794, 43] width 10 height 18
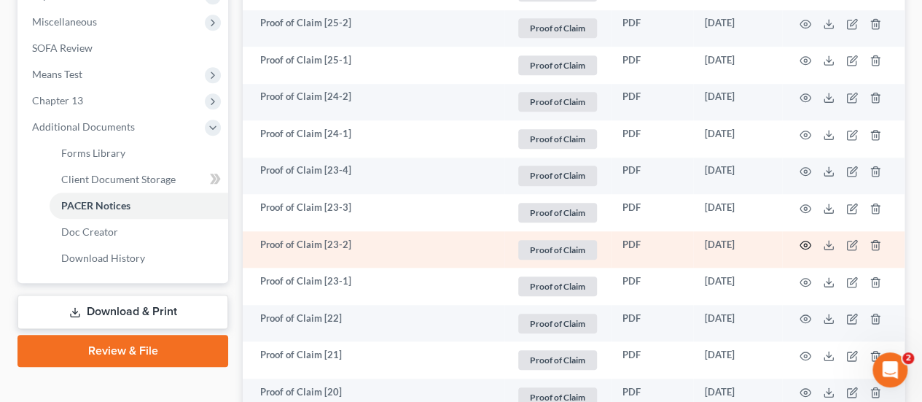
click at [804, 244] on circle "button" at bounding box center [805, 245] width 3 height 3
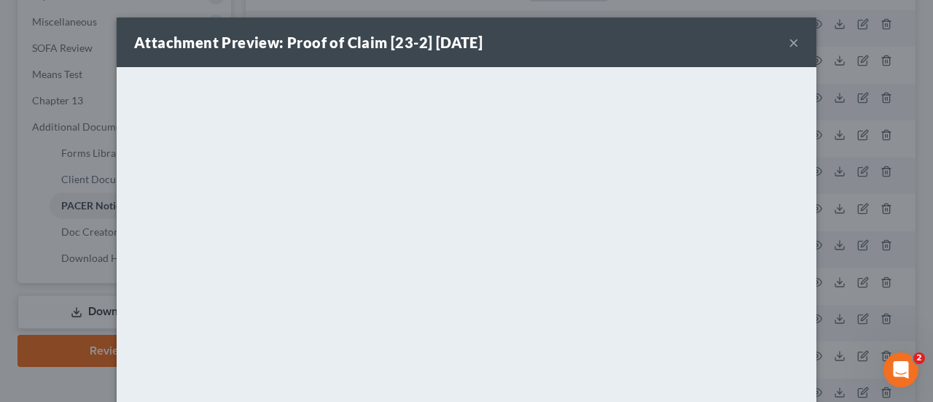
click at [791, 37] on button "×" at bounding box center [794, 43] width 10 height 18
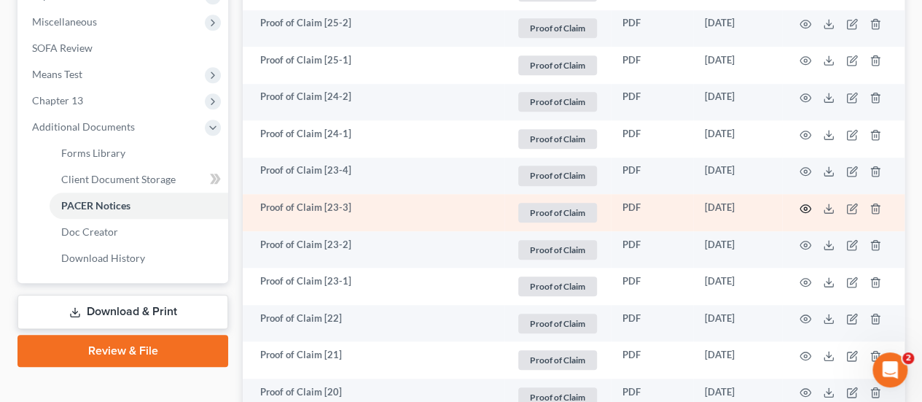
click at [803, 206] on icon "button" at bounding box center [806, 209] width 12 height 12
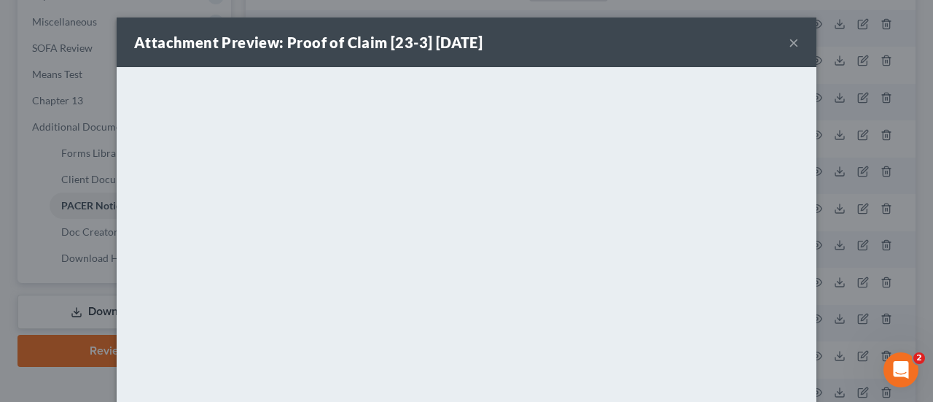
click at [790, 47] on button "×" at bounding box center [794, 43] width 10 height 18
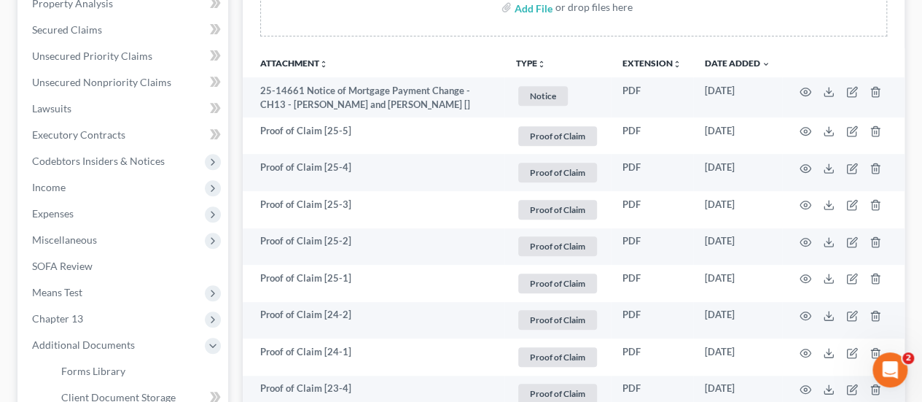
scroll to position [292, 0]
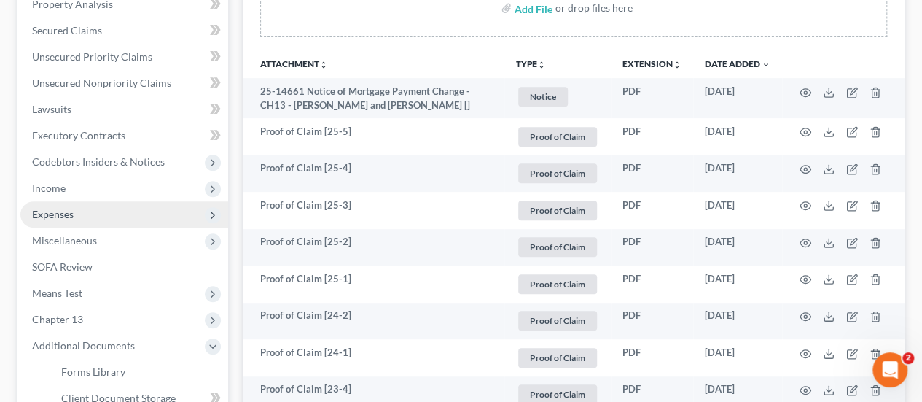
click at [64, 209] on span "Expenses" at bounding box center [53, 214] width 42 height 12
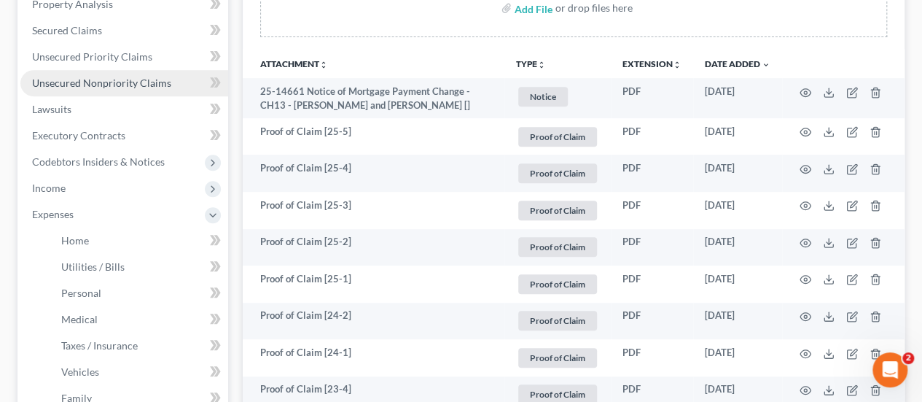
click at [121, 88] on span "Unsecured Nonpriority Claims" at bounding box center [101, 83] width 139 height 12
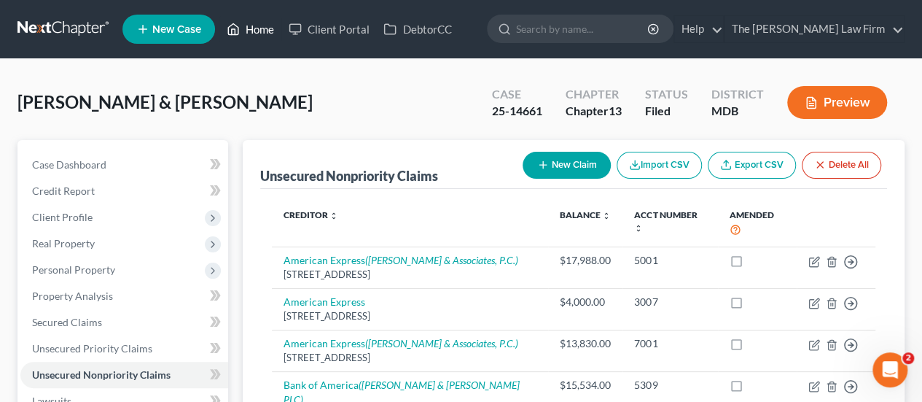
click at [254, 33] on link "Home" at bounding box center [250, 29] width 62 height 26
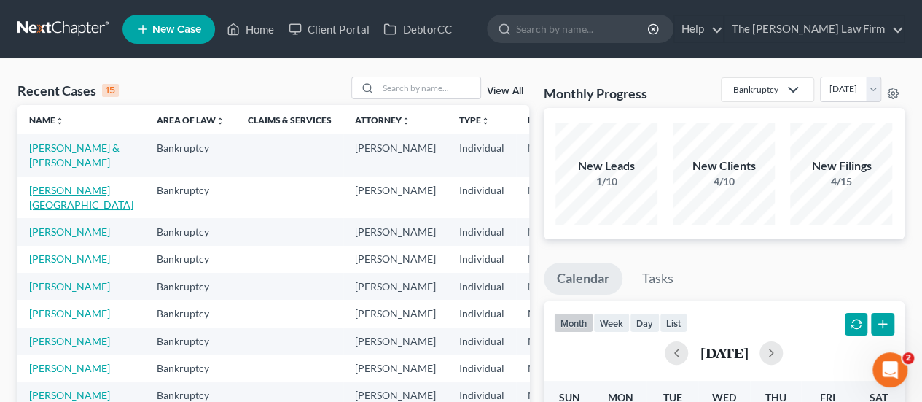
click at [47, 189] on link "[PERSON_NAME][GEOGRAPHIC_DATA]" at bounding box center [81, 197] width 104 height 27
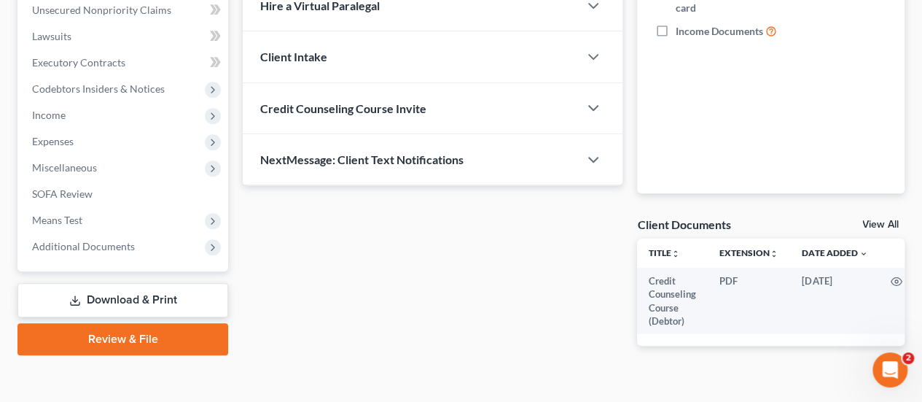
scroll to position [292, 0]
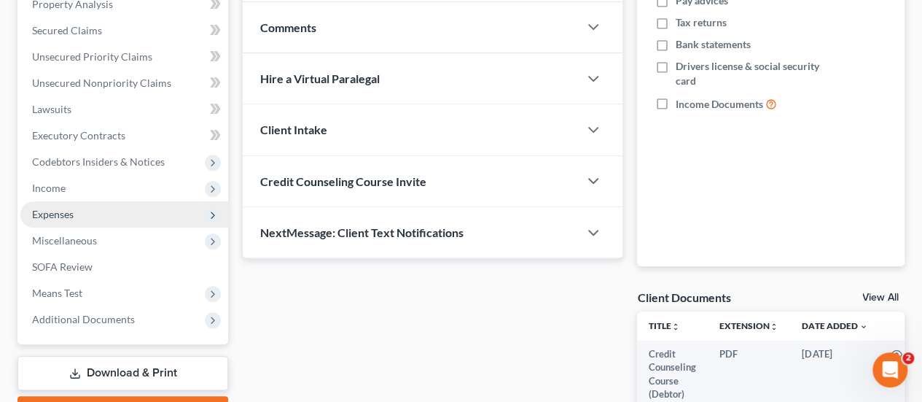
click at [73, 208] on span "Expenses" at bounding box center [53, 214] width 42 height 12
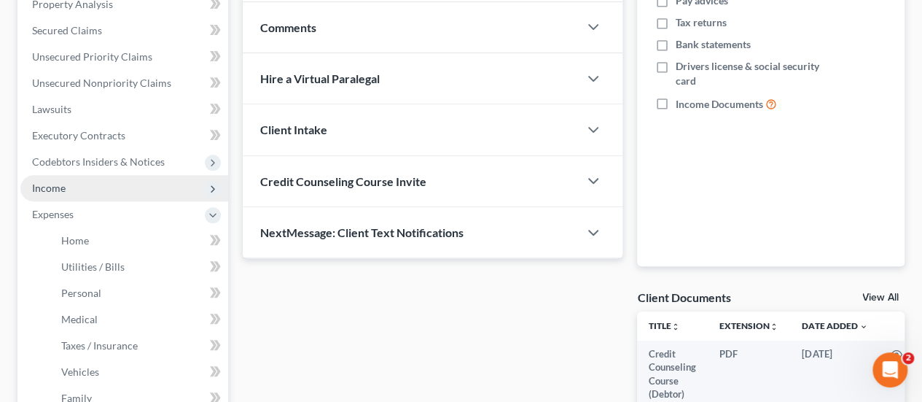
click at [61, 186] on span "Income" at bounding box center [49, 188] width 34 height 12
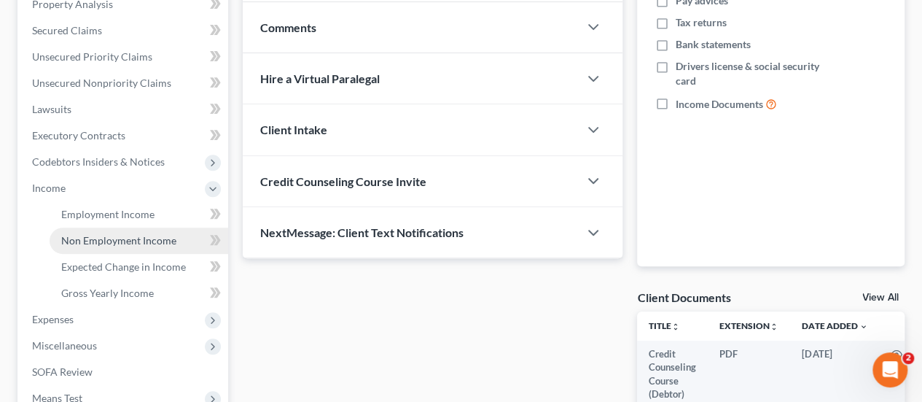
click at [104, 234] on span "Non Employment Income" at bounding box center [118, 240] width 115 height 12
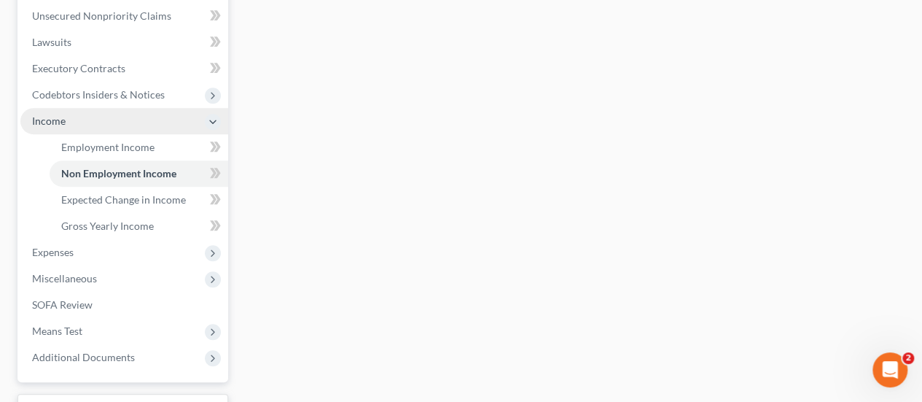
scroll to position [438, 0]
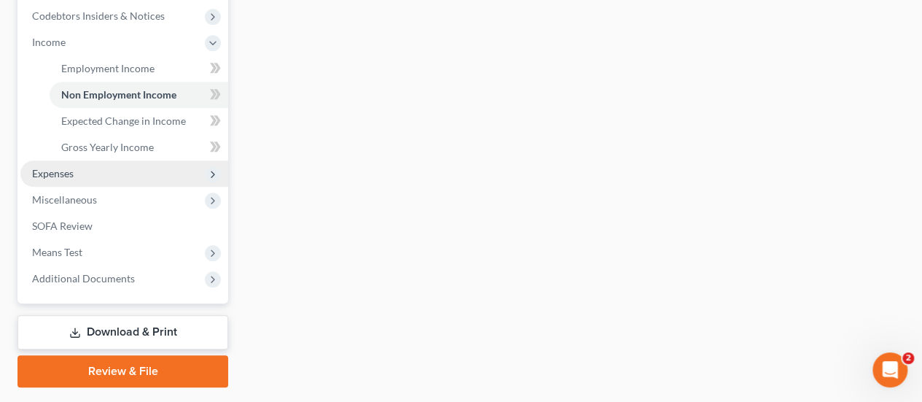
click at [78, 166] on span "Expenses" at bounding box center [124, 173] width 208 height 26
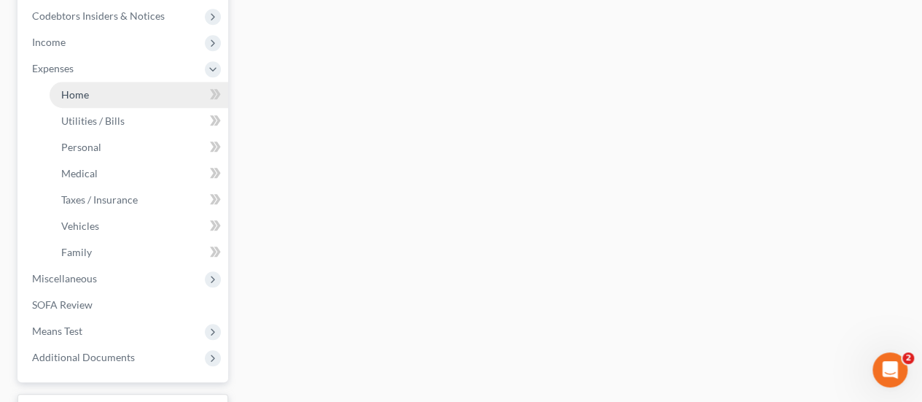
click at [88, 93] on span "Home" at bounding box center [75, 94] width 28 height 12
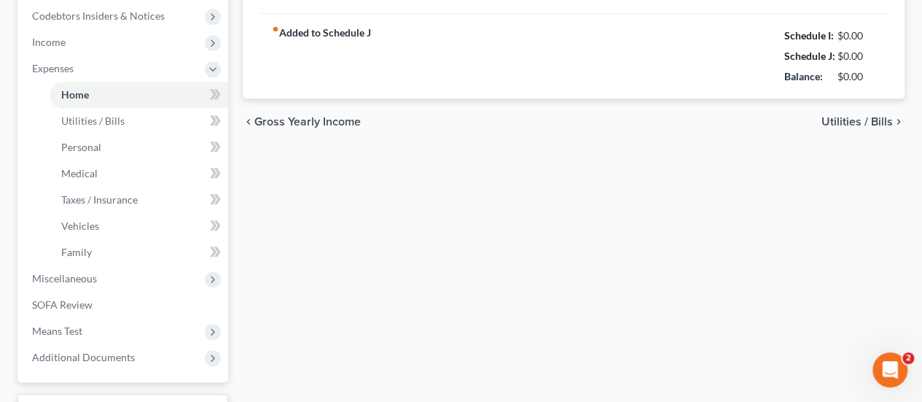
type input "1,500.00"
type input "0.00"
radio input "true"
type input "0.00"
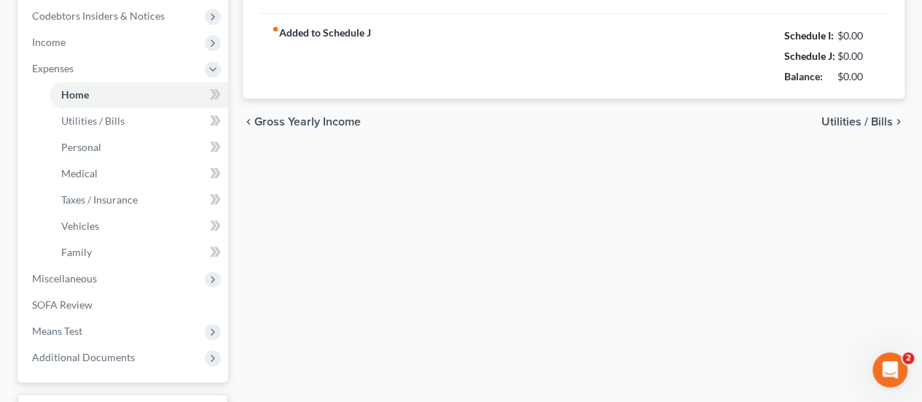
type input "0.00"
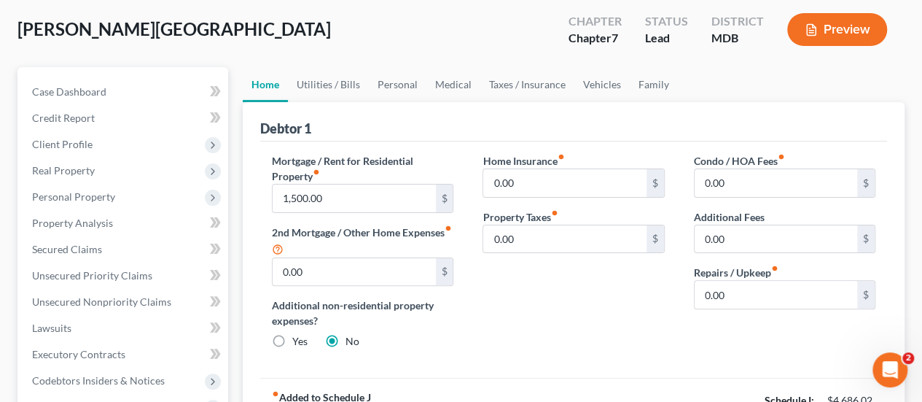
scroll to position [146, 0]
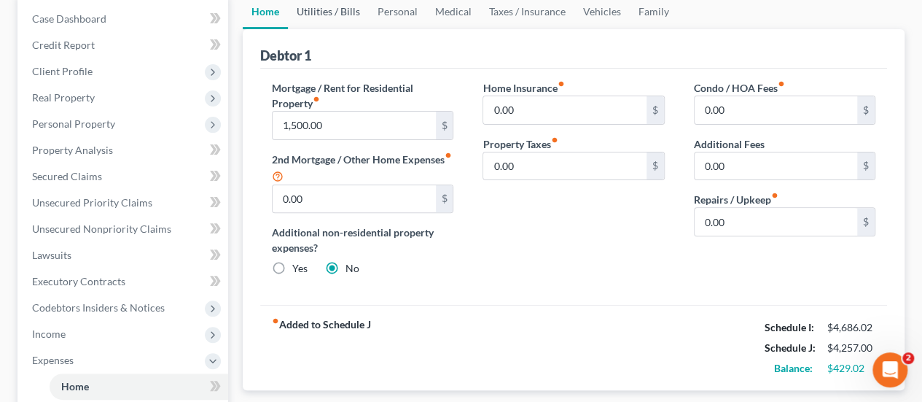
click at [329, 9] on link "Utilities / Bills" at bounding box center [328, 11] width 81 height 35
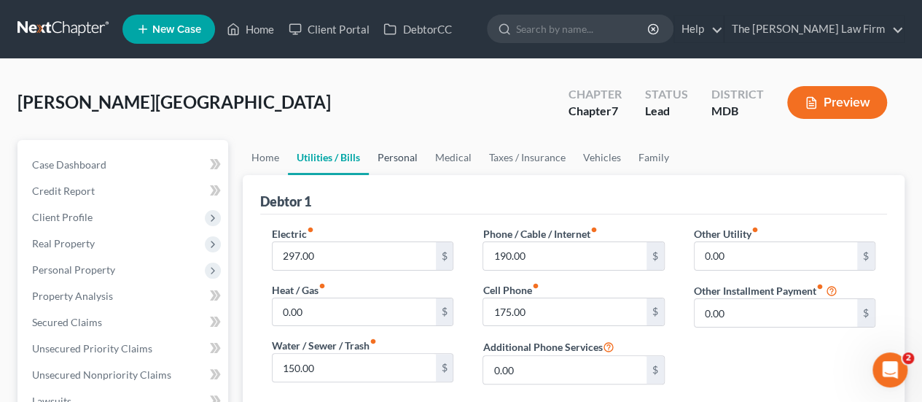
click at [398, 160] on link "Personal" at bounding box center [398, 157] width 58 height 35
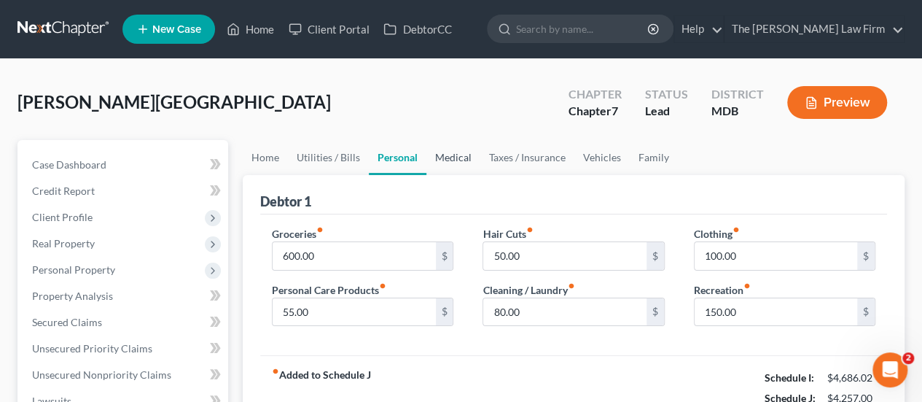
click at [450, 163] on link "Medical" at bounding box center [454, 157] width 54 height 35
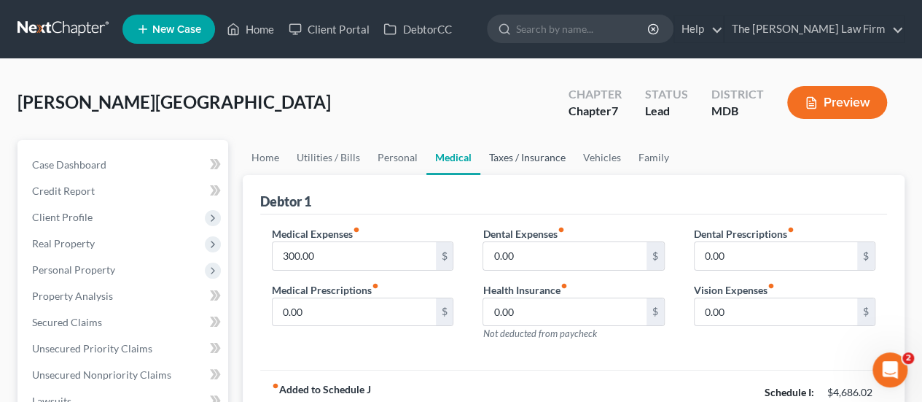
click at [517, 161] on link "Taxes / Insurance" at bounding box center [528, 157] width 94 height 35
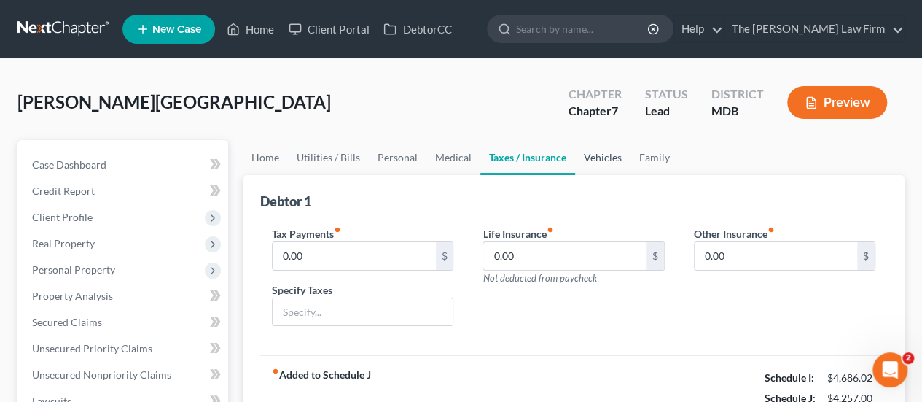
click at [594, 154] on link "Vehicles" at bounding box center [602, 157] width 55 height 35
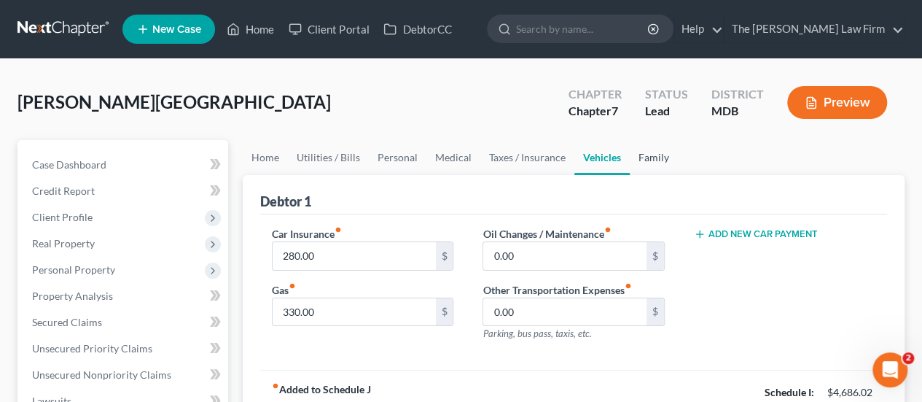
click at [671, 158] on link "Family" at bounding box center [654, 157] width 48 height 35
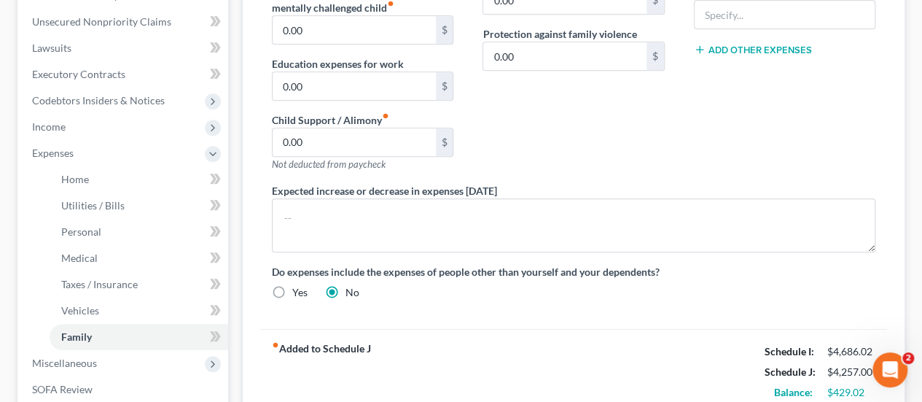
scroll to position [438, 0]
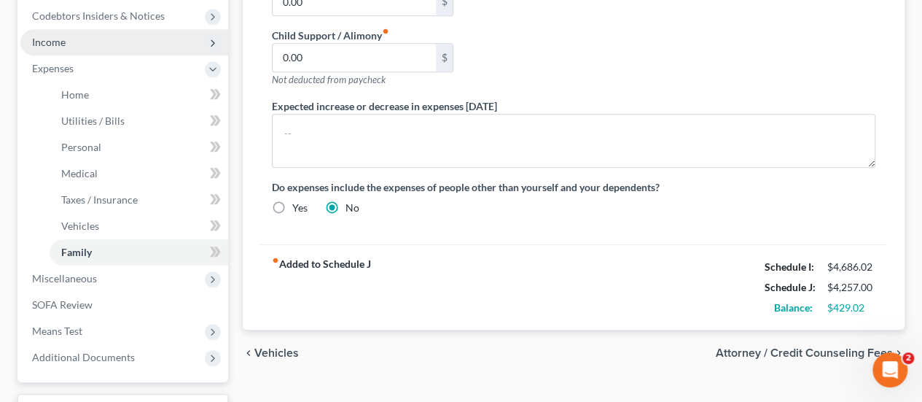
click at [71, 34] on span "Income" at bounding box center [124, 42] width 208 height 26
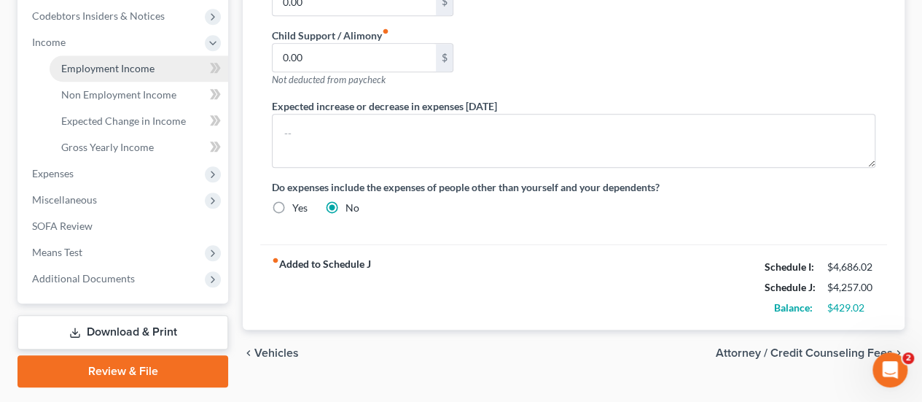
click at [103, 63] on span "Employment Income" at bounding box center [107, 68] width 93 height 12
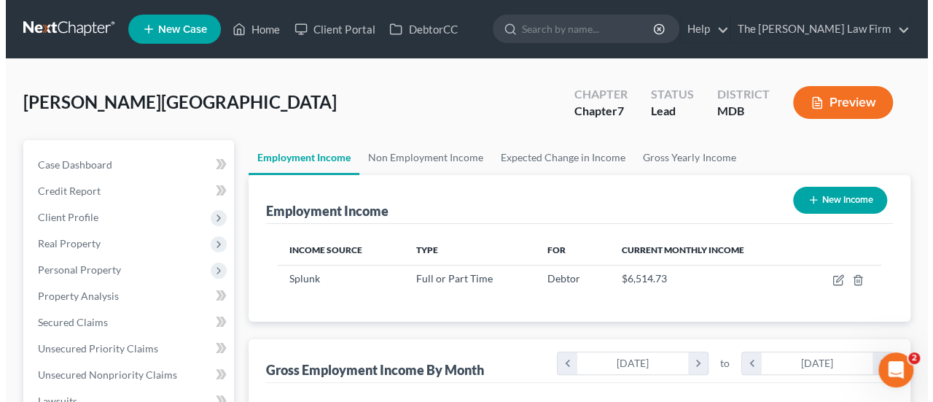
scroll to position [260, 369]
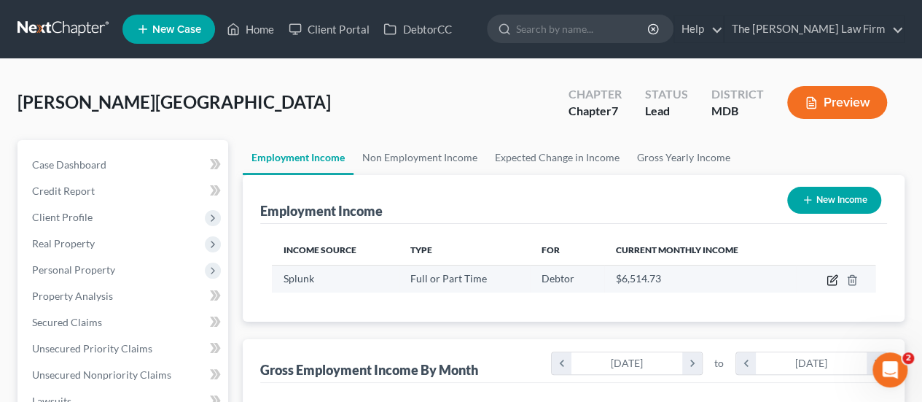
click at [831, 276] on icon "button" at bounding box center [833, 280] width 12 height 12
select select "0"
select select "4"
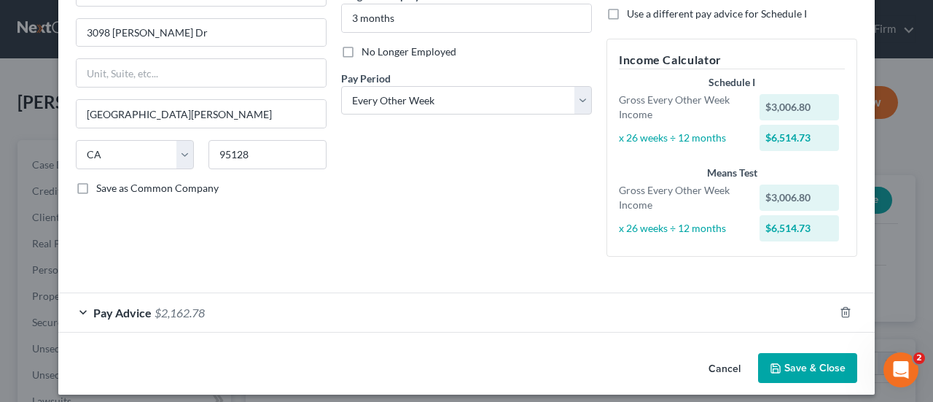
scroll to position [170, 0]
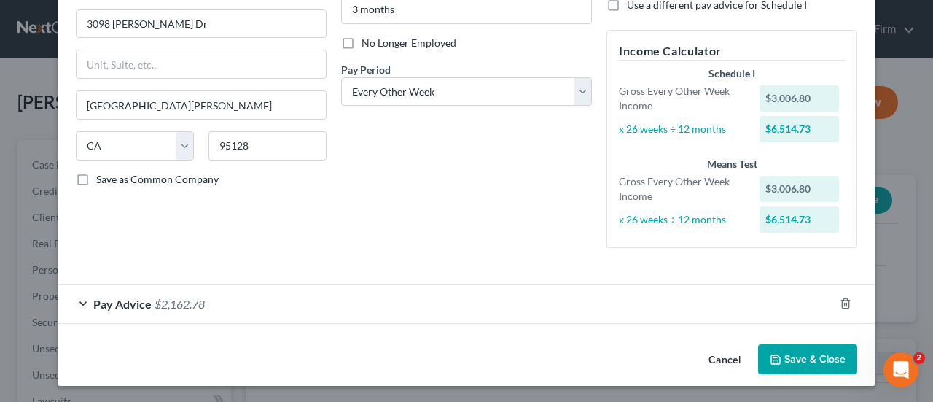
click at [179, 297] on span "$2,162.78" at bounding box center [180, 304] width 50 height 14
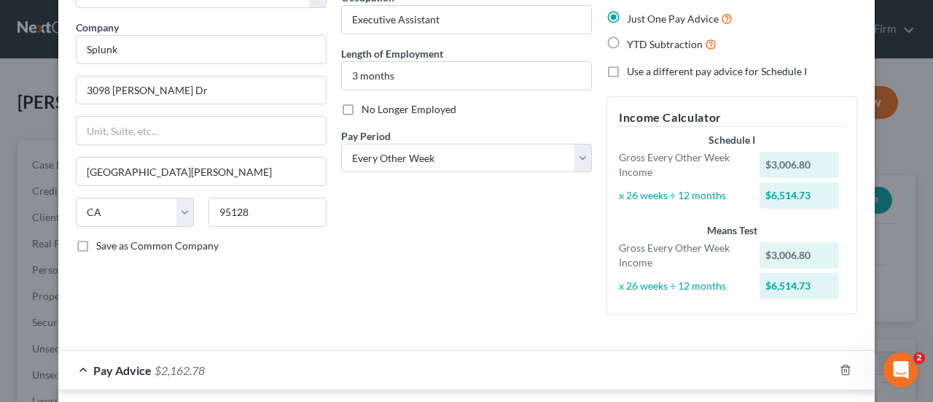
scroll to position [97, 0]
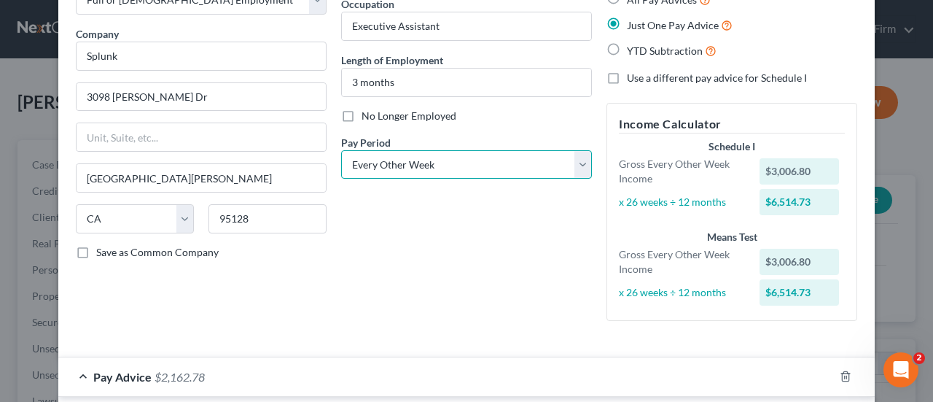
click at [414, 169] on select "Select Monthly Twice Monthly Every Other Week Weekly" at bounding box center [466, 164] width 251 height 29
select select "1"
click at [341, 150] on select "Select Monthly Twice Monthly Every Other Week Weekly" at bounding box center [466, 164] width 251 height 29
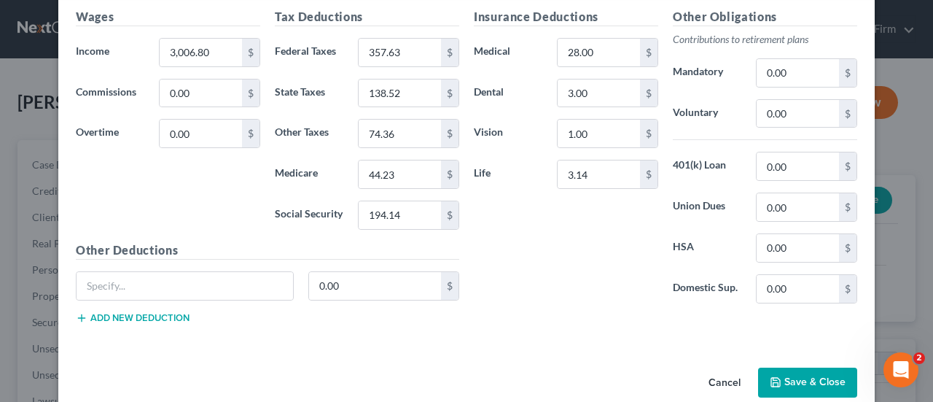
scroll to position [523, 0]
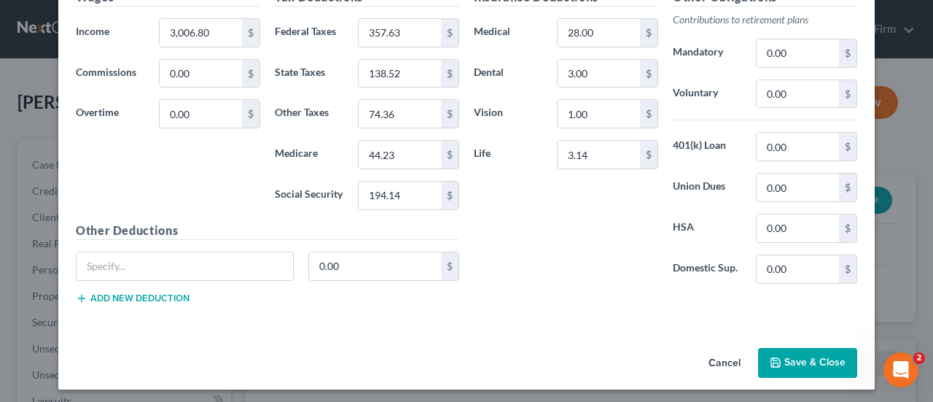
click at [801, 357] on button "Save & Close" at bounding box center [807, 363] width 99 height 31
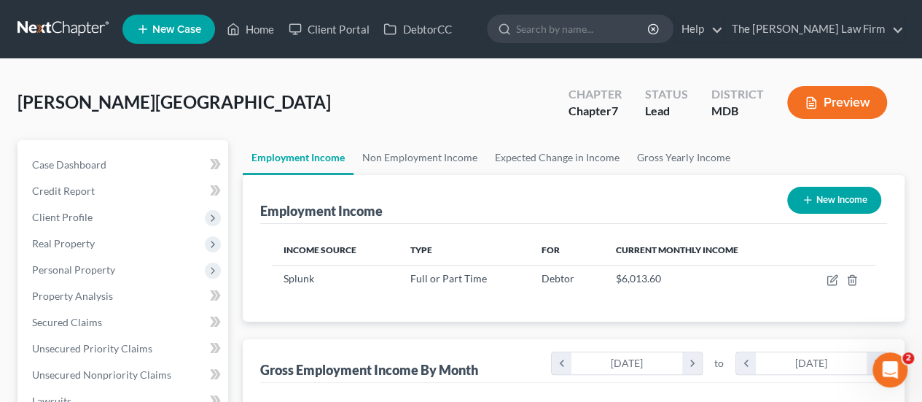
scroll to position [365, 0]
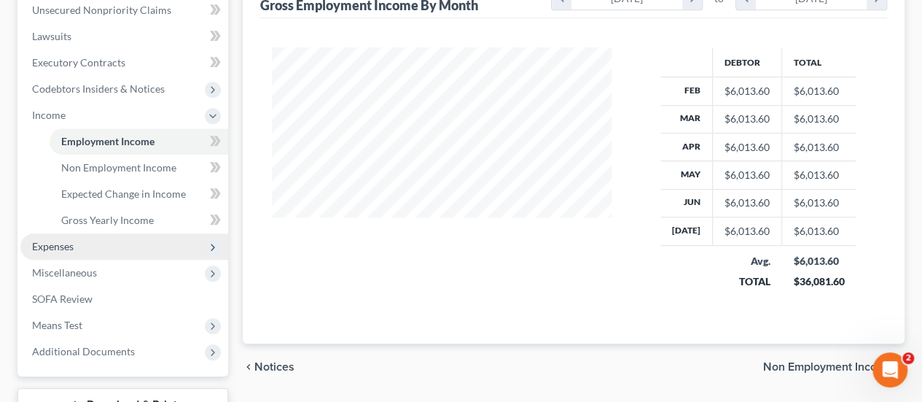
click at [65, 246] on span "Expenses" at bounding box center [53, 246] width 42 height 12
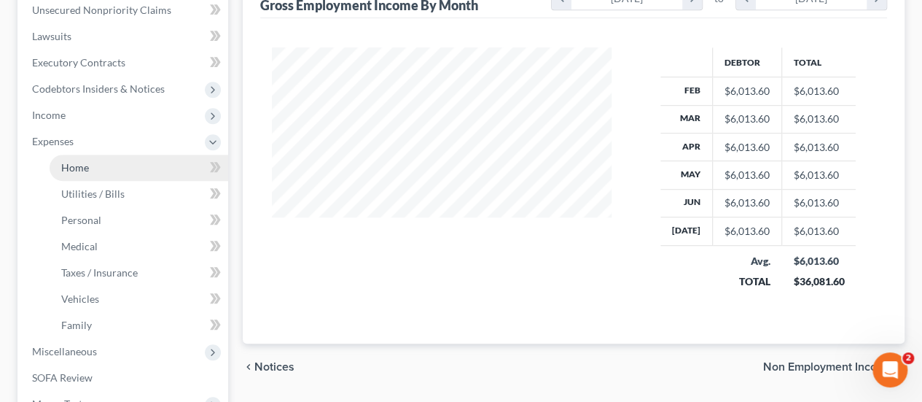
click at [88, 158] on link "Home" at bounding box center [139, 168] width 179 height 26
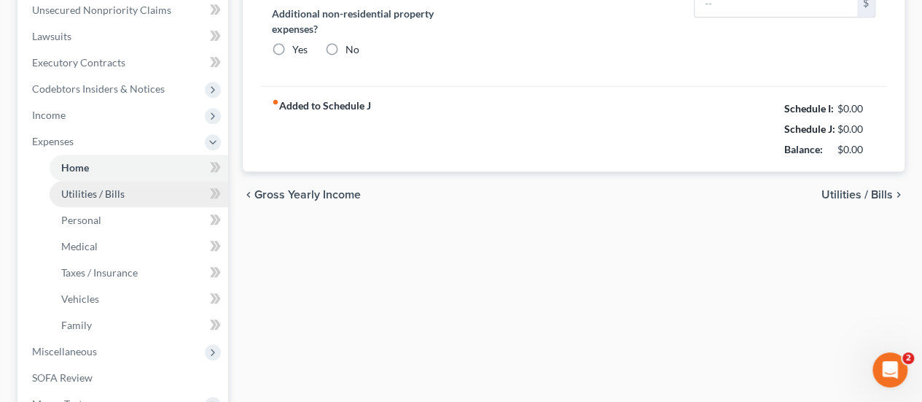
type input "1,500.00"
type input "0.00"
radio input "true"
type input "0.00"
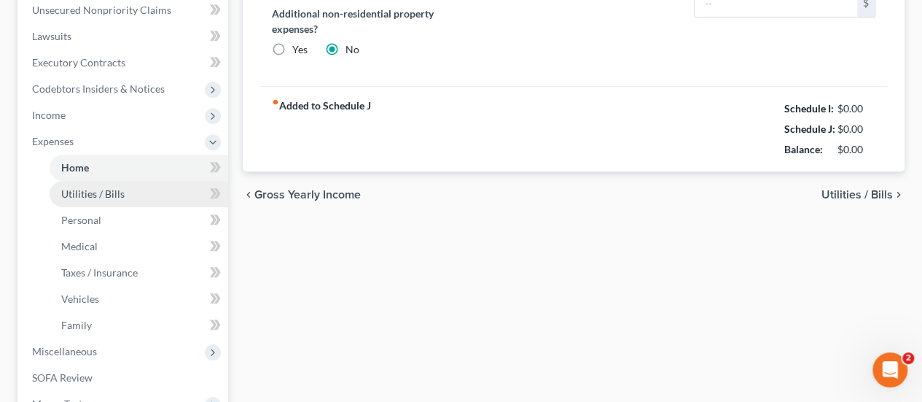
type input "0.00"
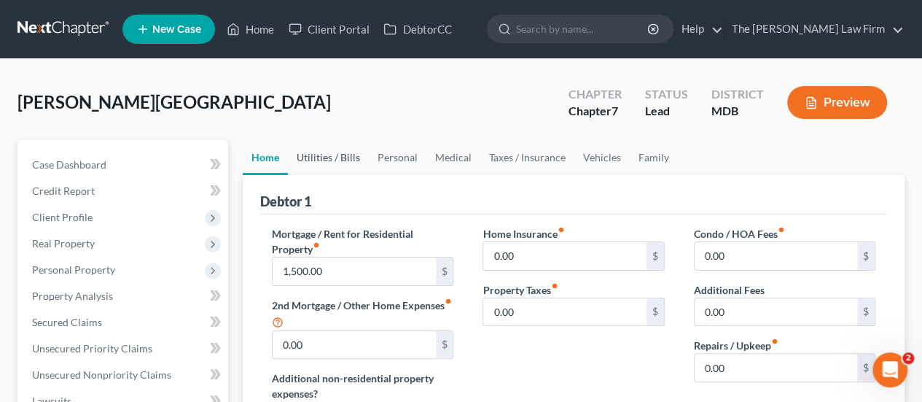
click at [343, 158] on link "Utilities / Bills" at bounding box center [328, 157] width 81 height 35
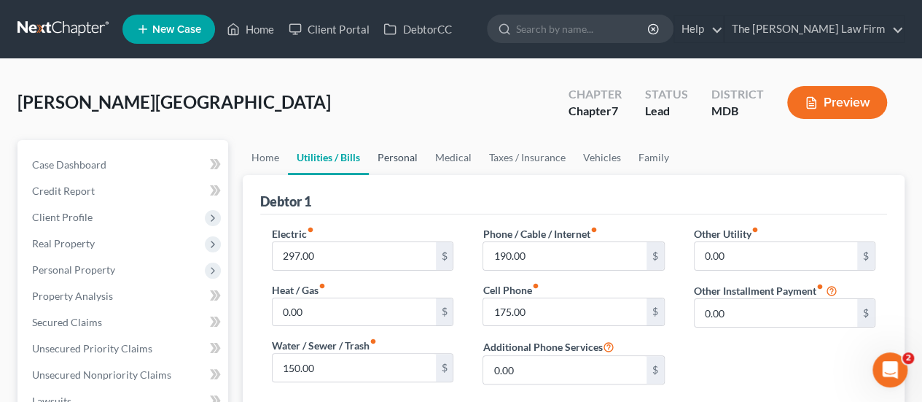
click at [386, 157] on link "Personal" at bounding box center [398, 157] width 58 height 35
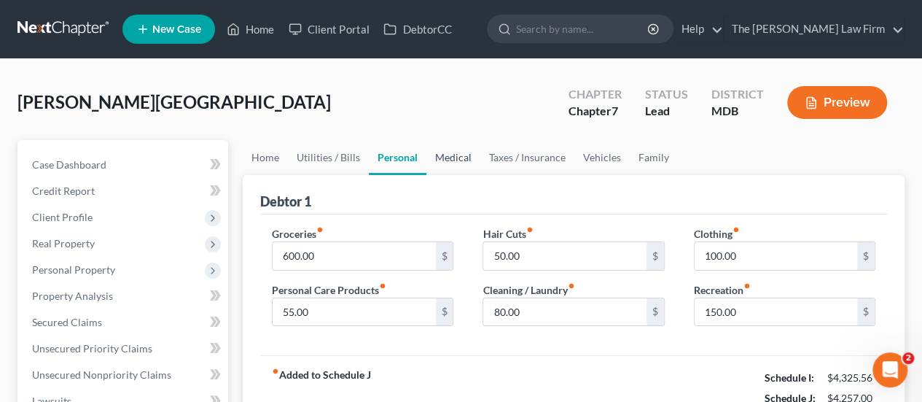
click at [459, 162] on link "Medical" at bounding box center [454, 157] width 54 height 35
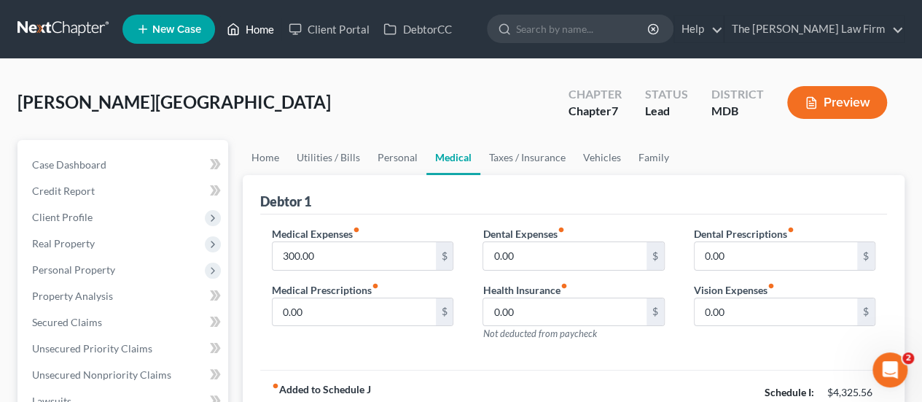
click at [274, 32] on link "Home" at bounding box center [250, 29] width 62 height 26
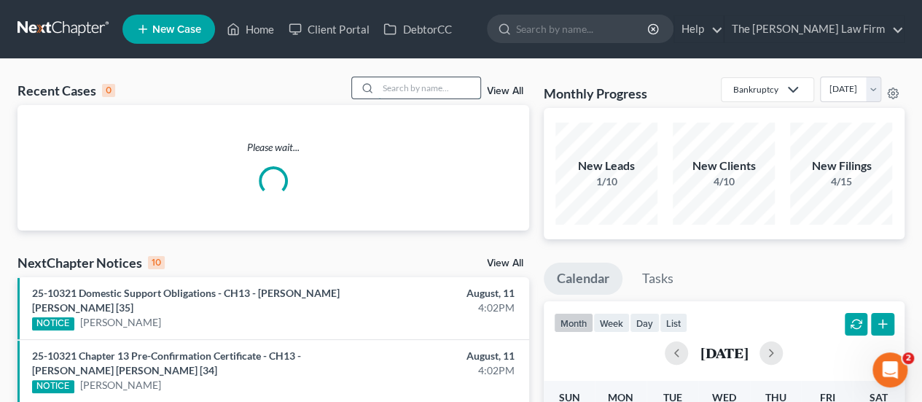
click at [400, 94] on input "search" at bounding box center [429, 87] width 102 height 21
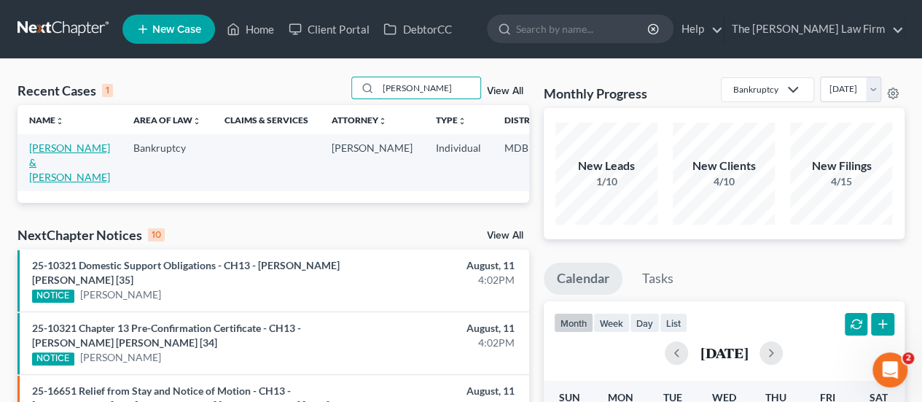
type input "[PERSON_NAME]"
click at [44, 158] on link "[PERSON_NAME] & [PERSON_NAME]" at bounding box center [69, 162] width 81 height 42
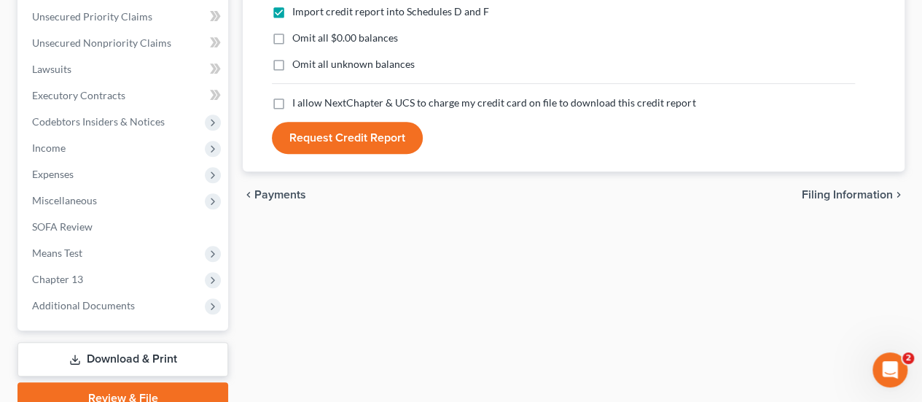
scroll to position [365, 0]
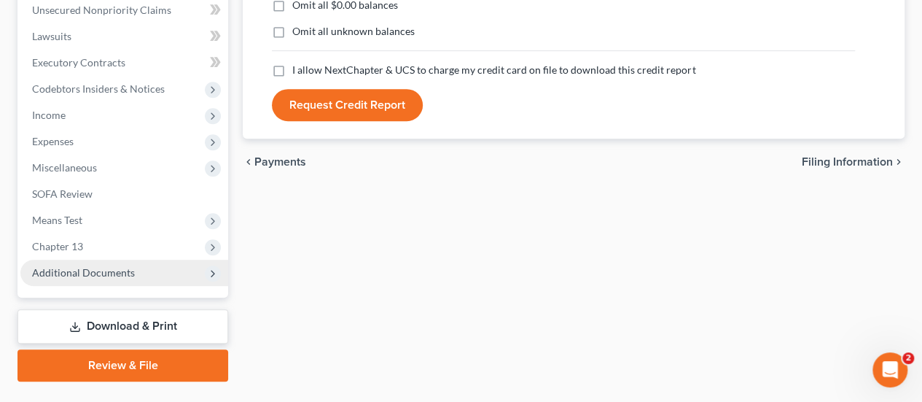
click at [109, 269] on span "Additional Documents" at bounding box center [83, 272] width 103 height 12
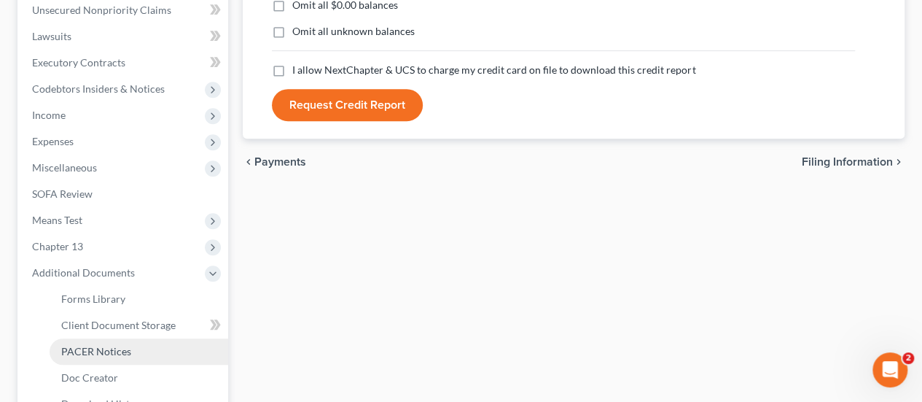
click at [96, 351] on span "PACER Notices" at bounding box center [96, 351] width 70 height 12
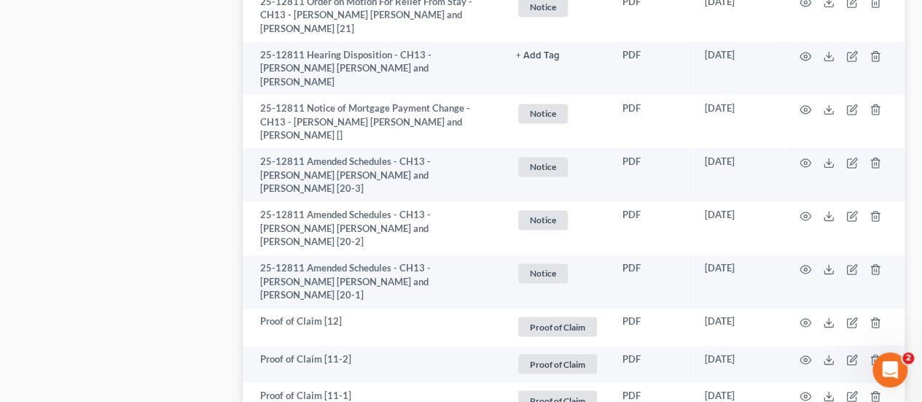
scroll to position [1094, 0]
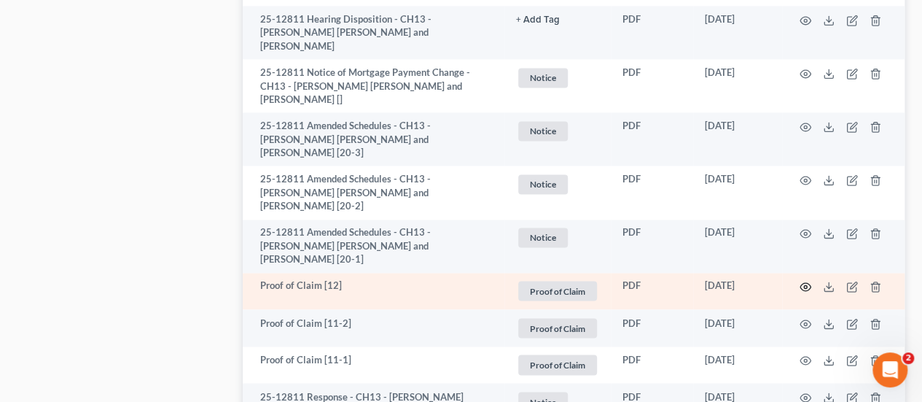
click at [804, 283] on icon "button" at bounding box center [806, 287] width 11 height 8
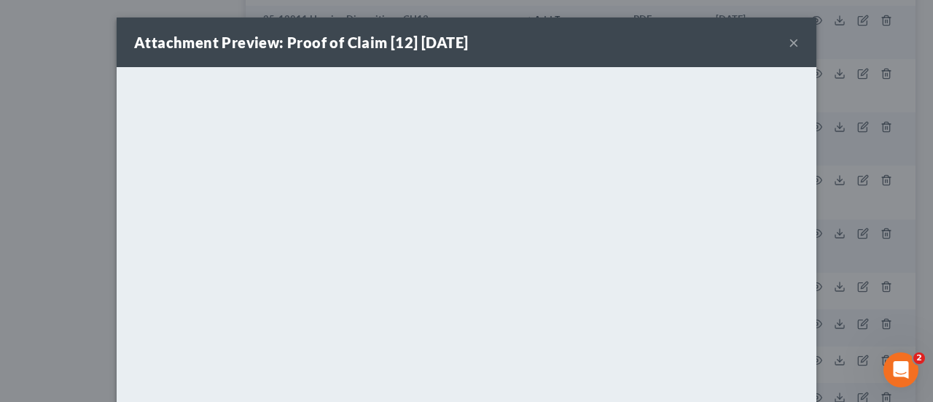
click at [789, 44] on button "×" at bounding box center [794, 43] width 10 height 18
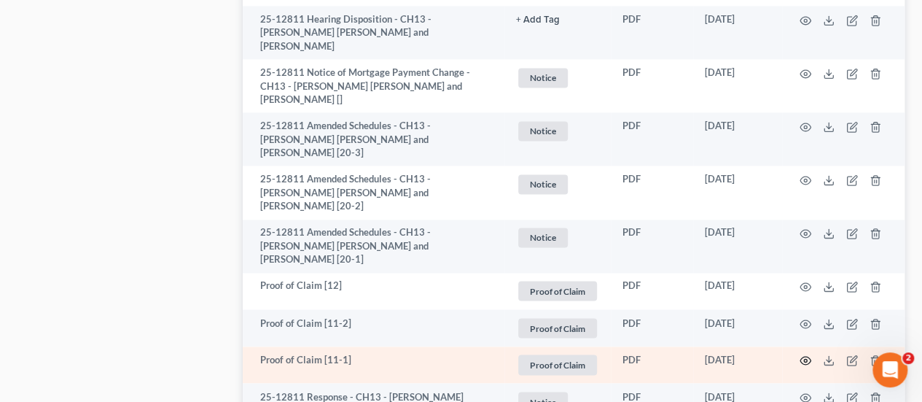
click at [801, 357] on icon "button" at bounding box center [806, 361] width 11 height 8
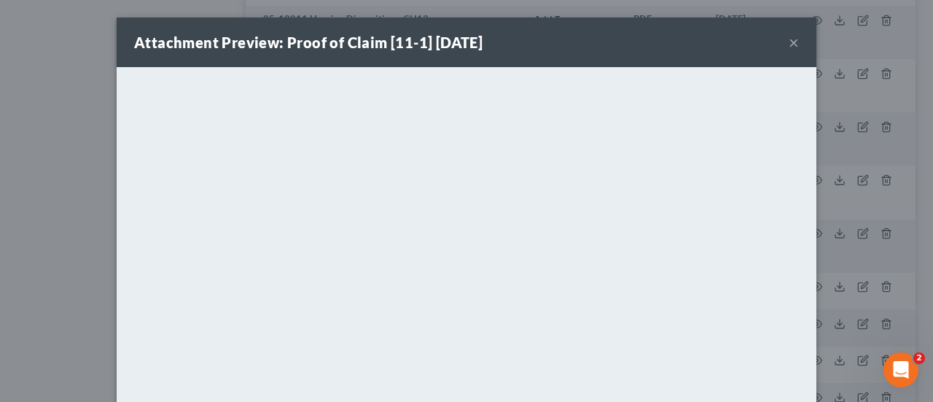
click at [790, 46] on button "×" at bounding box center [794, 43] width 10 height 18
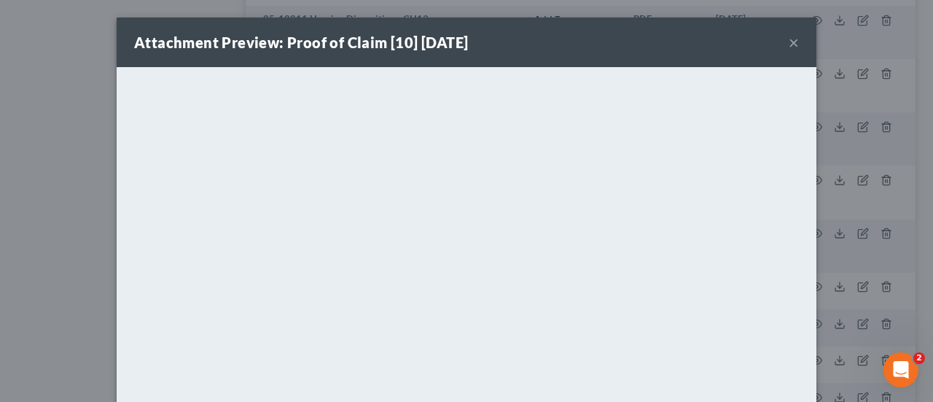
click at [789, 43] on button "×" at bounding box center [794, 43] width 10 height 18
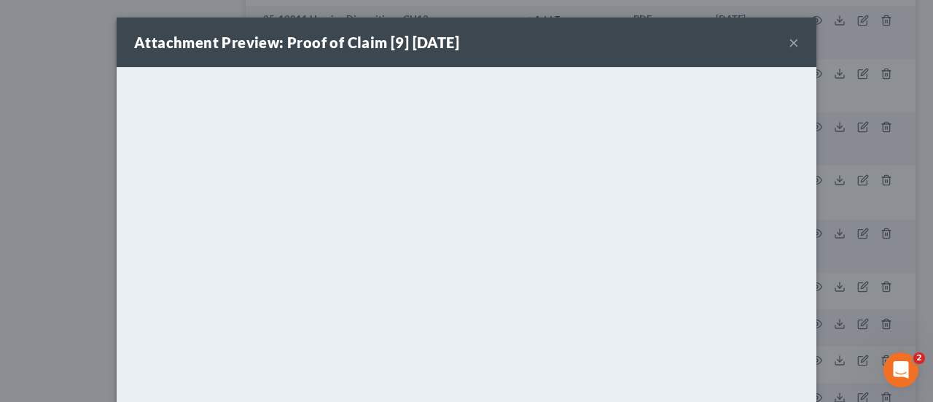
click at [789, 46] on button "×" at bounding box center [794, 43] width 10 height 18
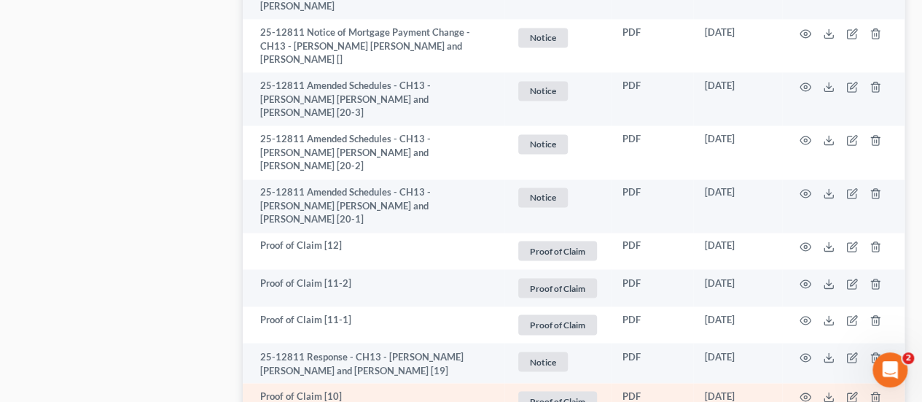
scroll to position [1167, 0]
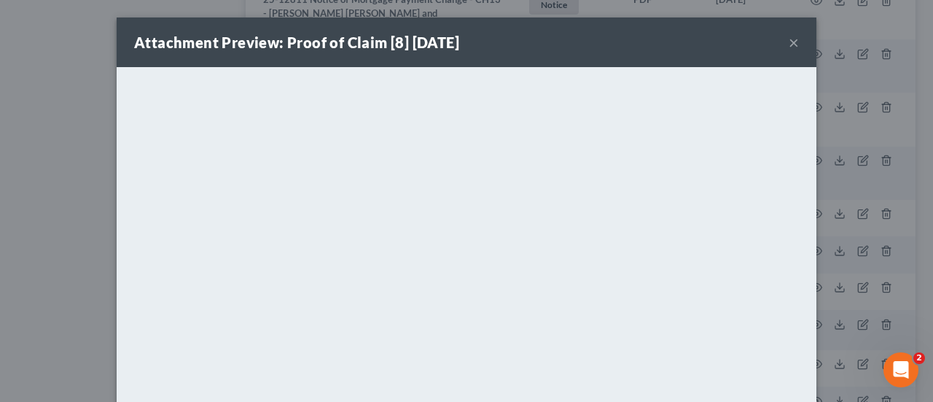
click at [789, 36] on button "×" at bounding box center [794, 43] width 10 height 18
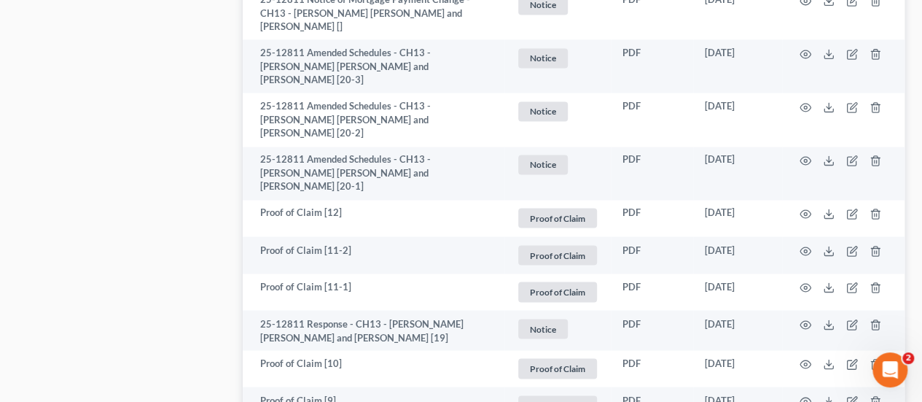
scroll to position [1240, 0]
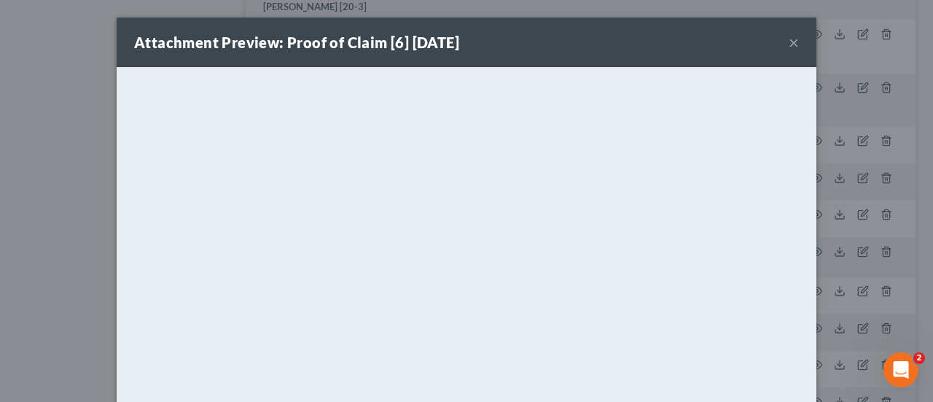
click at [790, 44] on button "×" at bounding box center [794, 43] width 10 height 18
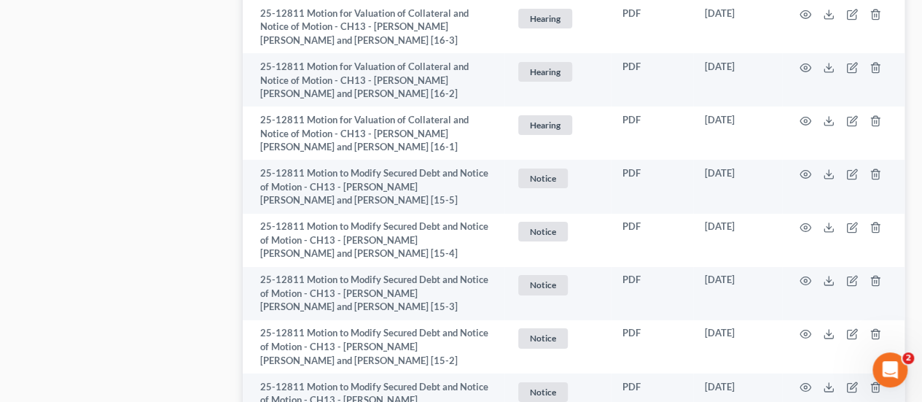
scroll to position [2479, 0]
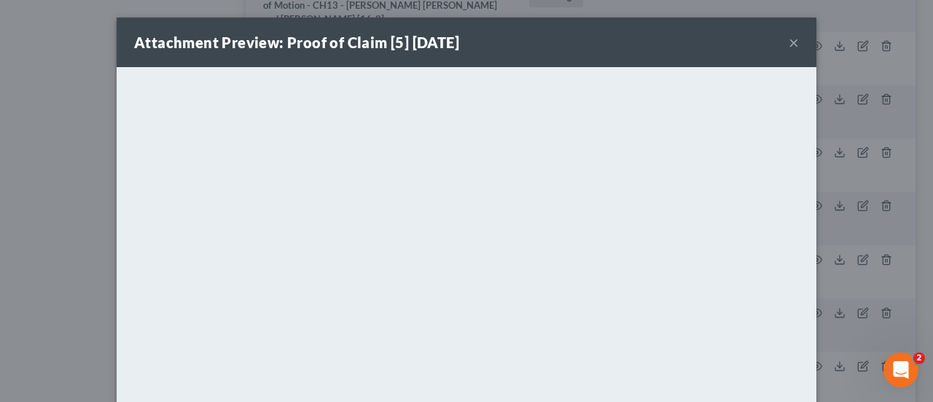
click at [792, 38] on button "×" at bounding box center [794, 43] width 10 height 18
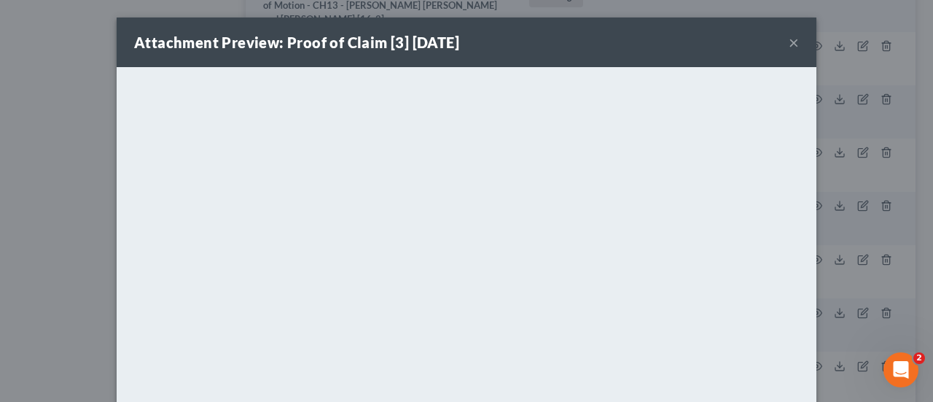
click at [793, 44] on button "×" at bounding box center [794, 43] width 10 height 18
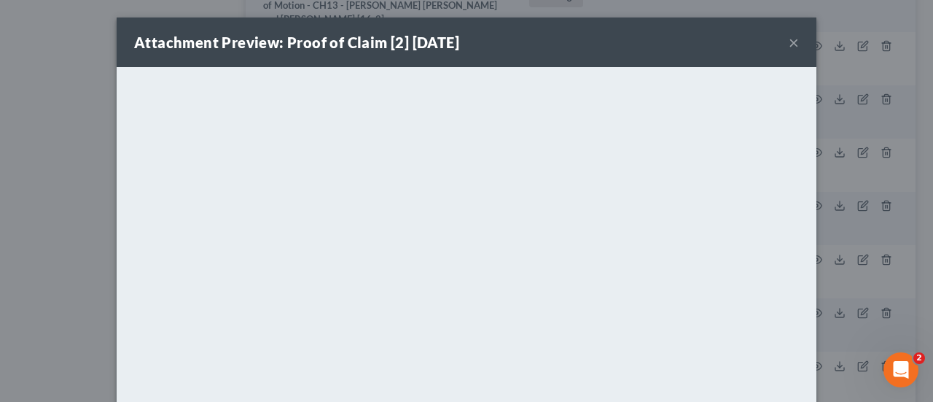
click at [789, 40] on button "×" at bounding box center [794, 43] width 10 height 18
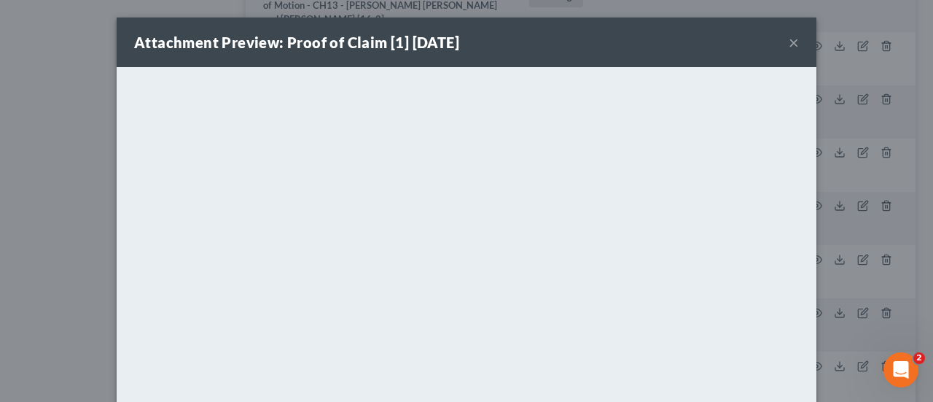
click at [790, 44] on button "×" at bounding box center [794, 43] width 10 height 18
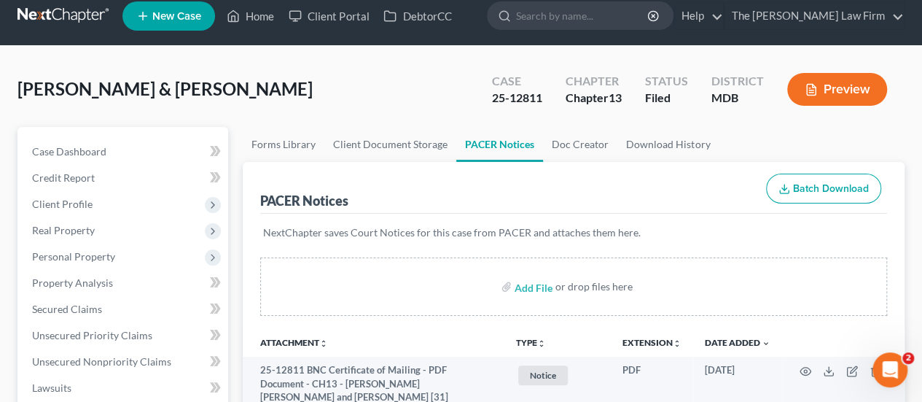
scroll to position [0, 0]
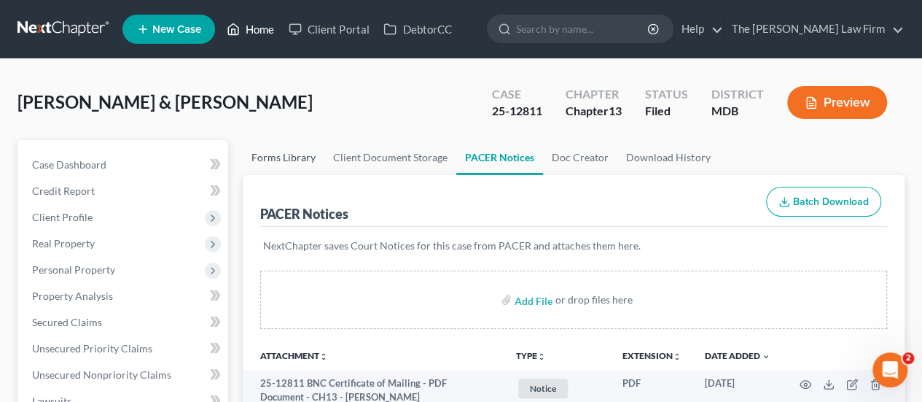
drag, startPoint x: 267, startPoint y: 28, endPoint x: 303, endPoint y: 171, distance: 146.8
click at [267, 28] on link "Home" at bounding box center [250, 29] width 62 height 26
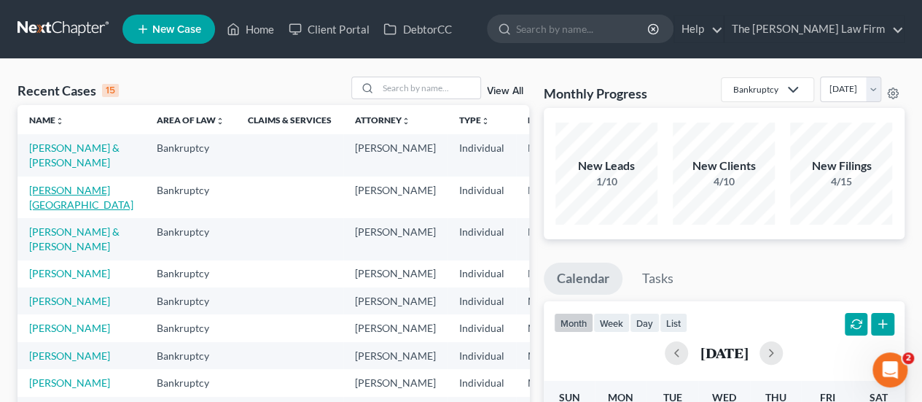
click at [50, 189] on link "[PERSON_NAME][GEOGRAPHIC_DATA]" at bounding box center [81, 197] width 104 height 27
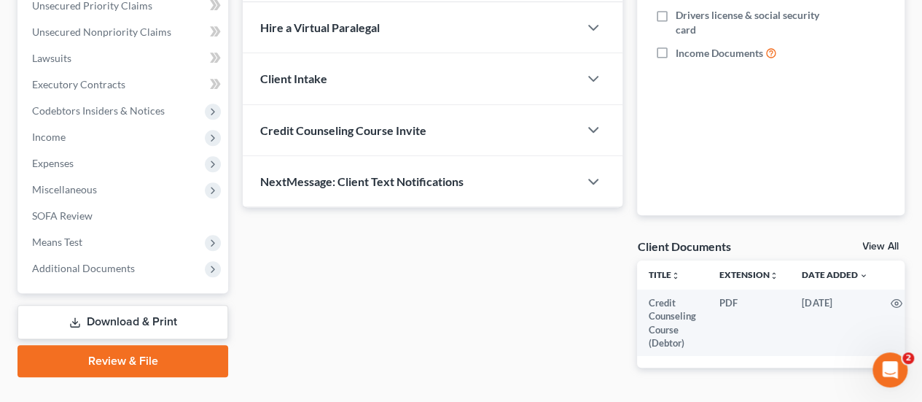
scroll to position [398, 0]
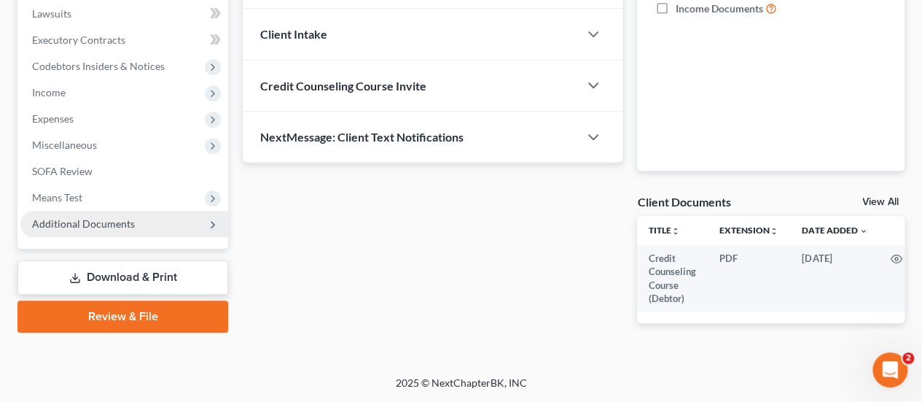
click at [92, 217] on span "Additional Documents" at bounding box center [83, 223] width 103 height 12
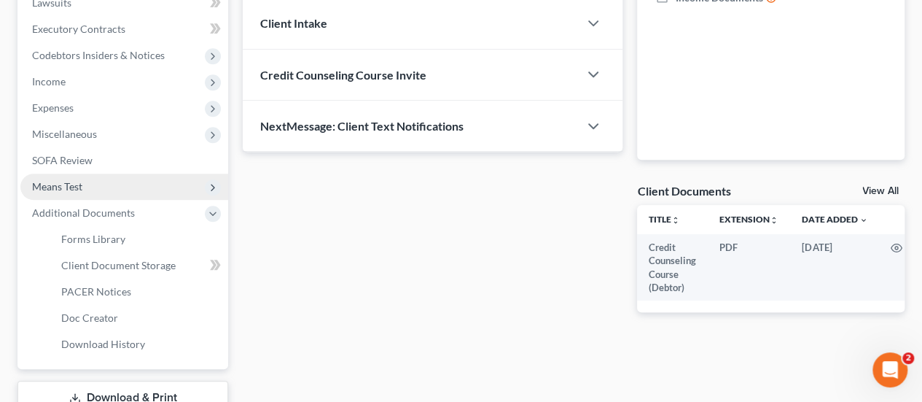
click at [69, 191] on span "Means Test" at bounding box center [57, 186] width 50 height 12
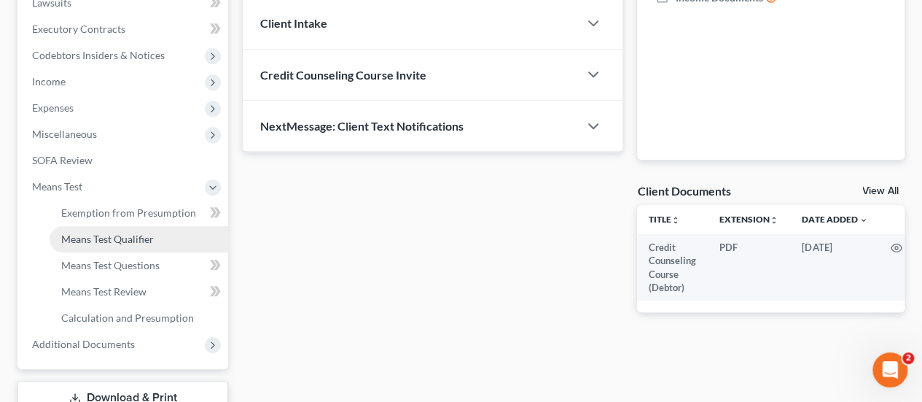
click at [106, 241] on span "Means Test Qualifier" at bounding box center [107, 239] width 93 height 12
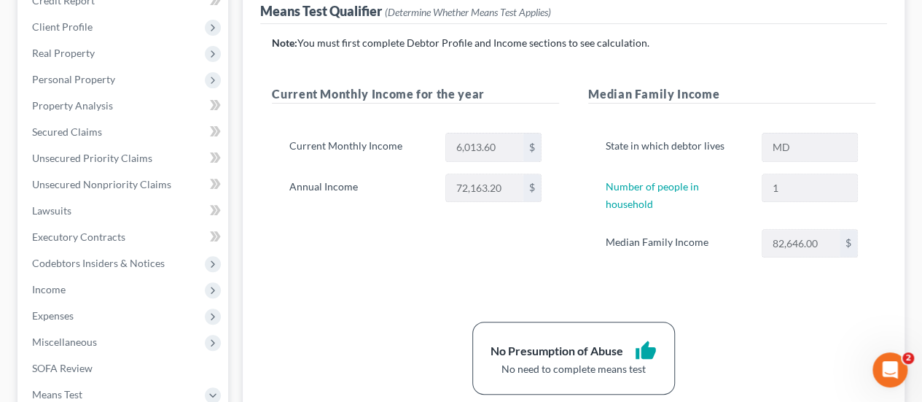
scroll to position [146, 0]
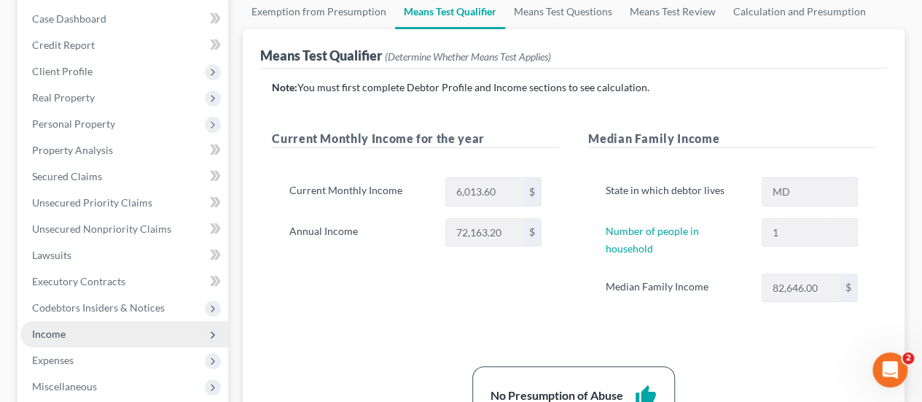
click at [48, 337] on span "Income" at bounding box center [49, 333] width 34 height 12
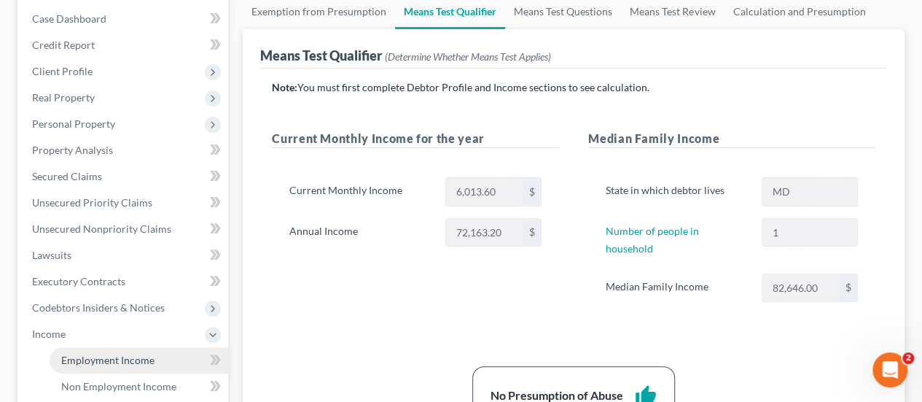
click at [98, 364] on span "Employment Income" at bounding box center [107, 360] width 93 height 12
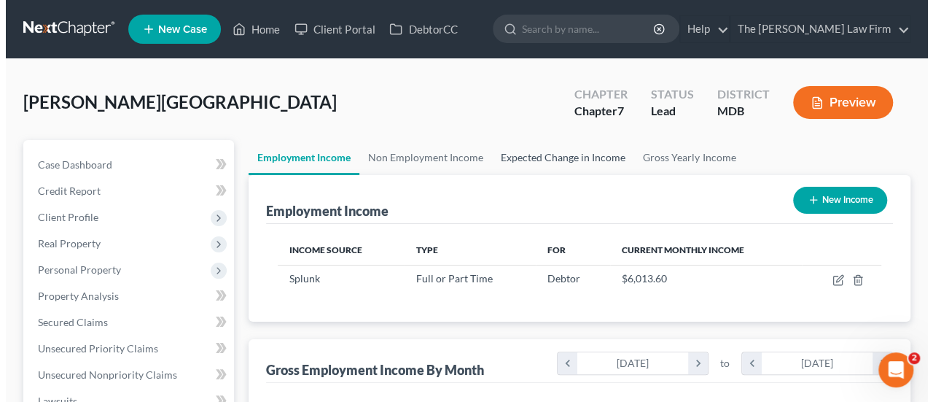
scroll to position [260, 369]
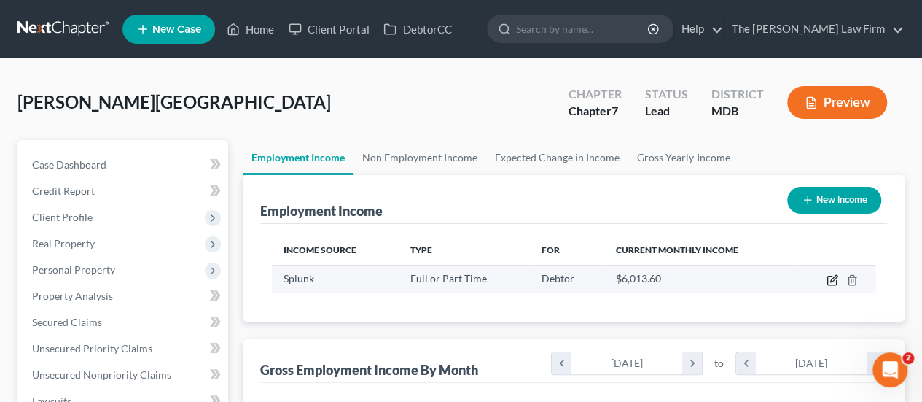
click at [836, 276] on icon "button" at bounding box center [834, 278] width 7 height 7
select select "0"
select select "4"
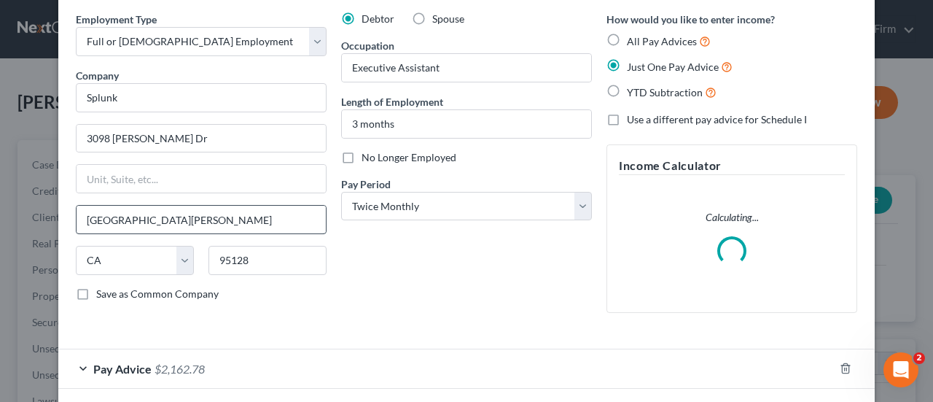
scroll to position [120, 0]
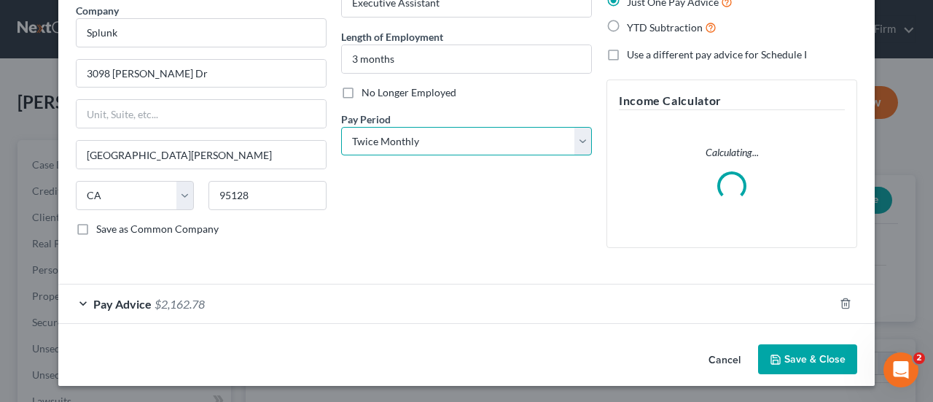
click at [428, 152] on select "Select Monthly Twice Monthly Every Other Week Weekly" at bounding box center [466, 141] width 251 height 29
select select "2"
click at [341, 127] on select "Select Monthly Twice Monthly Every Other Week Weekly" at bounding box center [466, 141] width 251 height 29
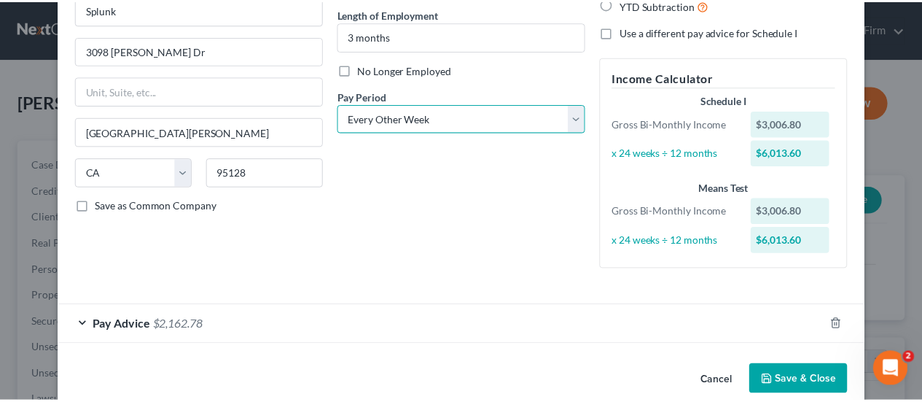
scroll to position [164, 0]
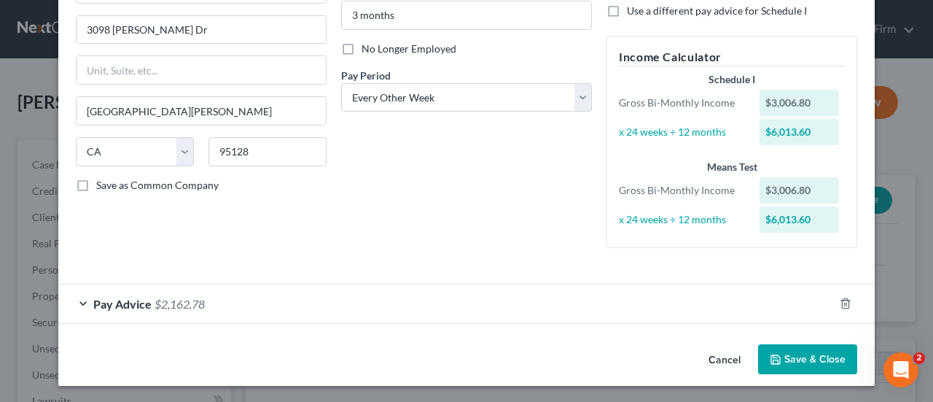
click at [793, 351] on button "Save & Close" at bounding box center [807, 359] width 99 height 31
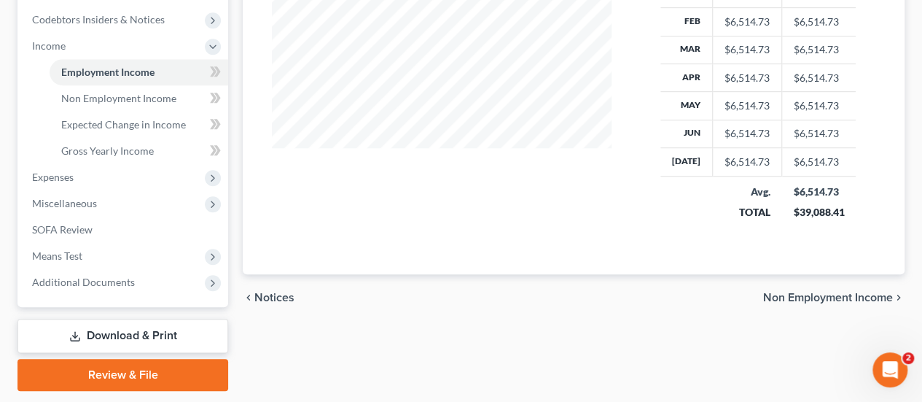
scroll to position [438, 0]
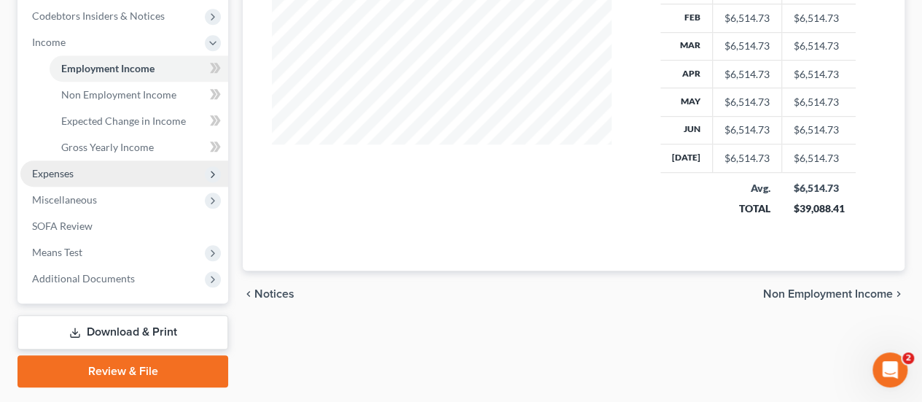
click at [82, 176] on span "Expenses" at bounding box center [124, 173] width 208 height 26
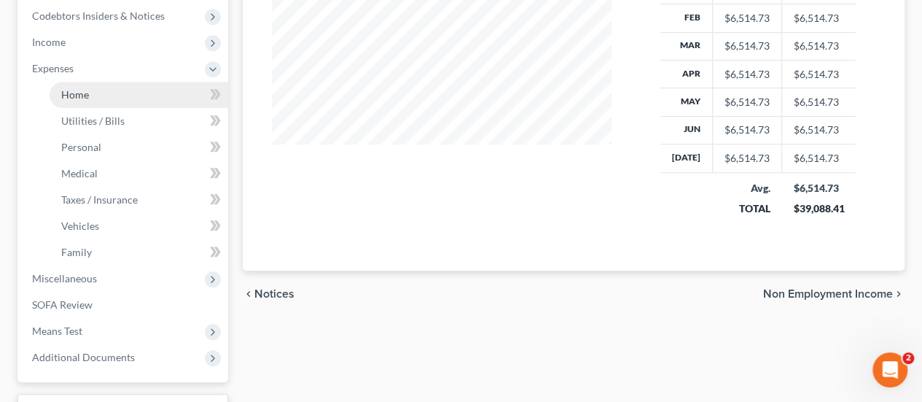
click at [86, 90] on span "Home" at bounding box center [75, 94] width 28 height 12
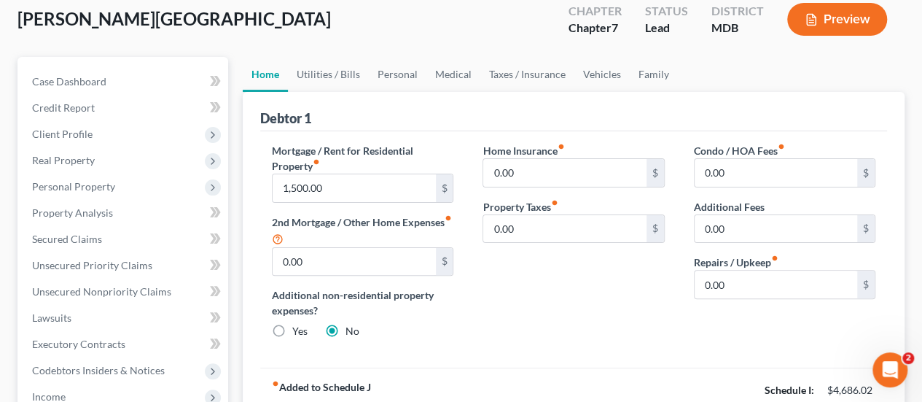
scroll to position [73, 0]
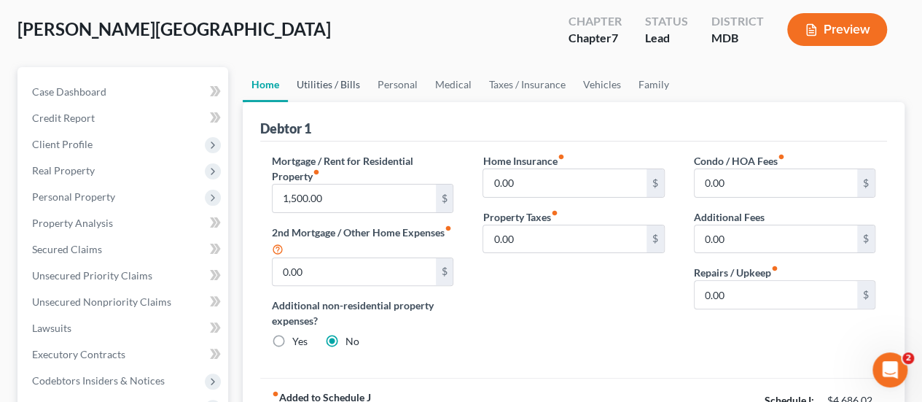
click at [320, 88] on link "Utilities / Bills" at bounding box center [328, 84] width 81 height 35
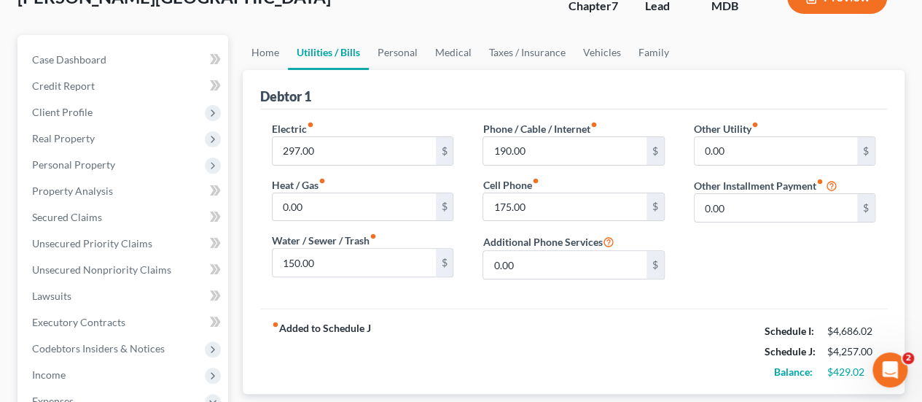
scroll to position [73, 0]
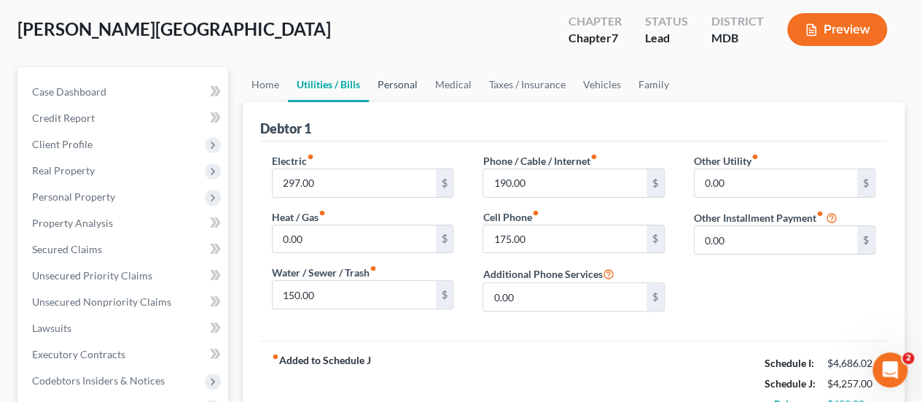
click at [403, 88] on link "Personal" at bounding box center [398, 84] width 58 height 35
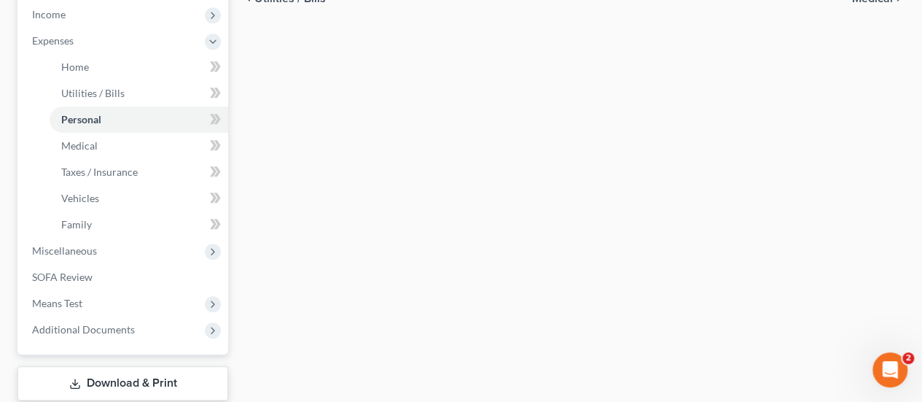
scroll to position [510, 0]
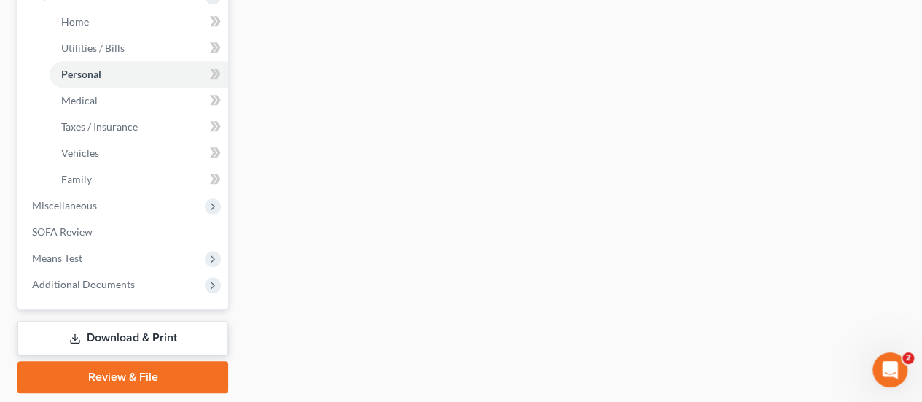
drag, startPoint x: 123, startPoint y: 338, endPoint x: 477, endPoint y: 254, distance: 364.2
click at [123, 338] on link "Download & Print" at bounding box center [123, 338] width 211 height 34
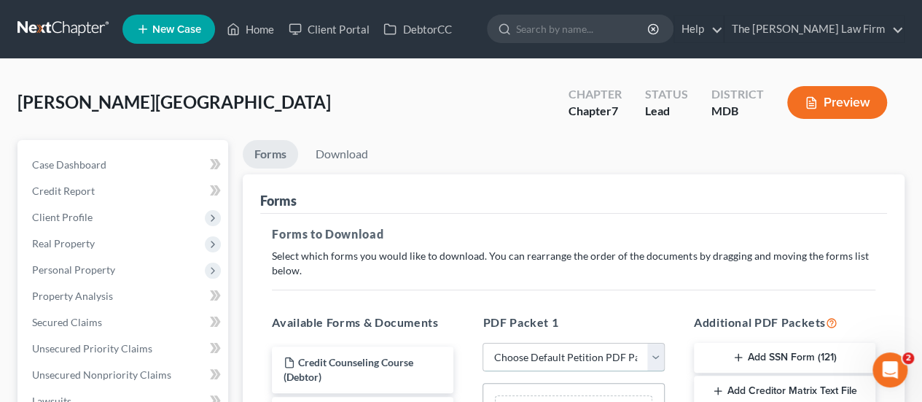
click at [541, 355] on select "Choose Default Petition PDF Packet Complete Bankruptcy Petition (all forms and …" at bounding box center [574, 357] width 182 height 29
select select "0"
click at [489, 343] on select "Choose Default Petition PDF Packet Complete Bankruptcy Petition (all forms and …" at bounding box center [574, 357] width 182 height 29
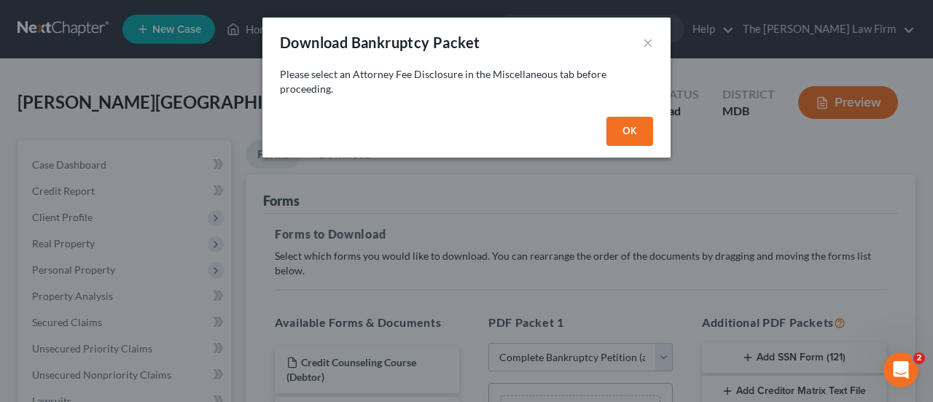
click at [637, 123] on button "OK" at bounding box center [630, 131] width 47 height 29
select select
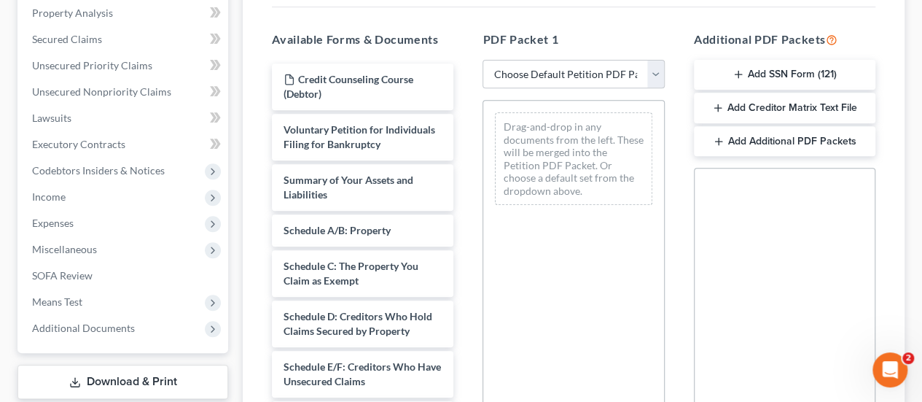
scroll to position [292, 0]
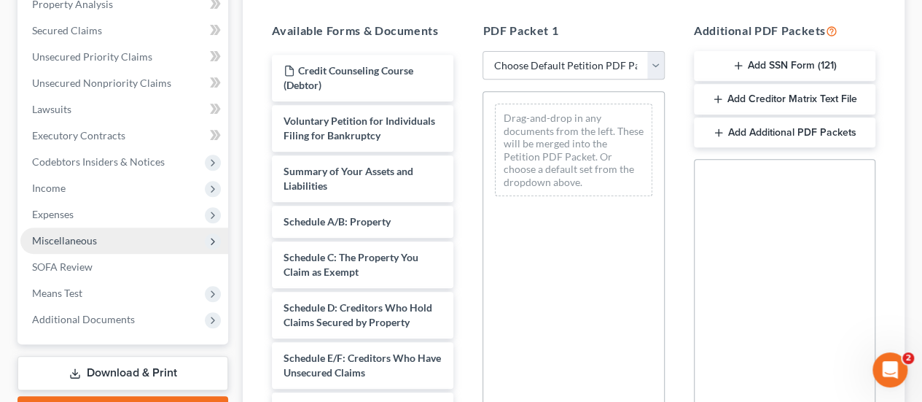
click at [84, 238] on span "Miscellaneous" at bounding box center [64, 240] width 65 height 12
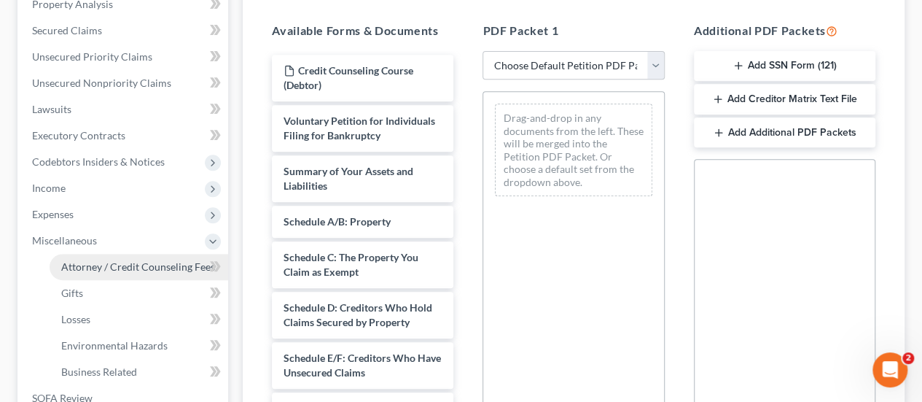
click at [139, 268] on span "Attorney / Credit Counseling Fees" at bounding box center [138, 266] width 154 height 12
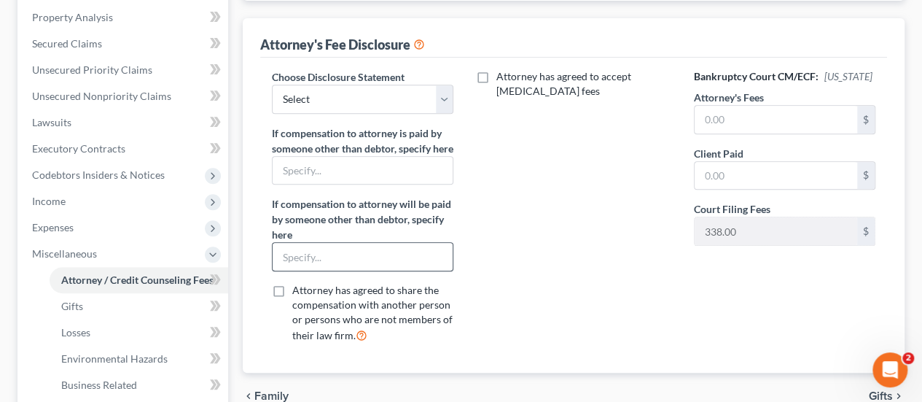
scroll to position [292, 0]
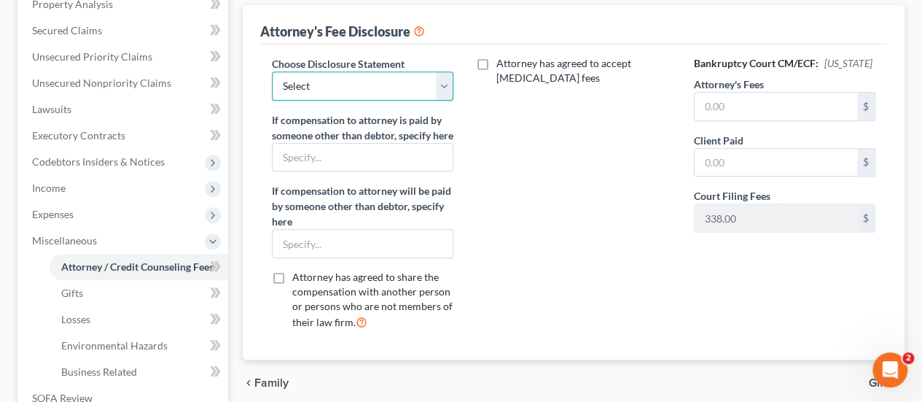
click at [349, 82] on select "Select Attorney Disclosure" at bounding box center [363, 85] width 182 height 29
select select "0"
click at [272, 71] on select "Select Attorney Disclosure" at bounding box center [363, 85] width 182 height 29
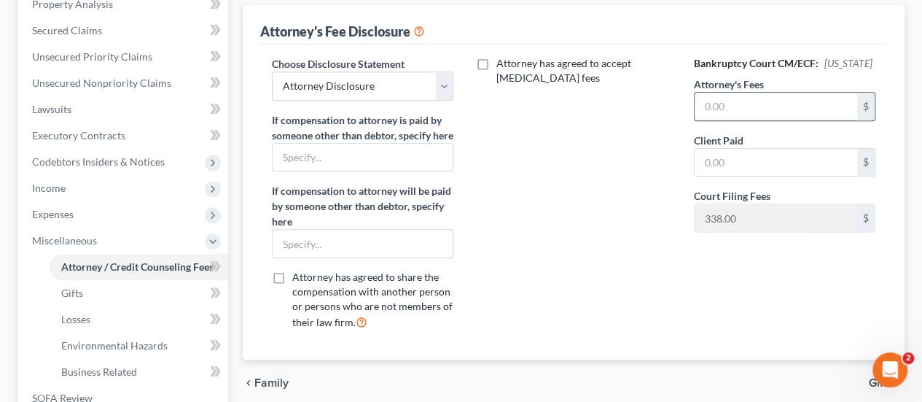
click at [725, 111] on input "text" at bounding box center [776, 107] width 163 height 28
type input "1,200"
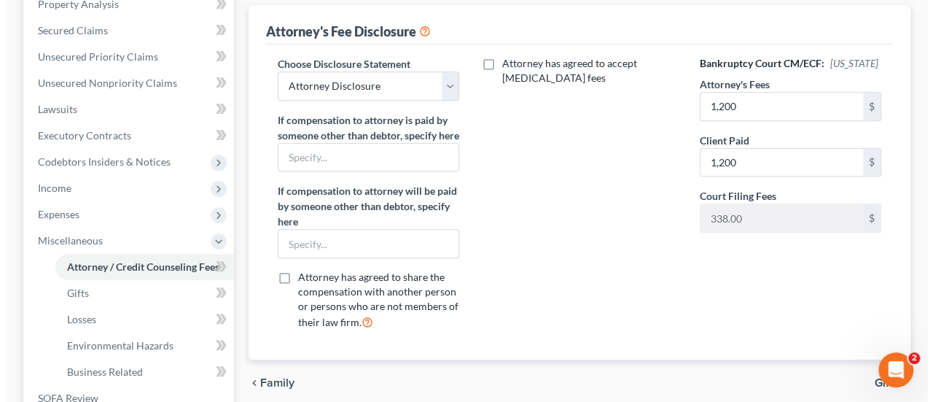
scroll to position [73, 0]
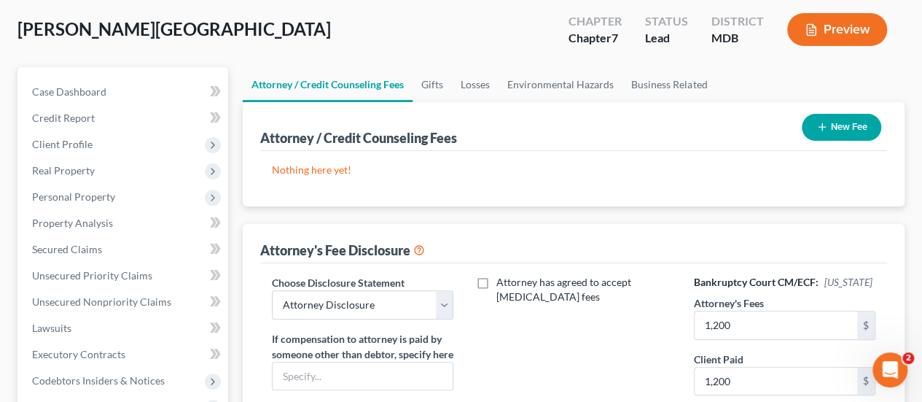
click at [839, 117] on button "New Fee" at bounding box center [841, 127] width 79 height 27
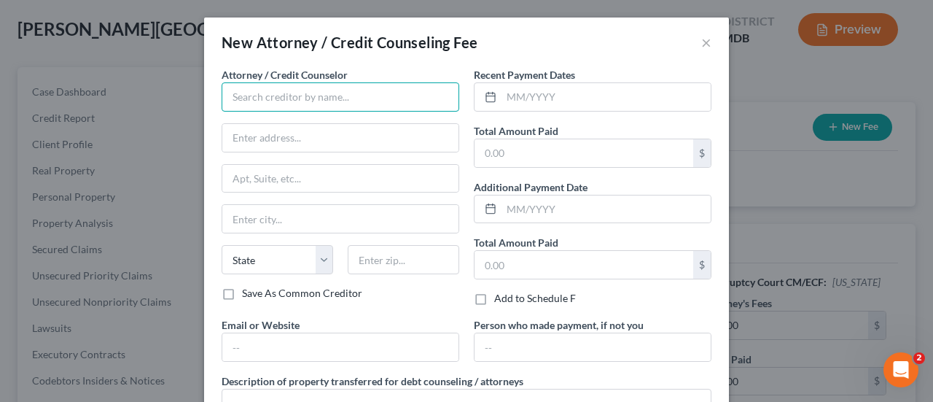
click at [354, 106] on input "text" at bounding box center [341, 96] width 238 height 29
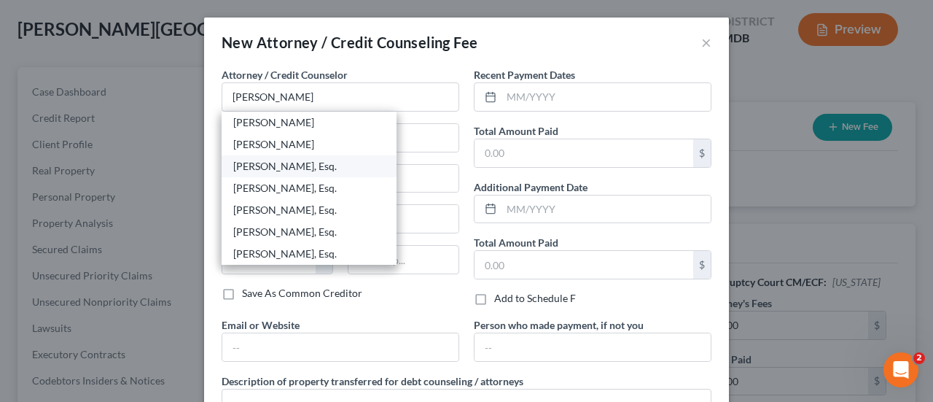
click at [318, 168] on div "[PERSON_NAME], Esq." at bounding box center [309, 166] width 152 height 15
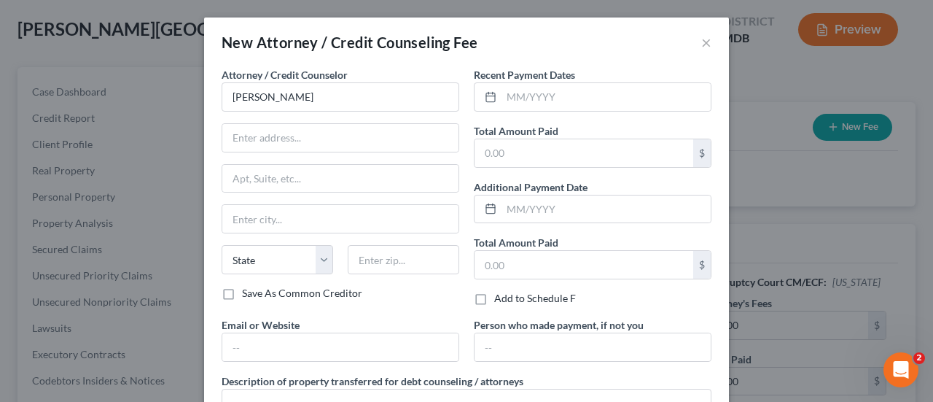
type input "[PERSON_NAME], Esq."
type input "[STREET_ADDRESS]"
type input "#405"
type input "Prince [PERSON_NAME]"
select select "21"
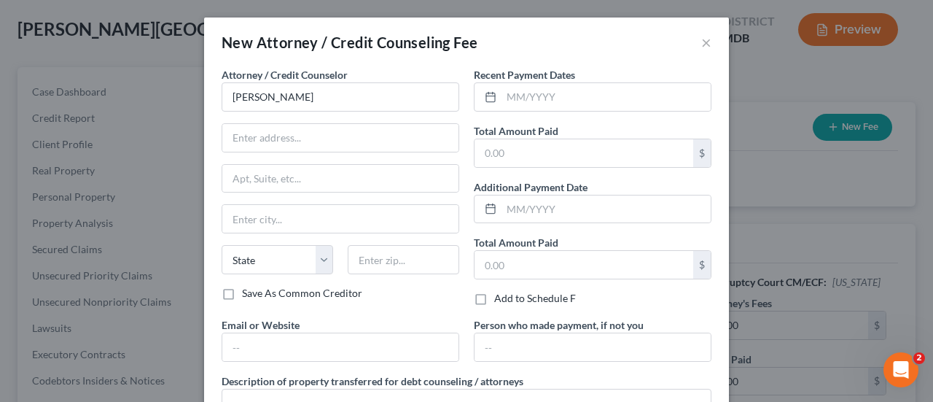
type input "20678"
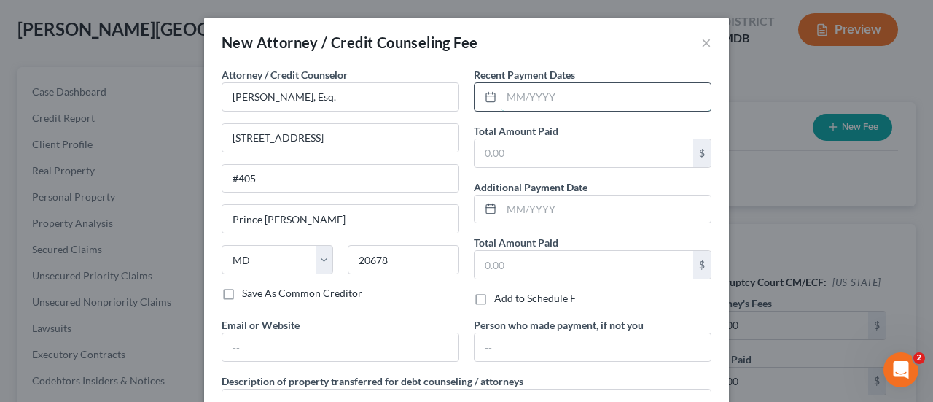
click at [535, 96] on input "text" at bounding box center [606, 97] width 209 height 28
type input "07/2025"
click at [562, 158] on input "text" at bounding box center [584, 153] width 219 height 28
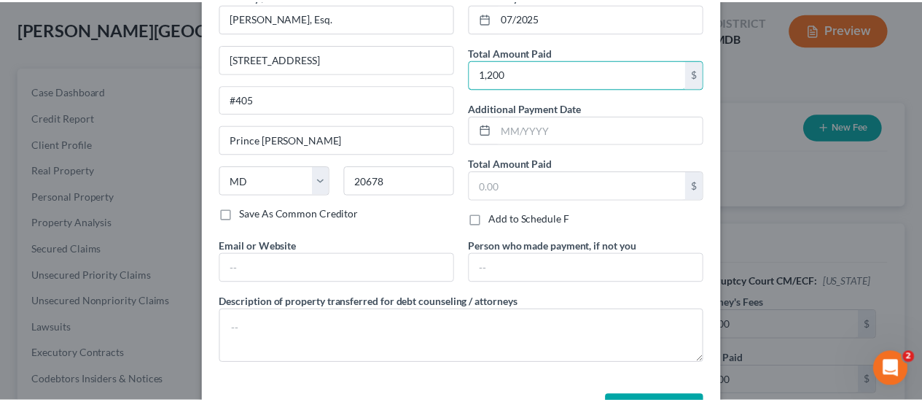
scroll to position [129, 0]
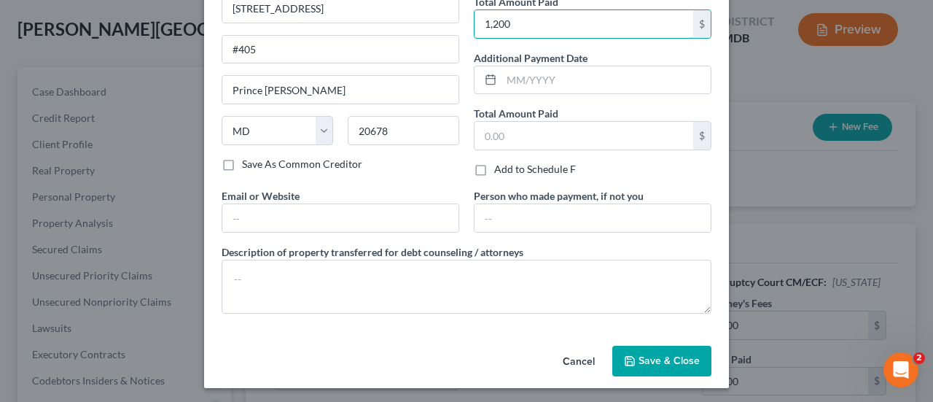
type input "1,200"
click at [644, 357] on span "Save & Close" at bounding box center [669, 360] width 61 height 12
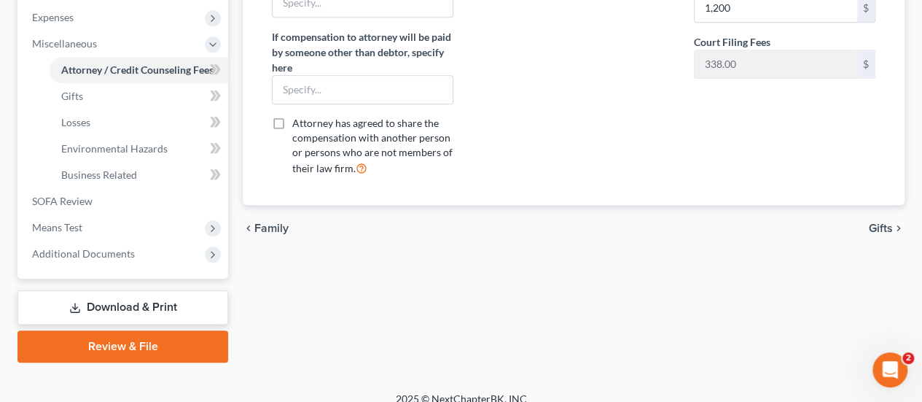
scroll to position [502, 0]
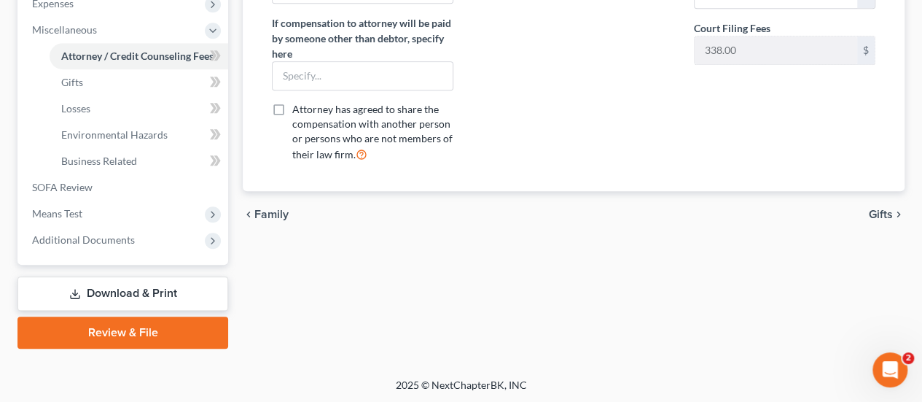
click at [136, 291] on link "Download & Print" at bounding box center [123, 293] width 211 height 34
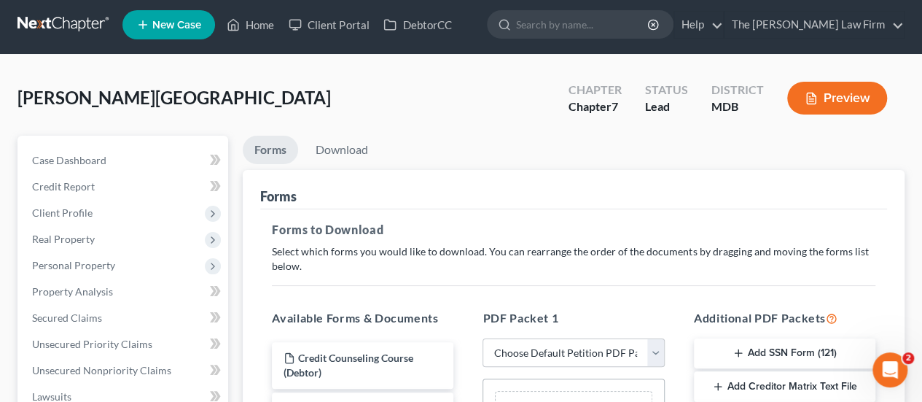
scroll to position [219, 0]
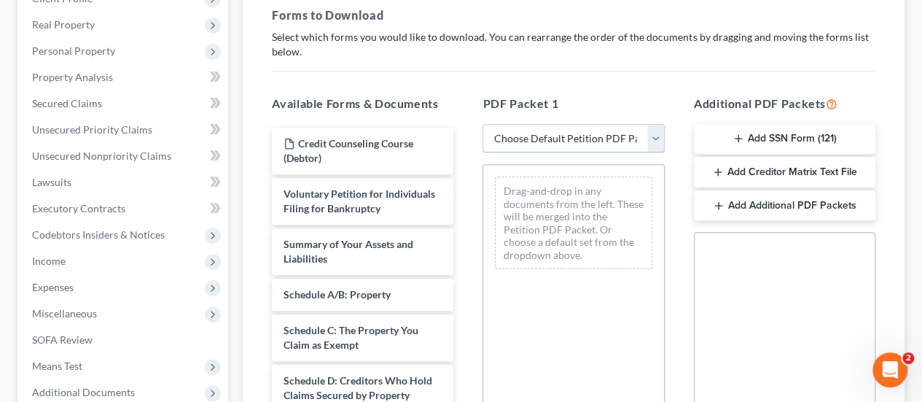
drag, startPoint x: 595, startPoint y: 132, endPoint x: 578, endPoint y: 150, distance: 24.8
click at [595, 132] on select "Choose Default Petition PDF Packet Complete Bankruptcy Petition (all forms and …" at bounding box center [574, 138] width 182 height 29
select select "0"
click at [483, 124] on select "Choose Default Petition PDF Packet Complete Bankruptcy Petition (all forms and …" at bounding box center [574, 138] width 182 height 29
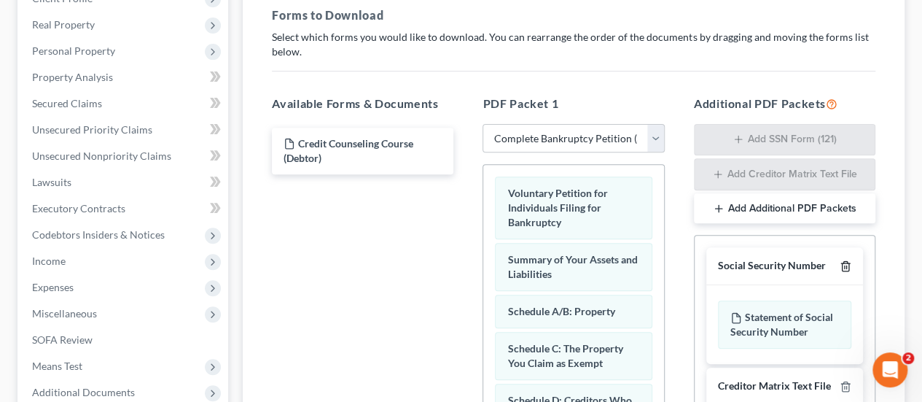
click at [845, 266] on line "button" at bounding box center [845, 267] width 0 height 3
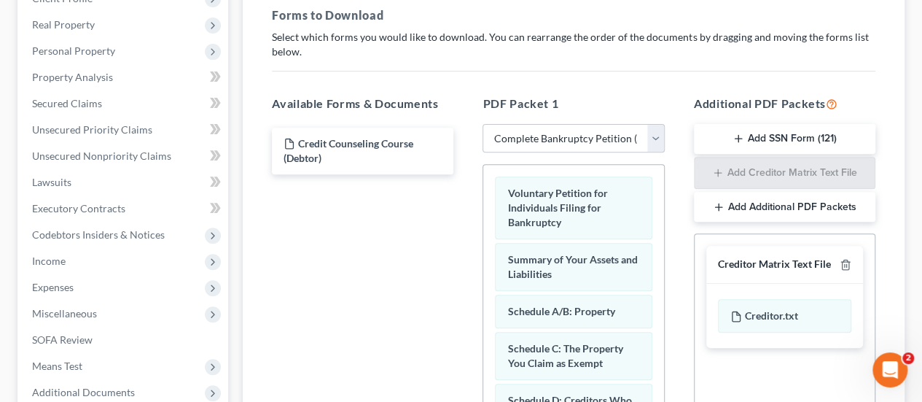
scroll to position [512, 0]
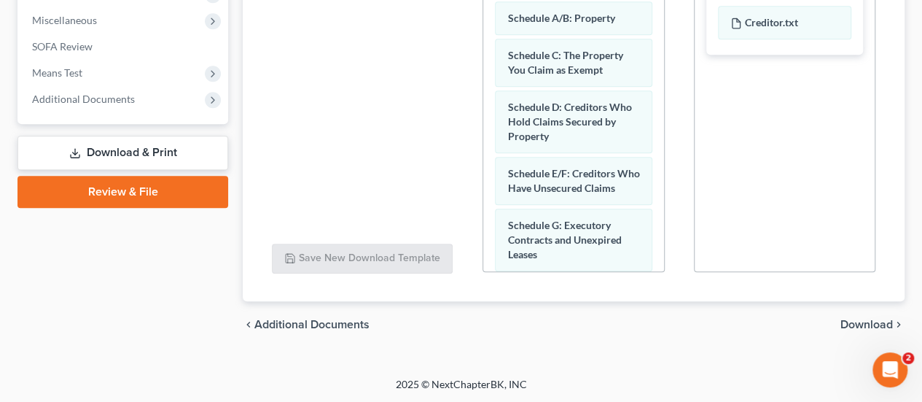
click at [874, 319] on span "Download" at bounding box center [867, 325] width 53 height 12
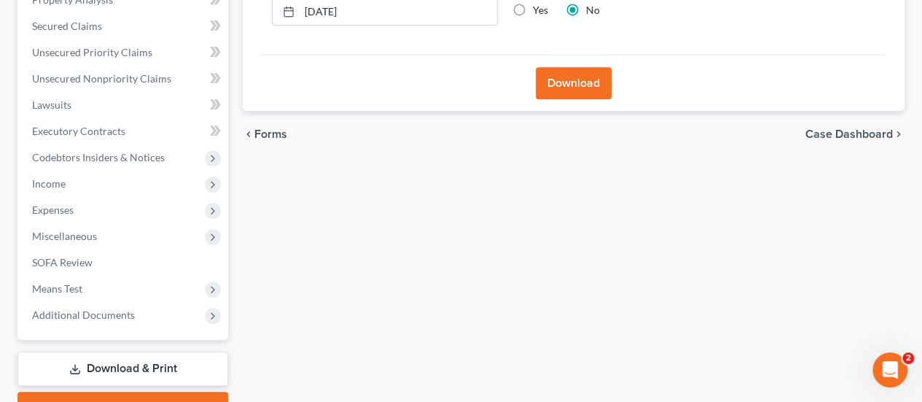
scroll to position [225, 0]
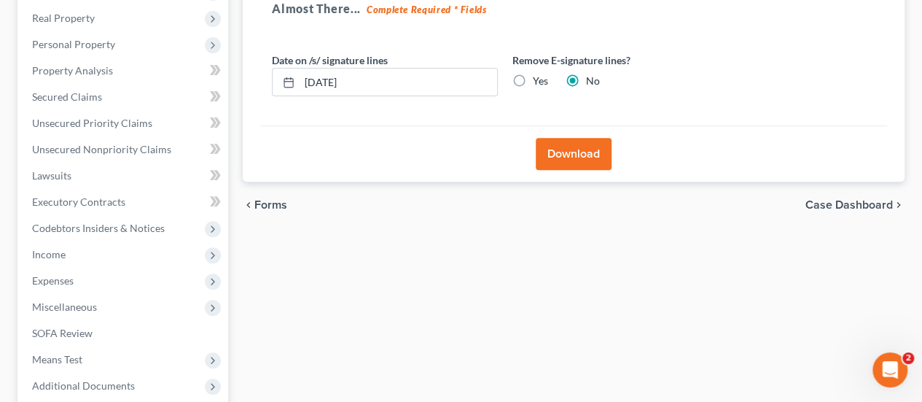
click at [583, 149] on button "Download" at bounding box center [574, 154] width 76 height 32
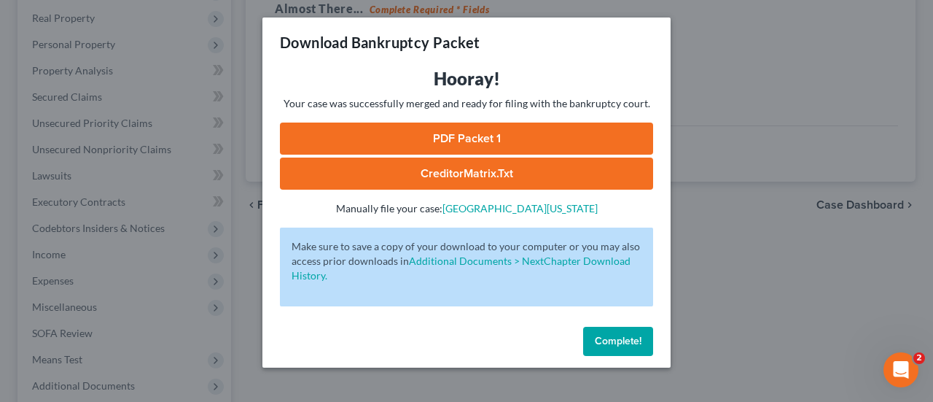
click at [470, 144] on link "PDF Packet 1" at bounding box center [466, 139] width 373 height 32
click at [600, 336] on span "Complete!" at bounding box center [618, 341] width 47 height 12
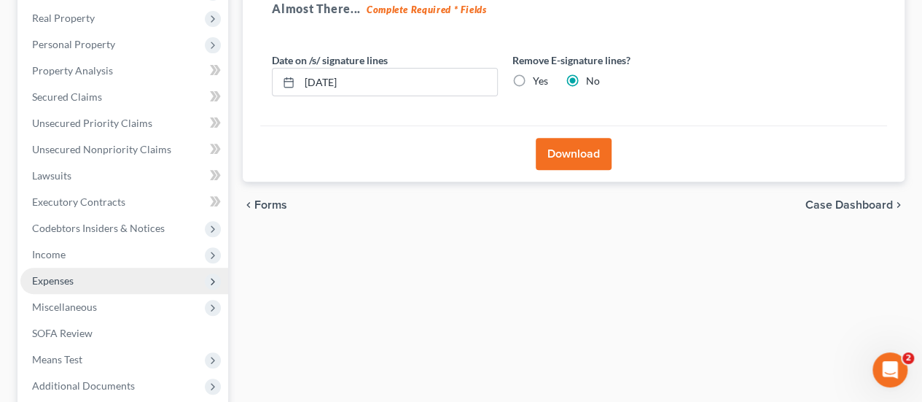
click at [57, 279] on span "Expenses" at bounding box center [53, 280] width 42 height 12
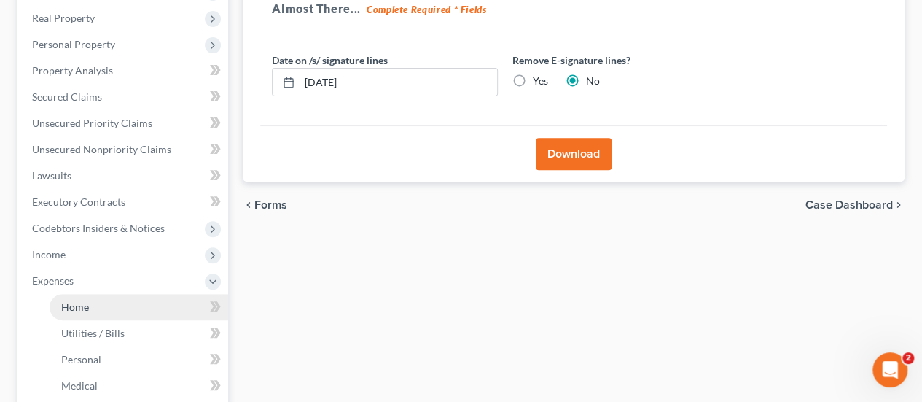
click at [79, 298] on link "Home" at bounding box center [139, 307] width 179 height 26
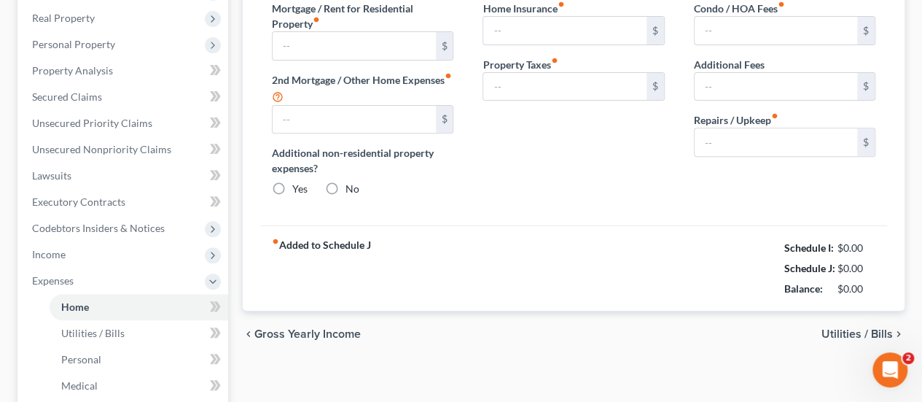
type input "1,500.00"
type input "0.00"
radio input "true"
type input "0.00"
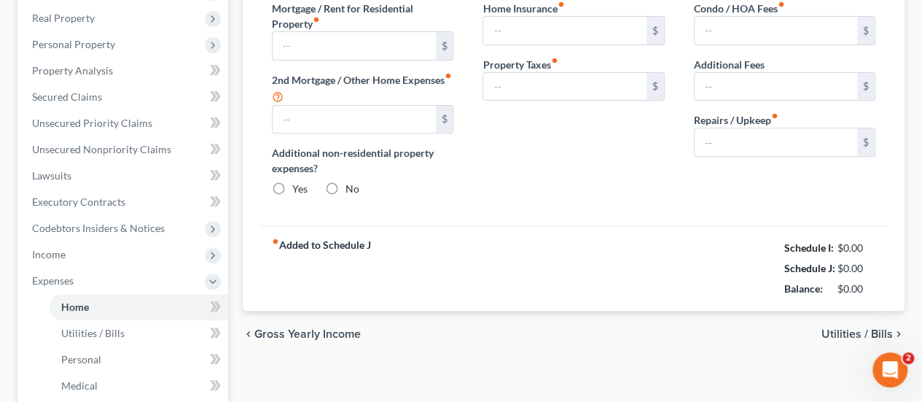
type input "0.00"
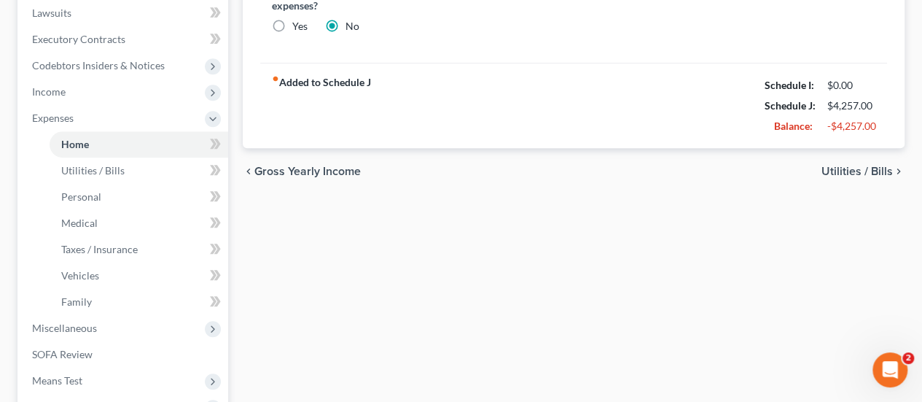
scroll to position [365, 0]
